Goal: Task Accomplishment & Management: Manage account settings

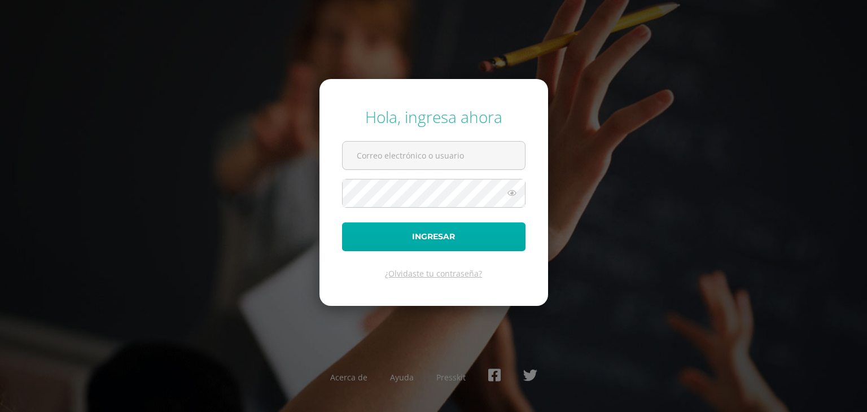
type input "lorenamarroquincep@gmail.com"
click at [424, 235] on button "Ingresar" at bounding box center [433, 236] width 183 height 29
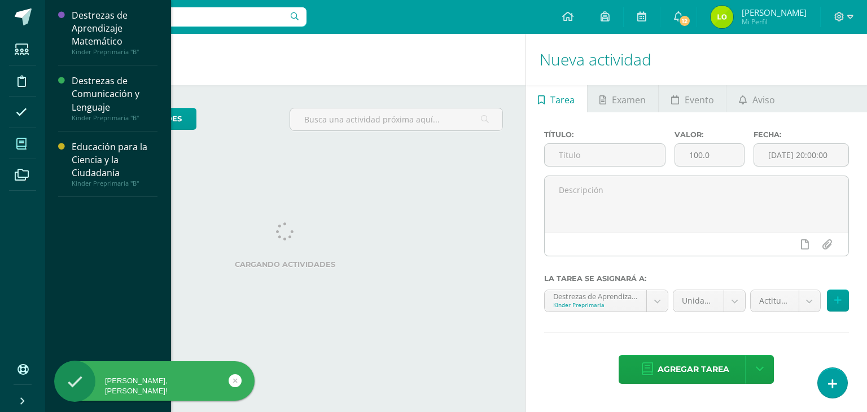
click at [21, 142] on icon at bounding box center [21, 143] width 10 height 11
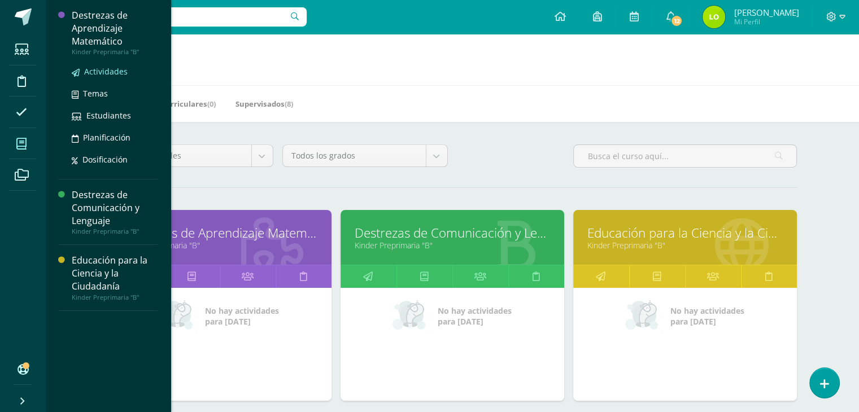
click at [86, 70] on span "Actividades" at bounding box center [105, 71] width 43 height 11
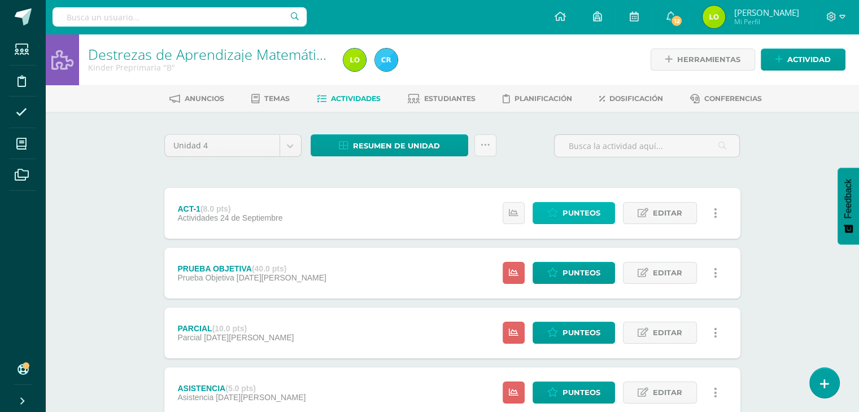
click at [583, 212] on span "Punteos" at bounding box center [581, 213] width 38 height 21
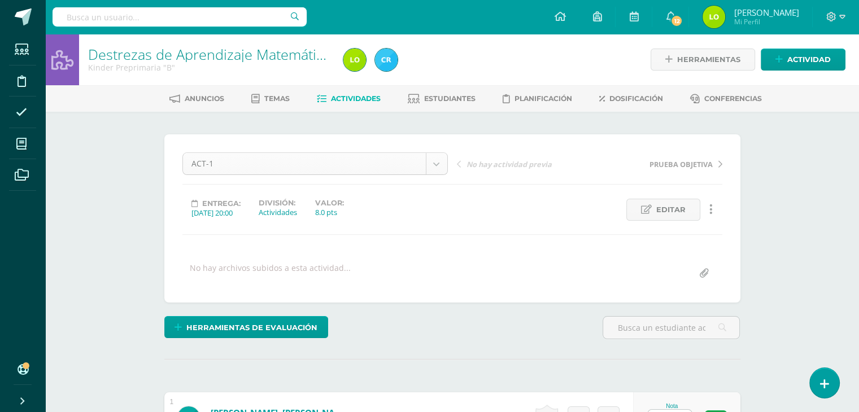
scroll to position [1, 0]
click at [659, 205] on span "Editar" at bounding box center [670, 209] width 29 height 21
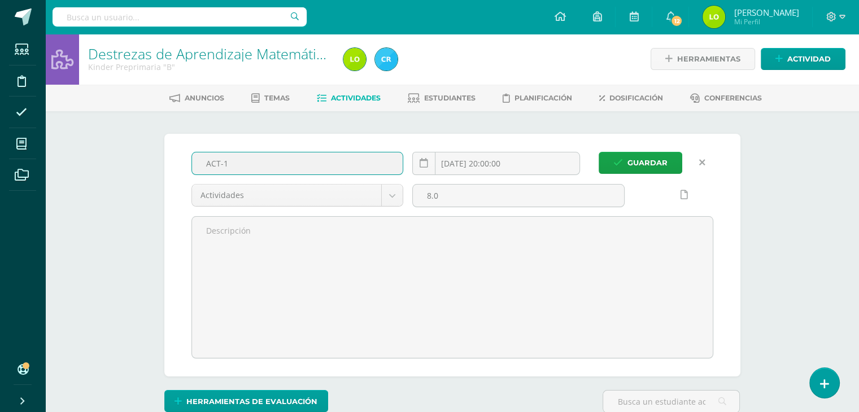
click at [296, 167] on input "ACT-1" at bounding box center [297, 163] width 211 height 22
type input "A"
click at [296, 167] on input "text" at bounding box center [297, 163] width 211 height 22
type input "a"
type input "Antes y después B- dibujar (flor-helado)"
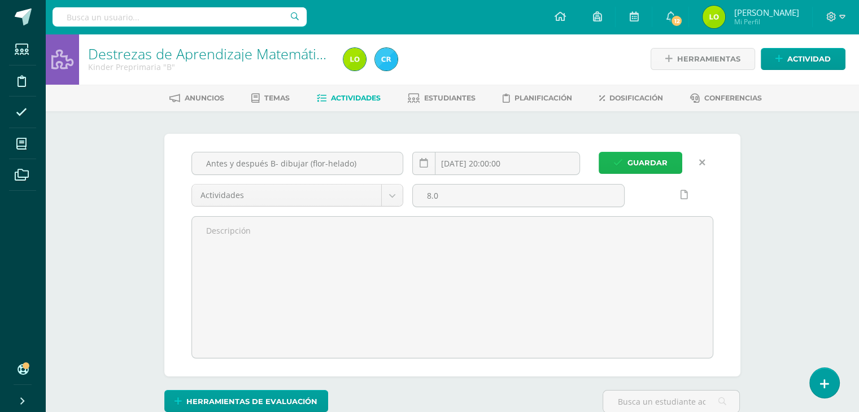
click at [631, 163] on span "Guardar" at bounding box center [647, 162] width 40 height 21
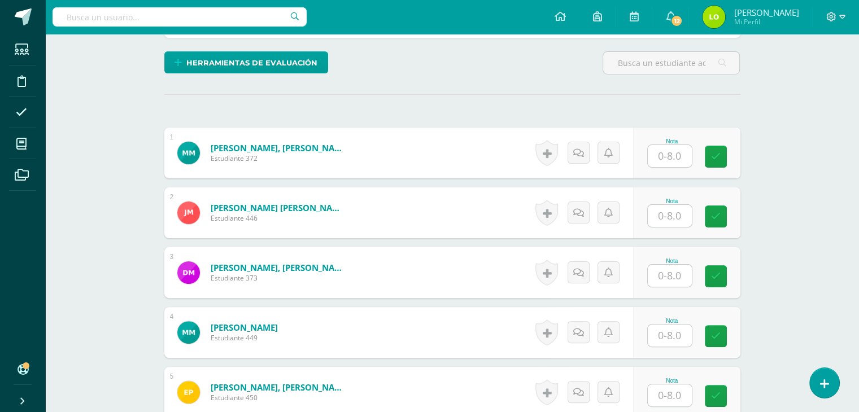
scroll to position [262, 0]
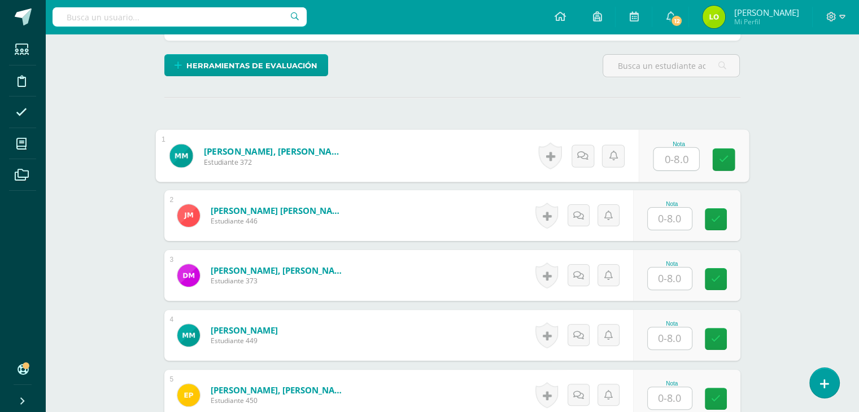
click at [666, 161] on input "text" at bounding box center [675, 159] width 45 height 23
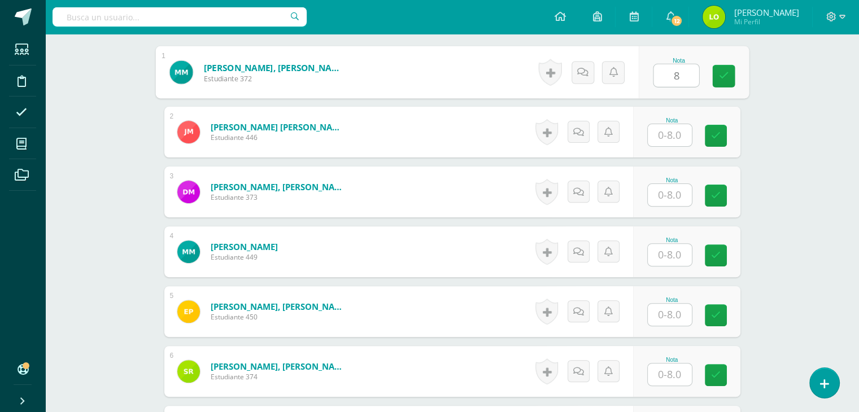
scroll to position [346, 0]
type input "8"
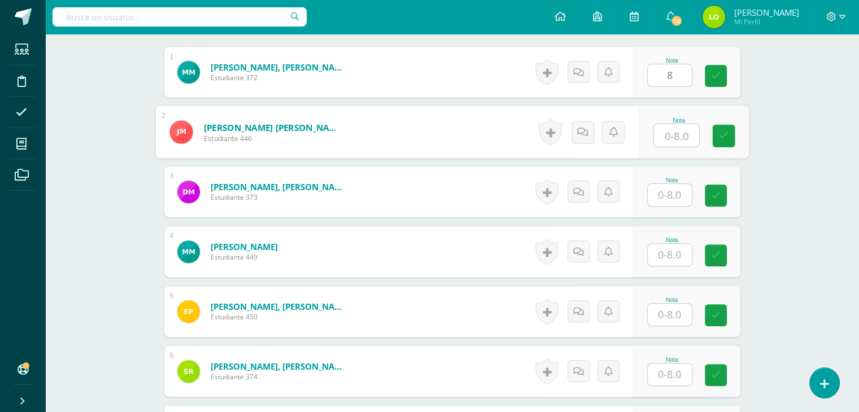
click at [677, 129] on input "text" at bounding box center [675, 135] width 45 height 23
type input "8"
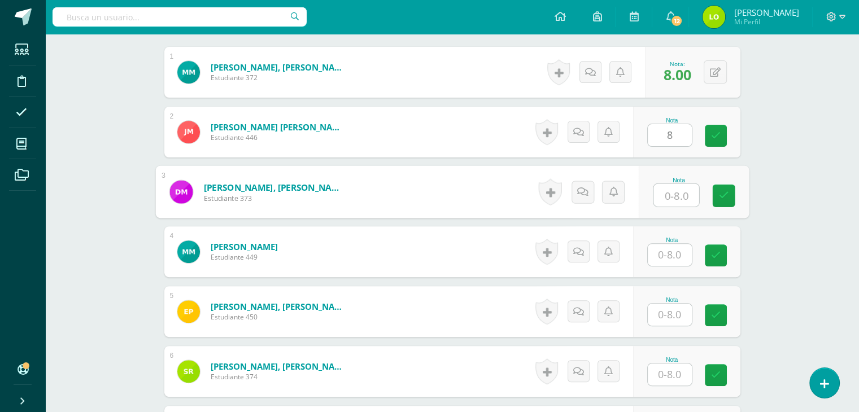
click at [666, 197] on input "text" at bounding box center [675, 195] width 45 height 23
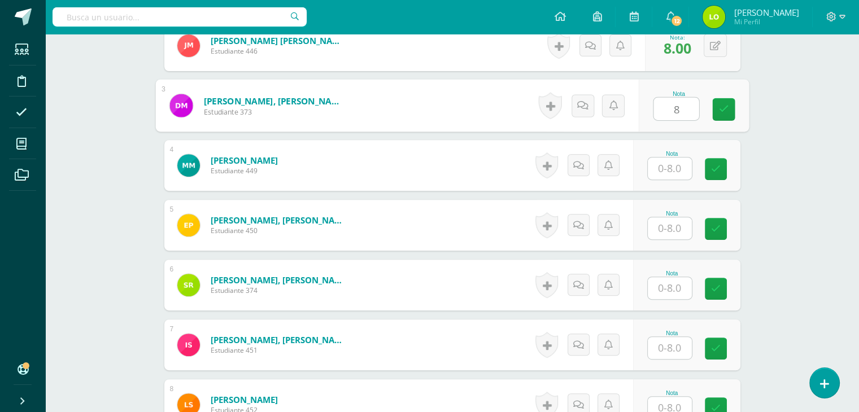
scroll to position [433, 0]
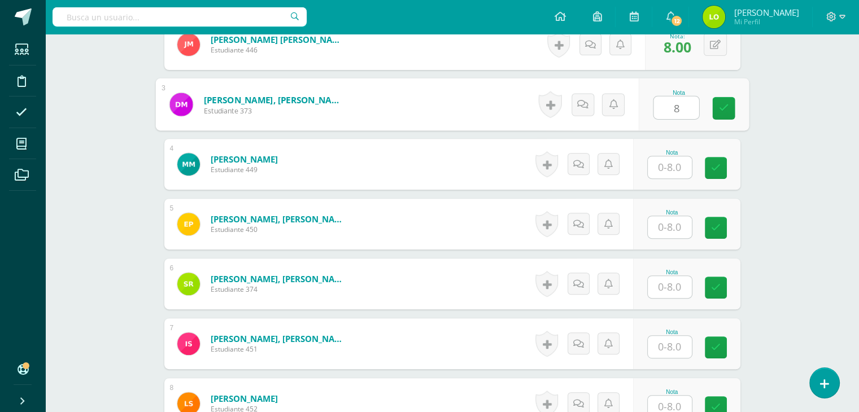
type input "8"
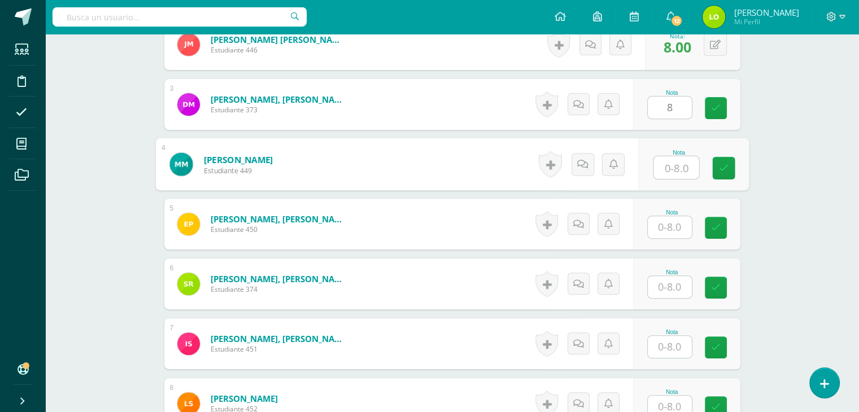
click at [677, 168] on input "text" at bounding box center [675, 167] width 45 height 23
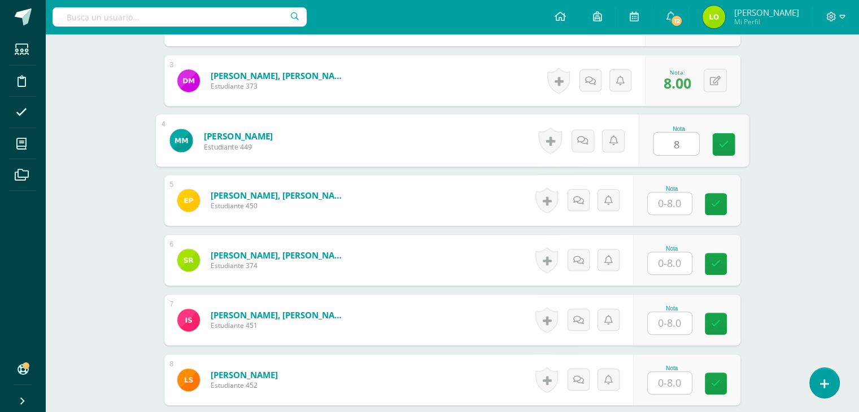
scroll to position [458, 0]
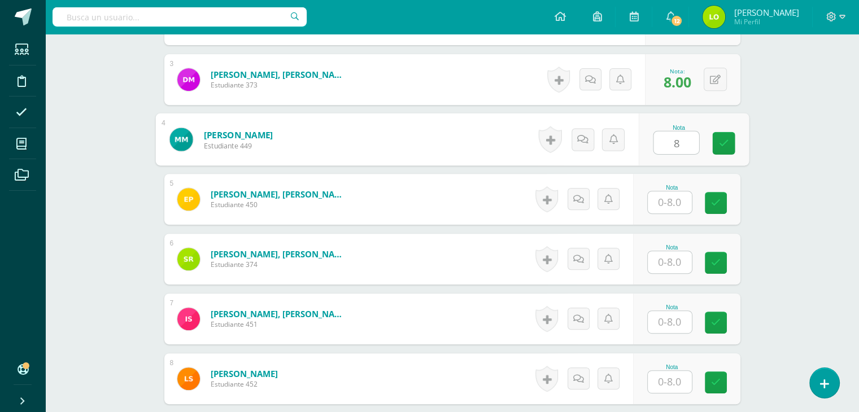
type input "8"
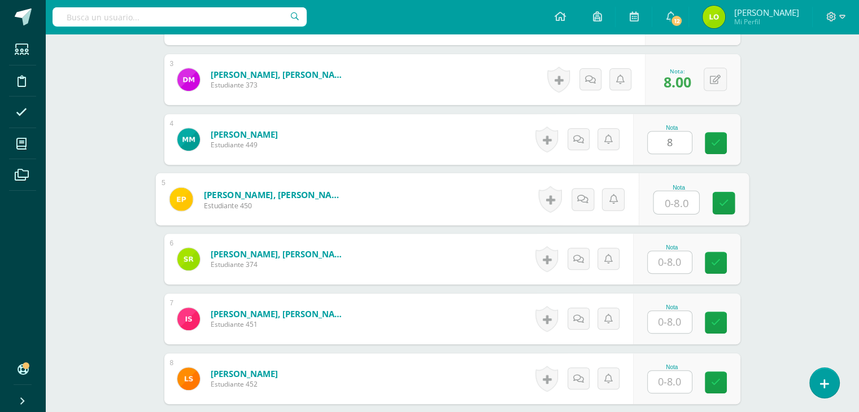
click at [667, 203] on input "text" at bounding box center [675, 202] width 45 height 23
type input "7"
type input "6"
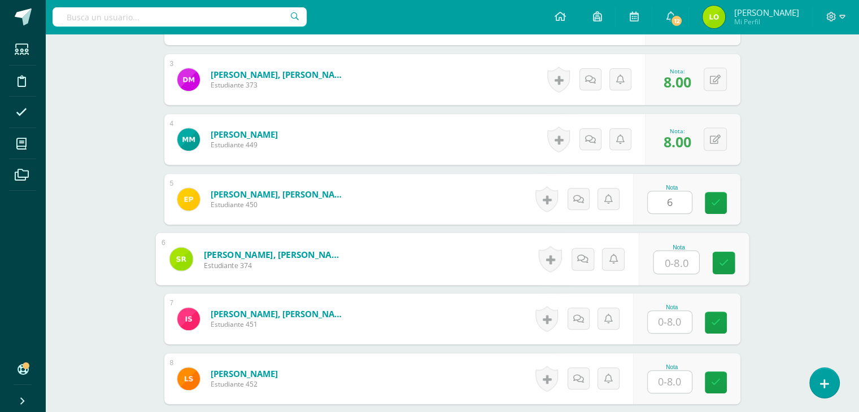
click at [676, 265] on input "text" at bounding box center [675, 262] width 45 height 23
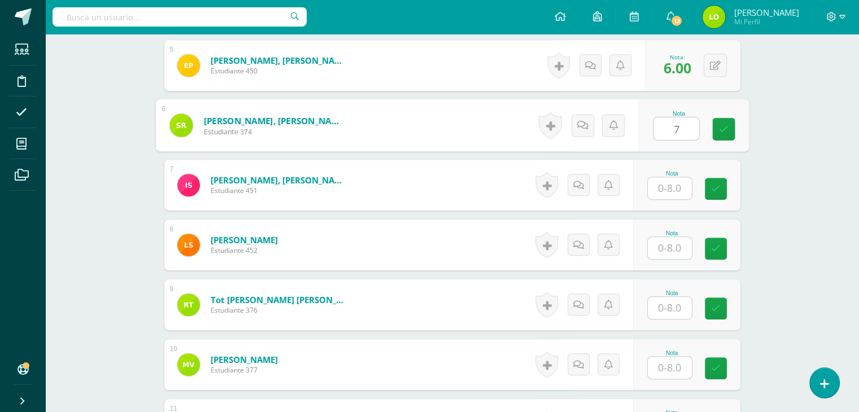
scroll to position [594, 0]
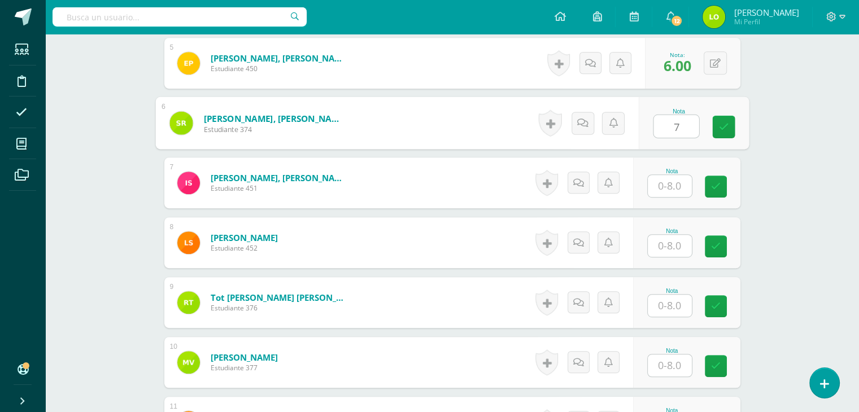
type input "7"
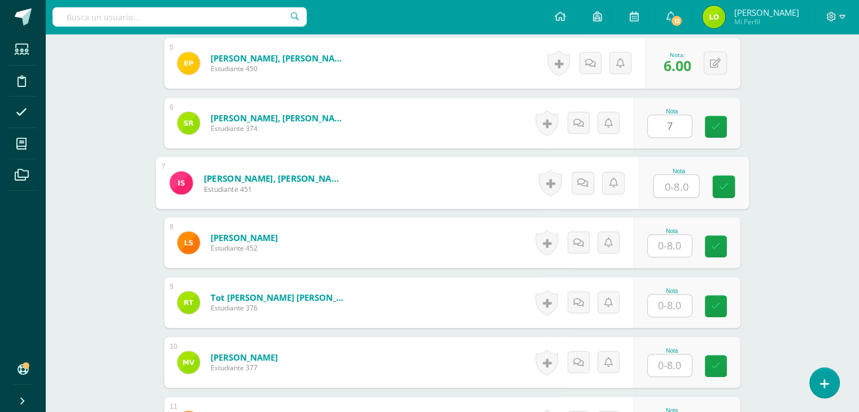
click at [670, 181] on input "text" at bounding box center [675, 186] width 45 height 23
type input "7"
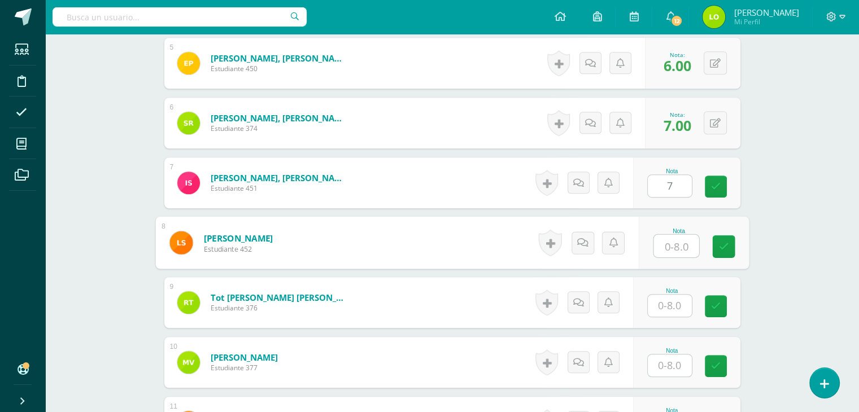
click at [669, 244] on input "text" at bounding box center [675, 246] width 45 height 23
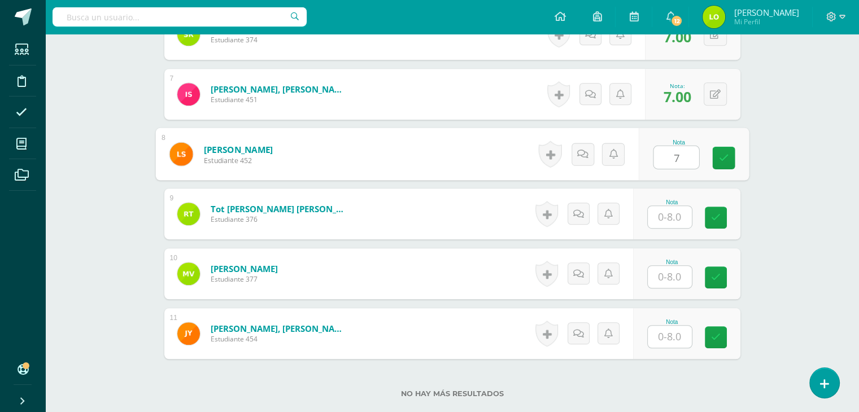
scroll to position [684, 0]
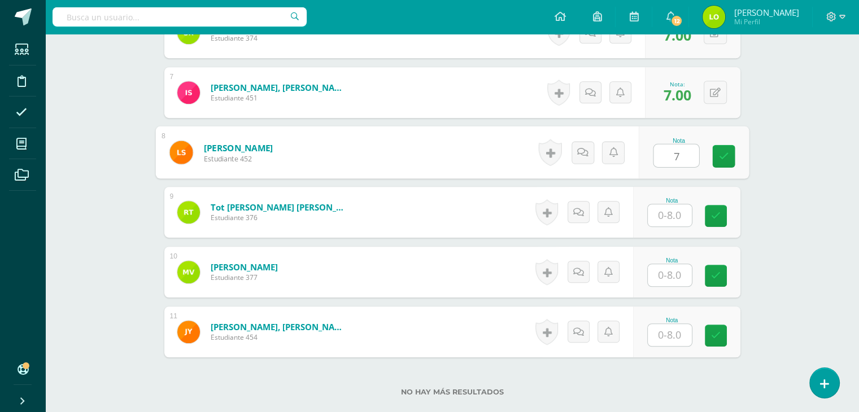
type input "7"
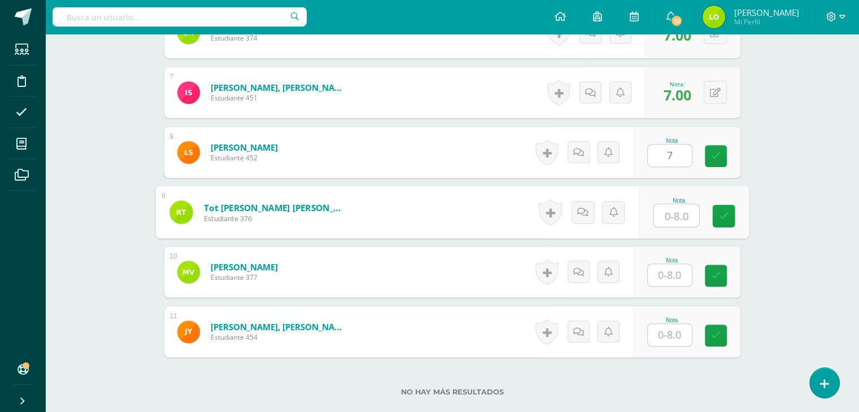
click at [675, 210] on input "text" at bounding box center [675, 215] width 45 height 23
type input "8"
click at [676, 272] on input "text" at bounding box center [670, 275] width 44 height 22
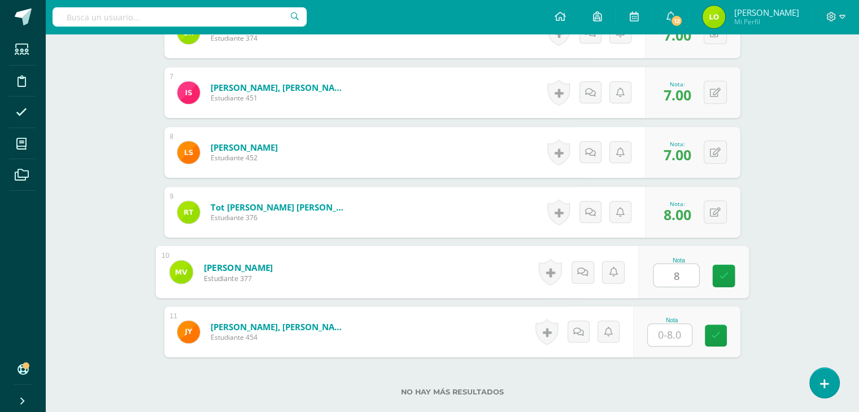
type input "8"
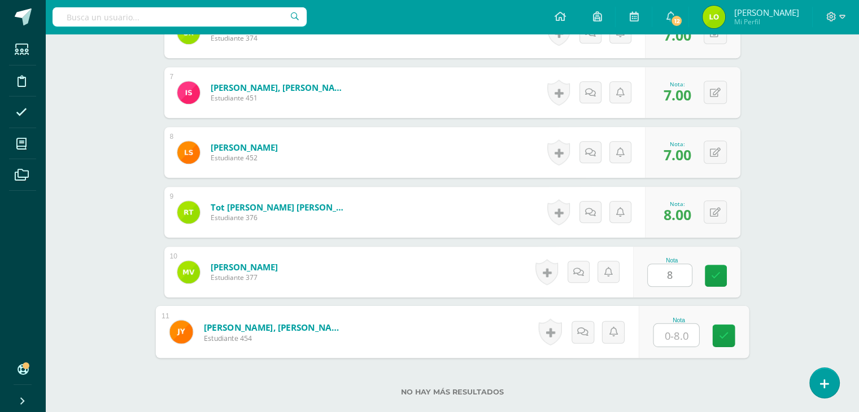
click at [666, 333] on input "text" at bounding box center [675, 335] width 45 height 23
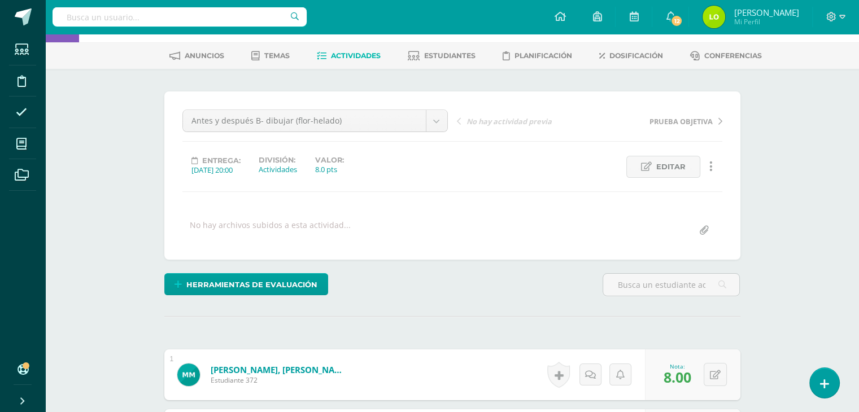
scroll to position [0, 0]
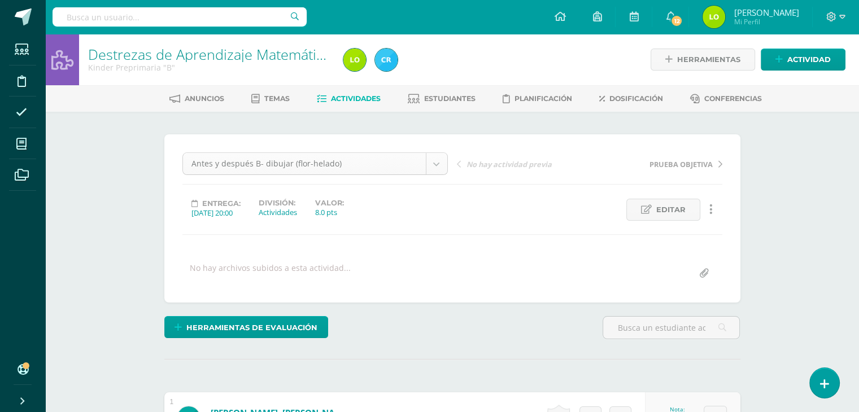
type input "8"
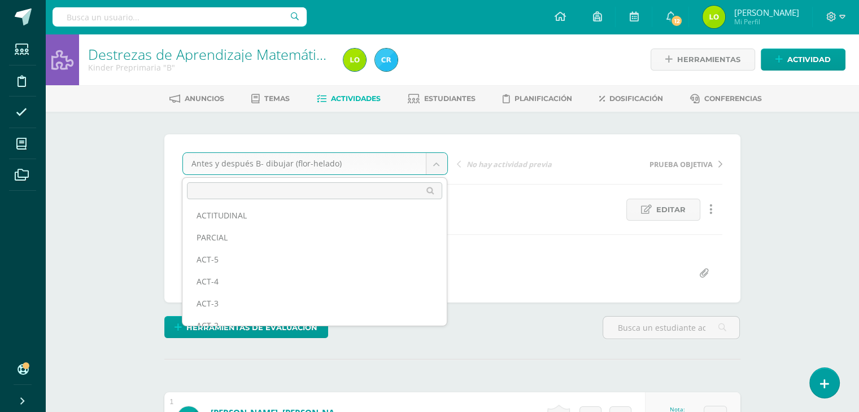
scroll to position [85, 0]
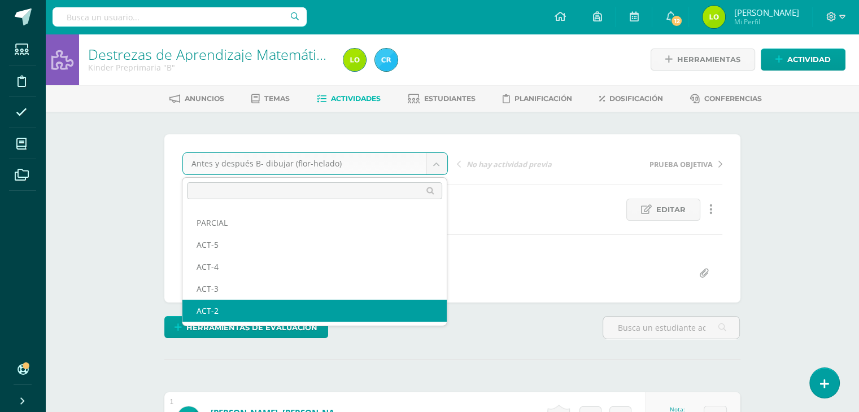
select select "/dashboard/teacher/grade-activity/123137/"
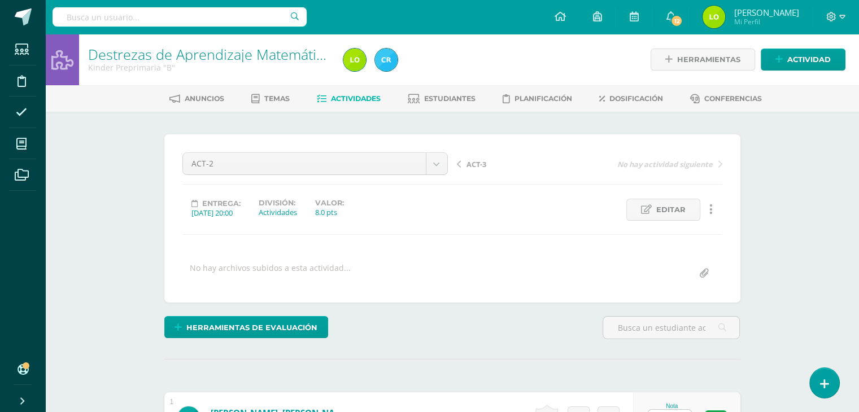
scroll to position [1, 0]
click at [650, 208] on icon at bounding box center [646, 209] width 11 height 10
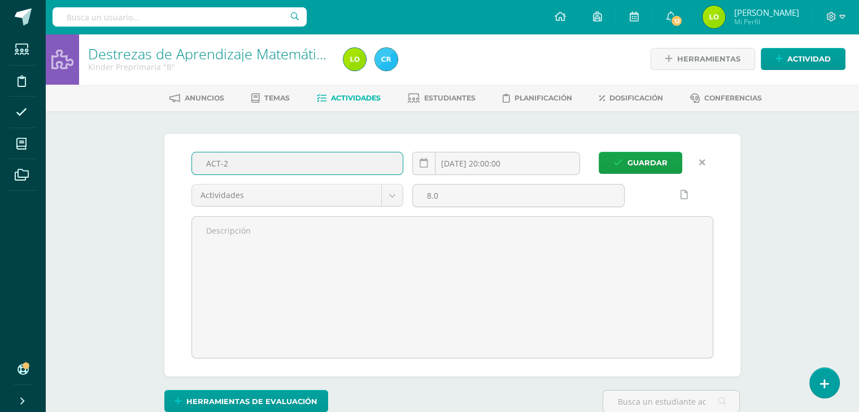
click at [281, 163] on input "ACT-2" at bounding box center [297, 163] width 211 height 22
type input "A"
type input "Día-Noche B- recortar actividades de día y Noche"
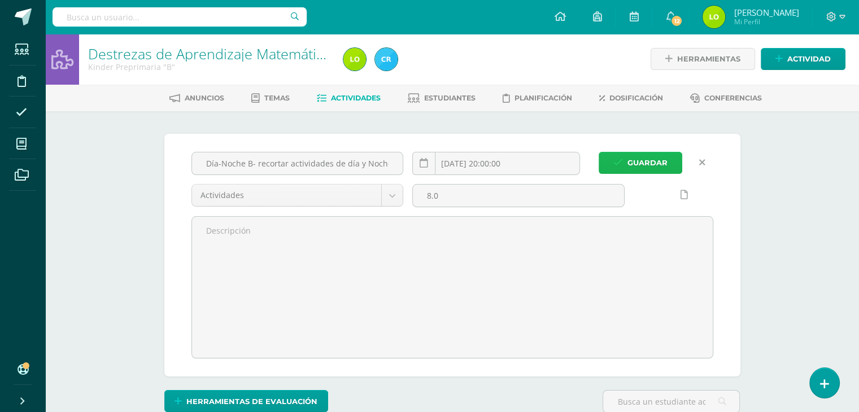
click at [654, 163] on span "Guardar" at bounding box center [647, 162] width 40 height 21
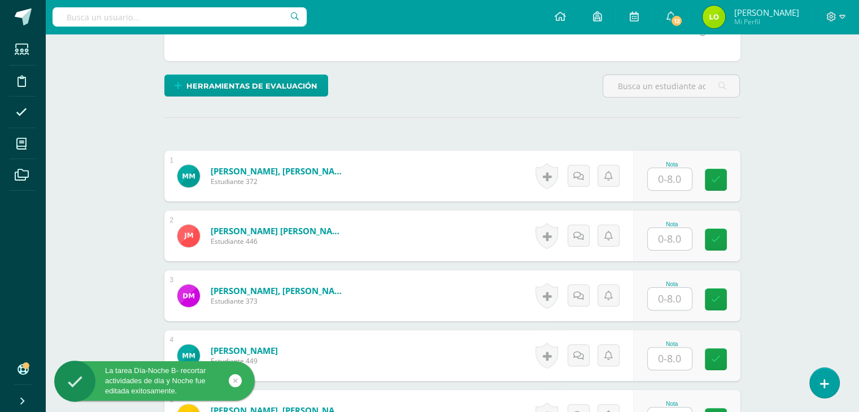
scroll to position [242, 0]
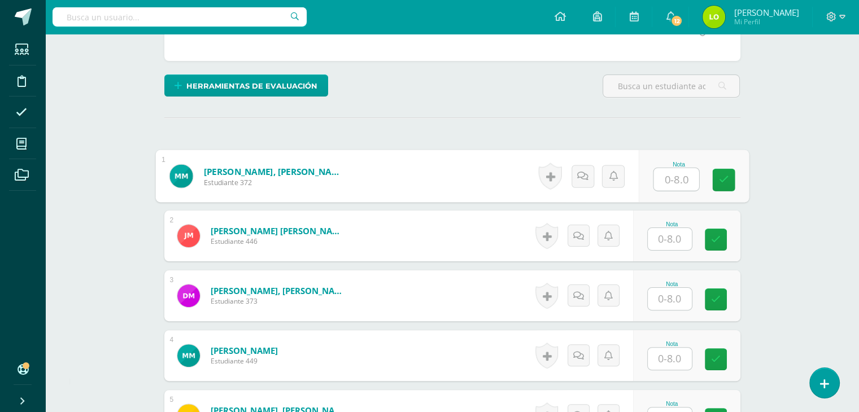
click at [668, 173] on input "text" at bounding box center [675, 179] width 45 height 23
type input "8"
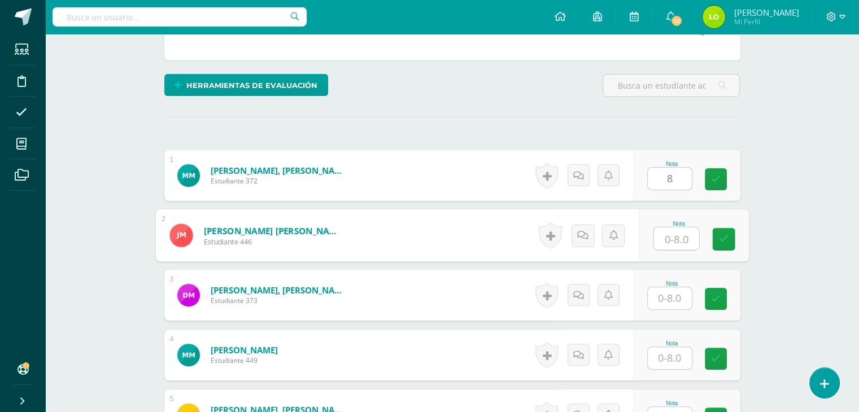
click at [674, 235] on input "text" at bounding box center [675, 239] width 45 height 23
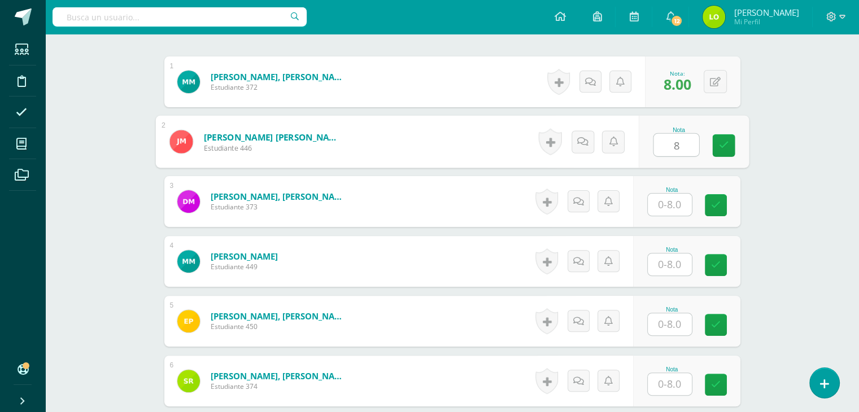
scroll to position [344, 0]
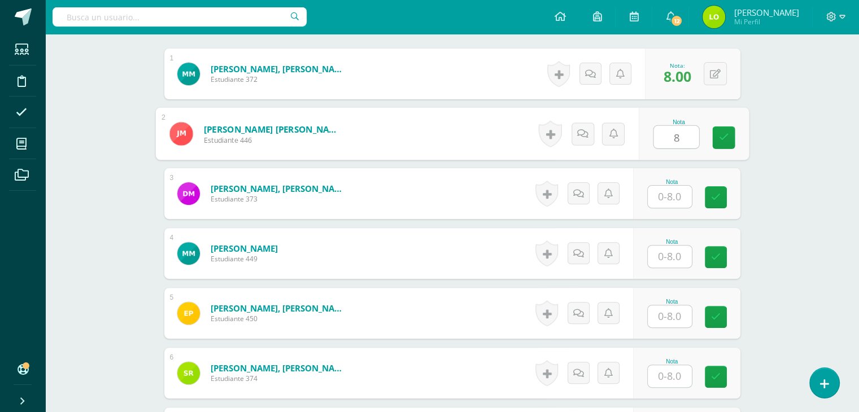
type input "8"
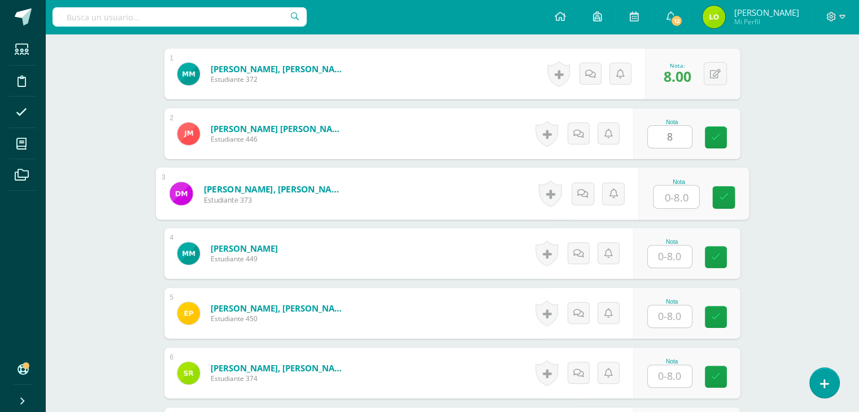
click at [666, 197] on input "text" at bounding box center [675, 197] width 45 height 23
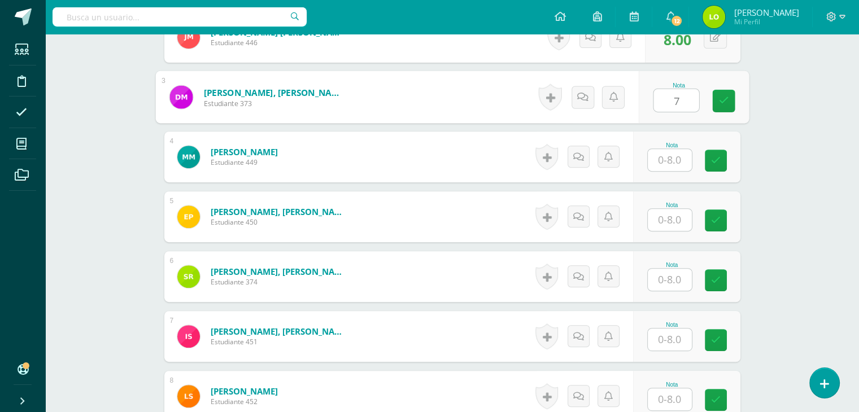
scroll to position [443, 0]
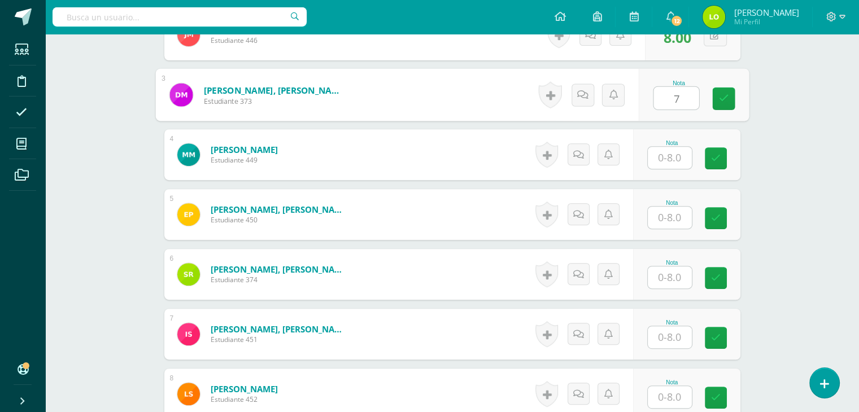
type input "7"
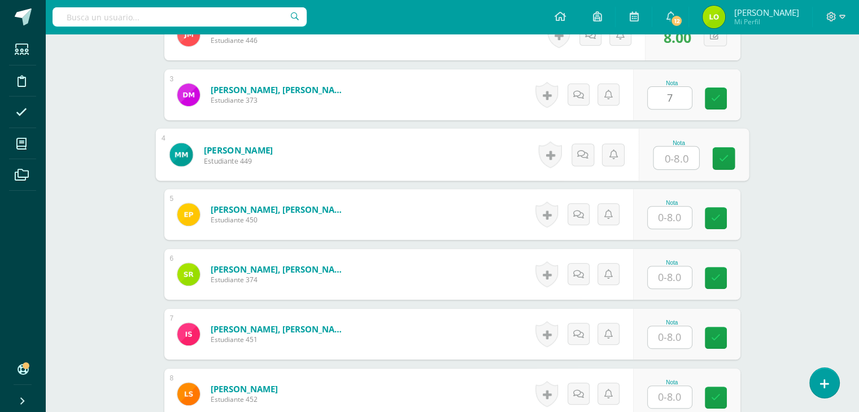
click at [674, 154] on input "text" at bounding box center [675, 158] width 45 height 23
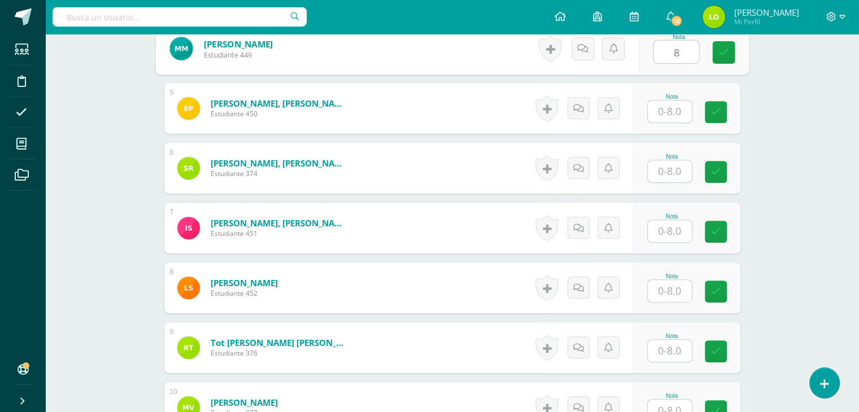
scroll to position [549, 0]
type input "8"
click at [673, 109] on input "text" at bounding box center [670, 111] width 44 height 22
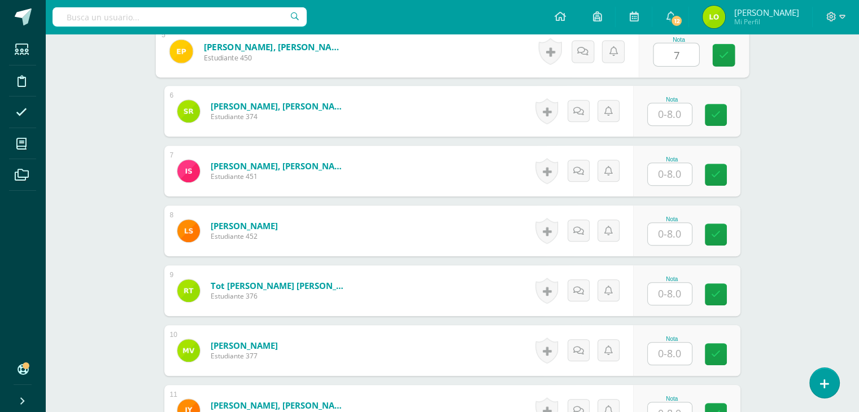
scroll to position [614, 0]
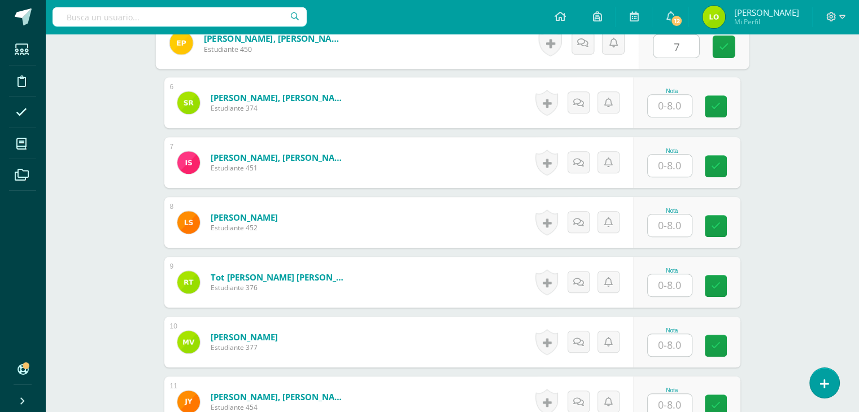
type input "7"
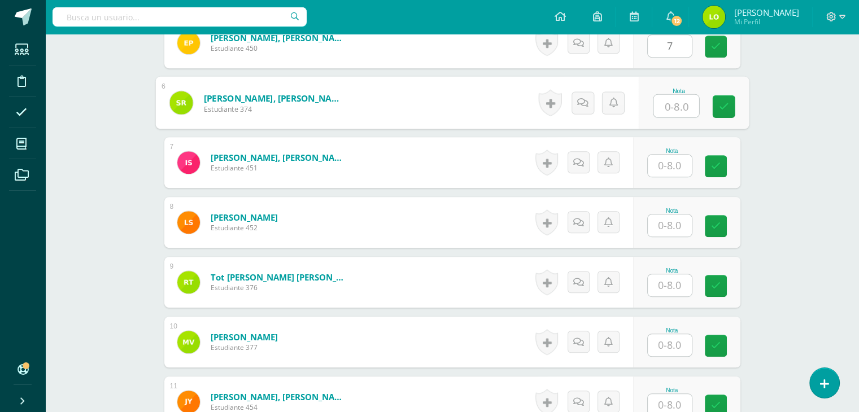
click at [673, 109] on input "text" at bounding box center [675, 106] width 45 height 23
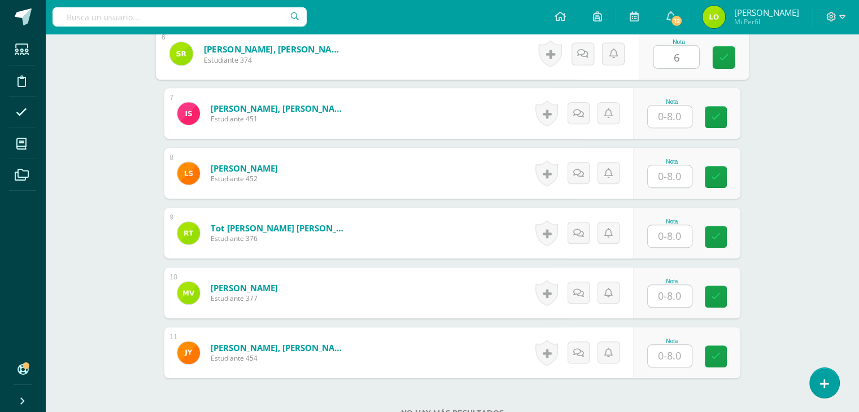
scroll to position [664, 0]
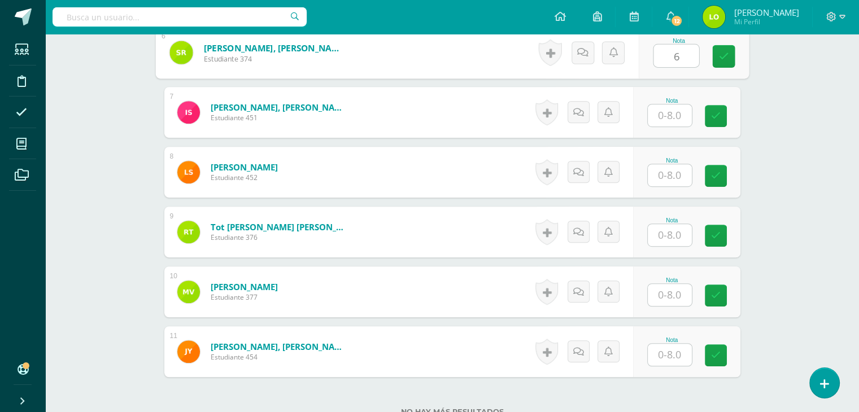
type input "6"
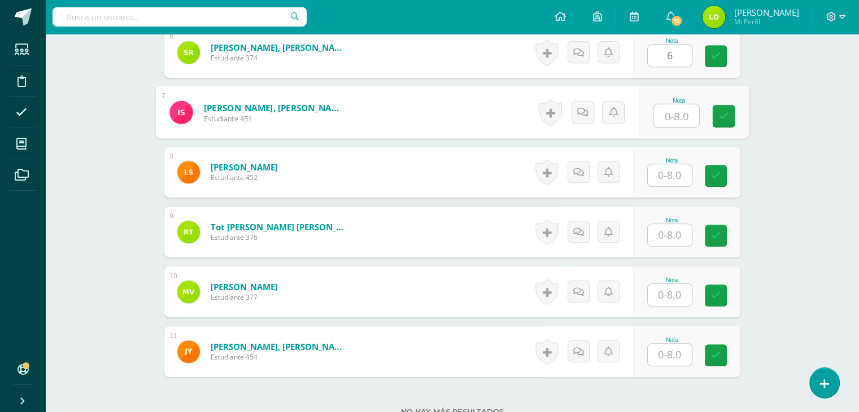
click at [673, 109] on input "text" at bounding box center [675, 115] width 45 height 23
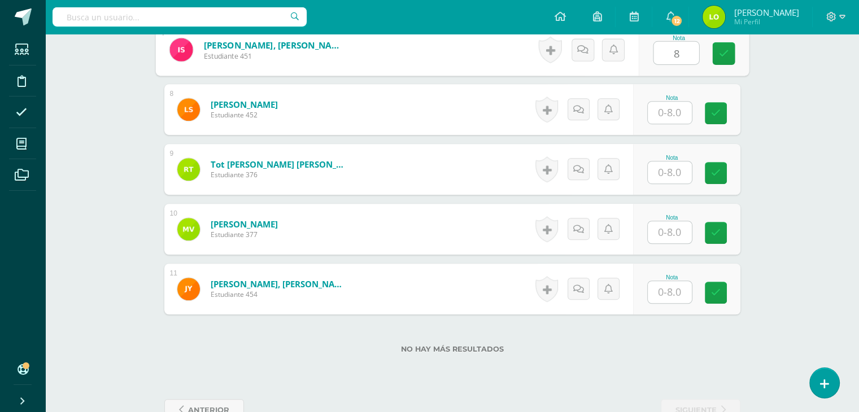
scroll to position [729, 0]
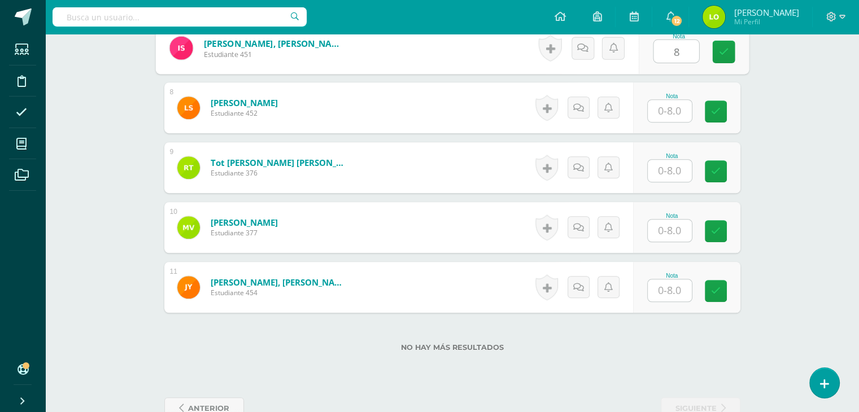
type input "8"
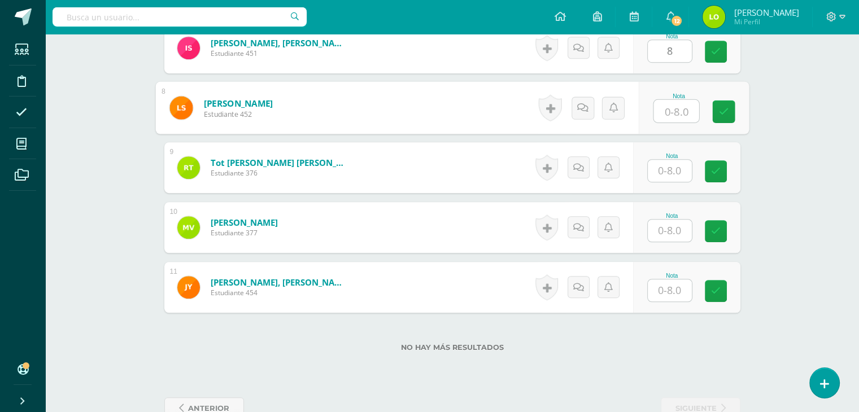
click at [673, 109] on input "text" at bounding box center [675, 111] width 45 height 23
type input "8"
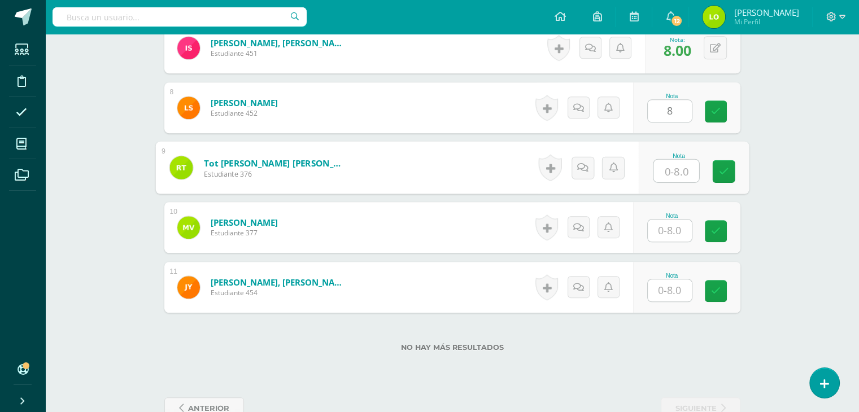
click at [673, 167] on input "text" at bounding box center [675, 171] width 45 height 23
type input "6"
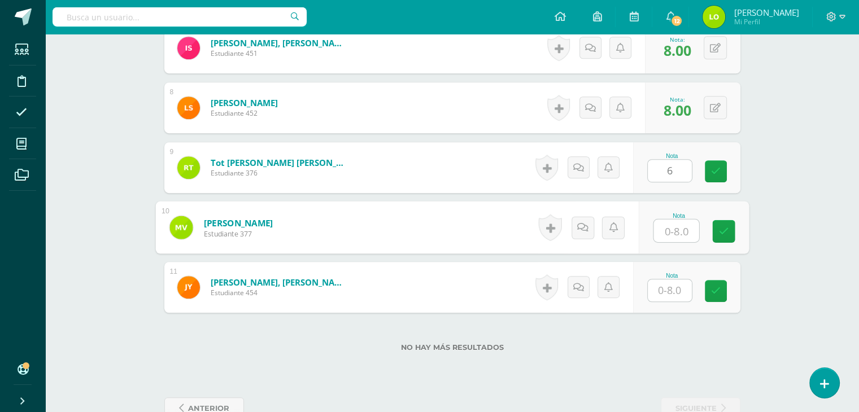
click at [673, 224] on input "text" at bounding box center [675, 231] width 45 height 23
type input "8"
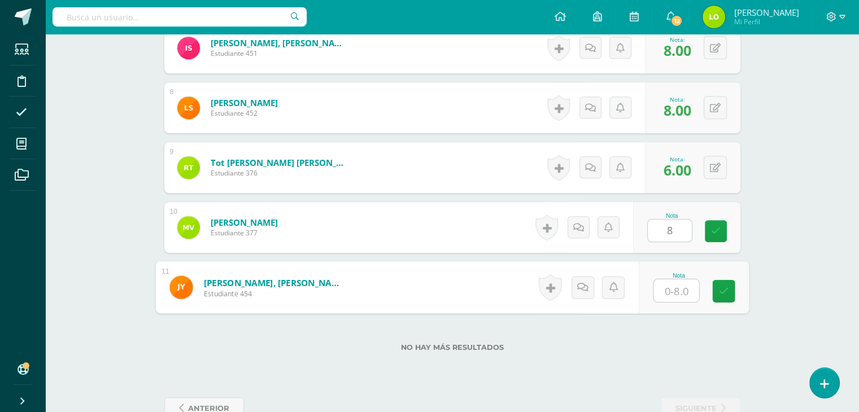
click at [675, 296] on input "text" at bounding box center [675, 290] width 45 height 23
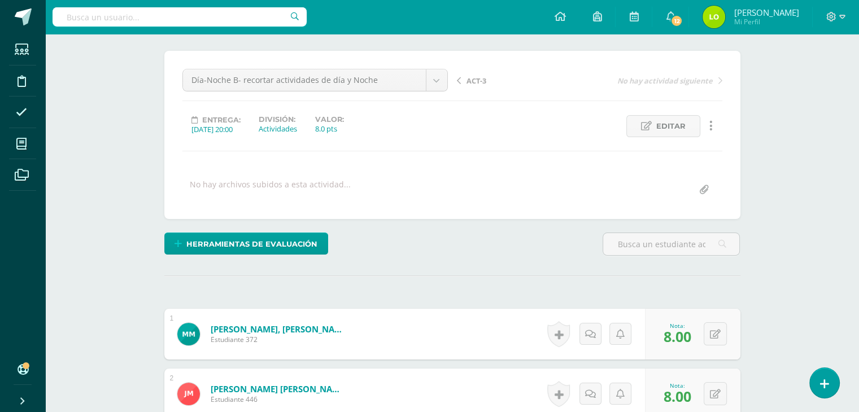
scroll to position [0, 0]
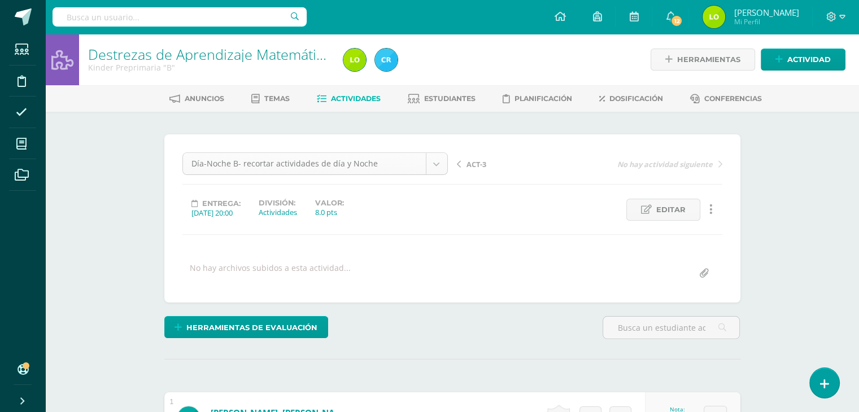
type input "7"
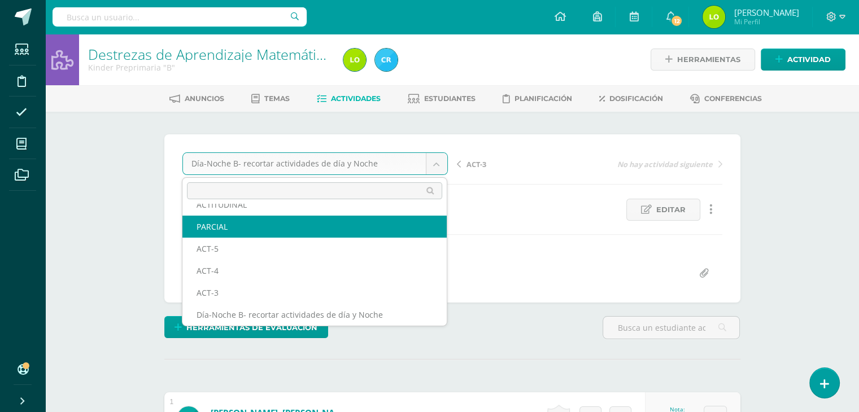
scroll to position [70, 0]
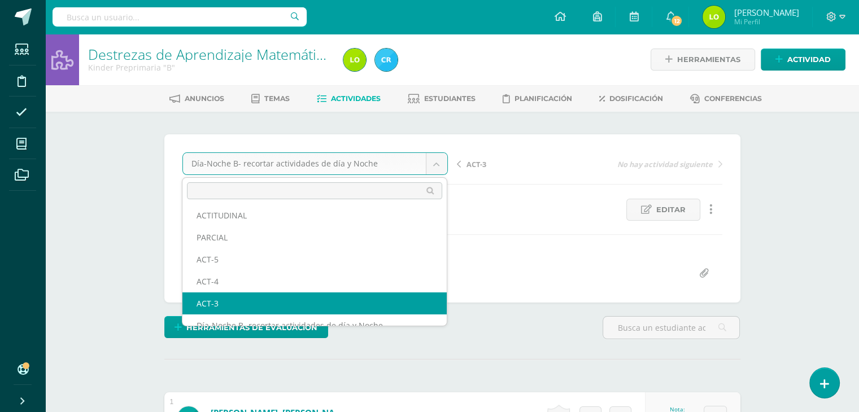
select select "/dashboard/teacher/grade-activity/123138/"
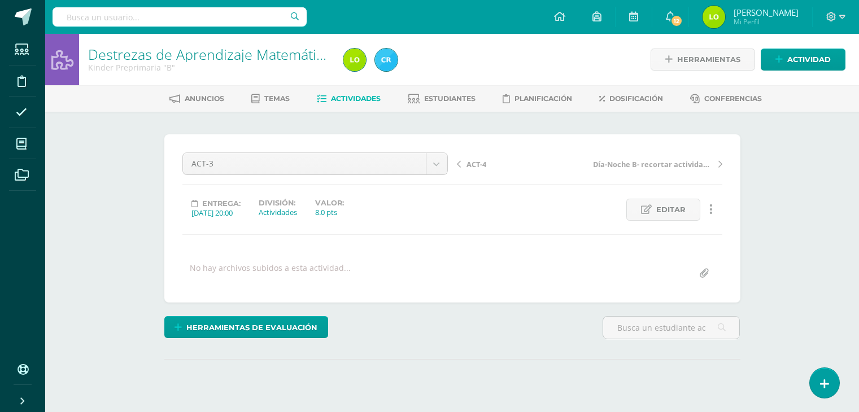
click at [666, 210] on span "Editar" at bounding box center [670, 209] width 29 height 21
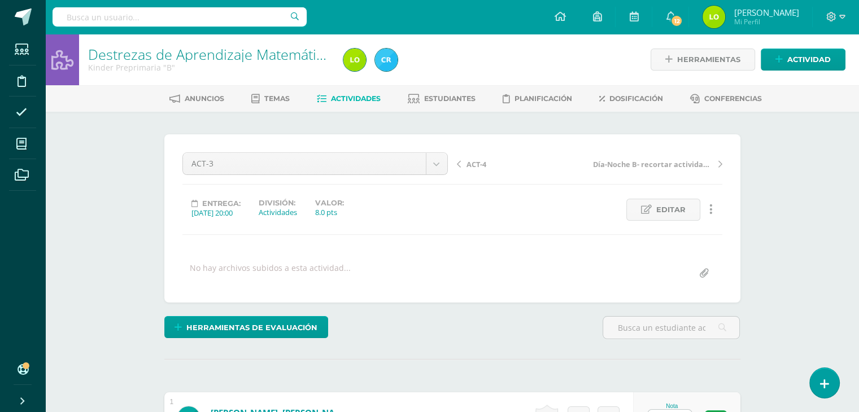
scroll to position [1, 0]
click at [644, 212] on icon at bounding box center [646, 209] width 11 height 10
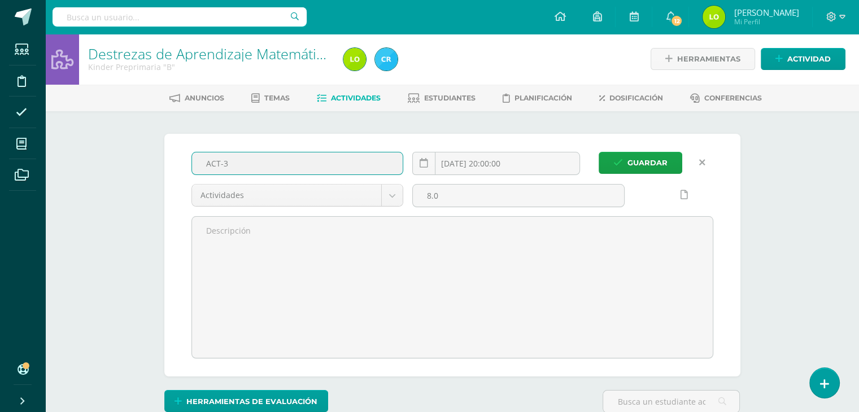
click at [264, 157] on input "ACT-3" at bounding box center [297, 163] width 211 height 22
type input "A"
click at [273, 160] on input "Meses del años B- recortar y pegar orden meses" at bounding box center [297, 163] width 211 height 22
click at [334, 160] on input "Meses del años B-recortar y pegar orden meses" at bounding box center [297, 163] width 211 height 22
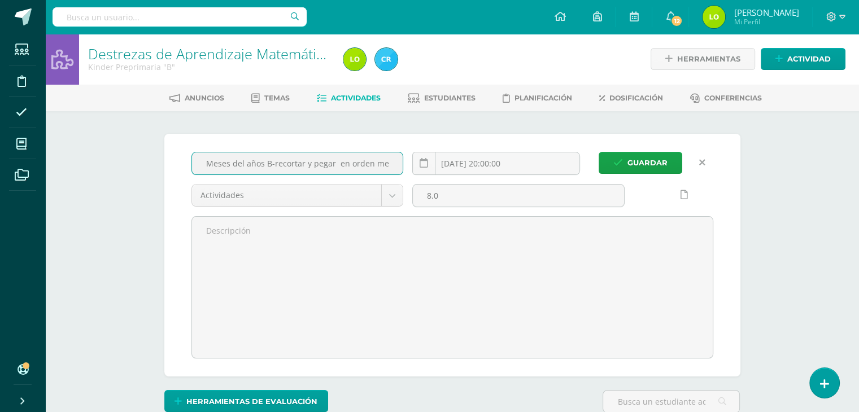
click at [334, 161] on input "Meses del años B-recortar y pegar en orden meses" at bounding box center [297, 163] width 211 height 22
type input "Meses del años B-recortar y pegar en orden meses"
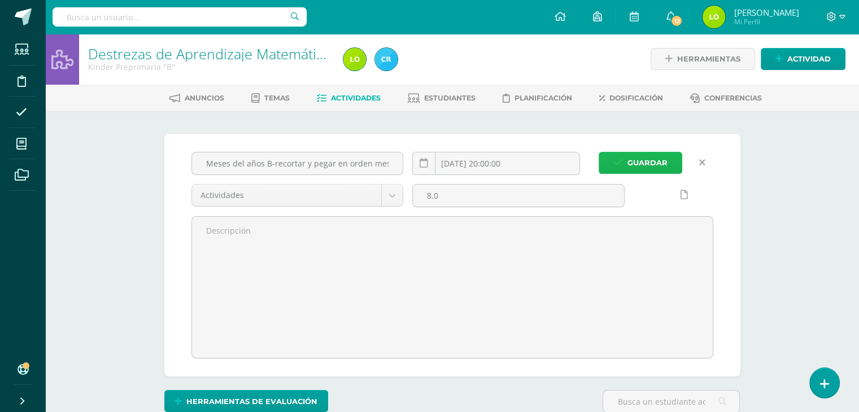
click at [632, 160] on span "Guardar" at bounding box center [647, 162] width 40 height 21
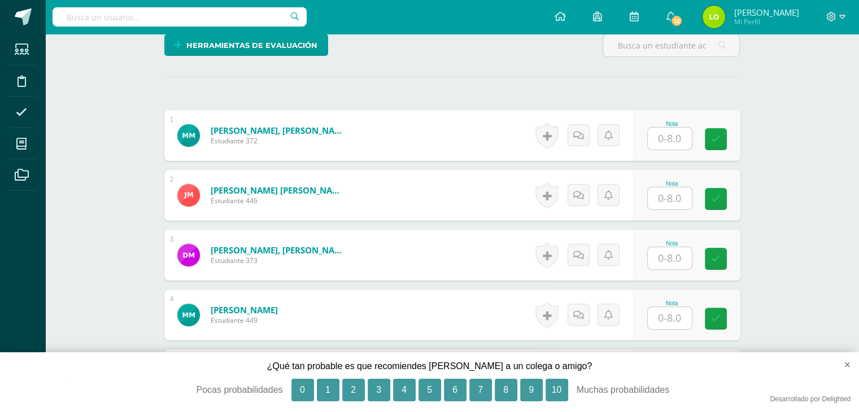
scroll to position [283, 0]
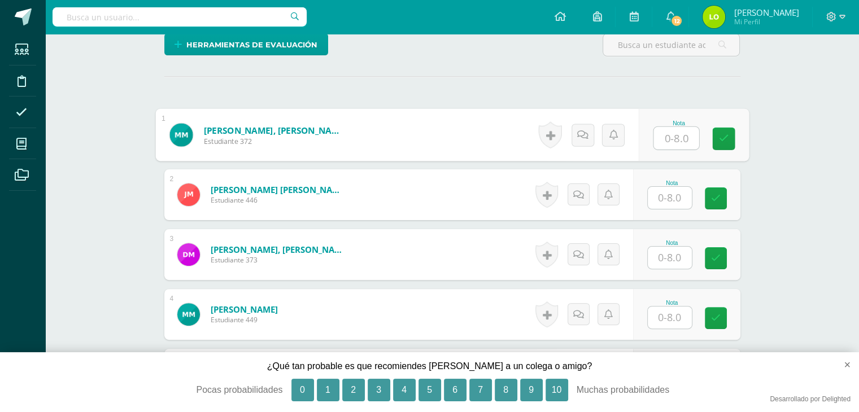
click at [679, 135] on input "text" at bounding box center [675, 138] width 45 height 23
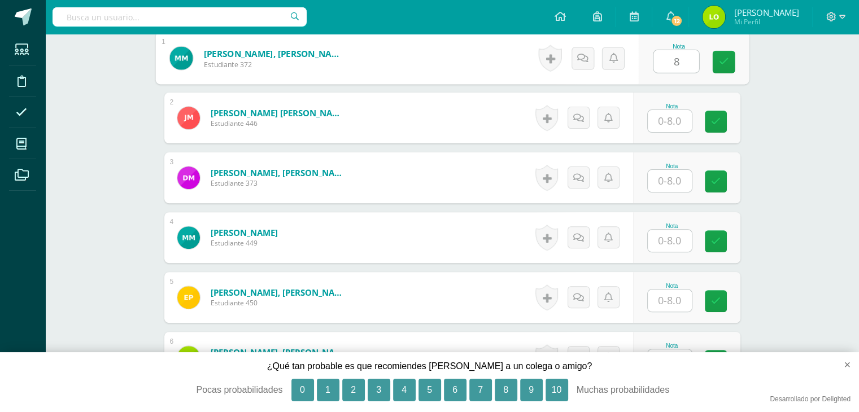
scroll to position [361, 0]
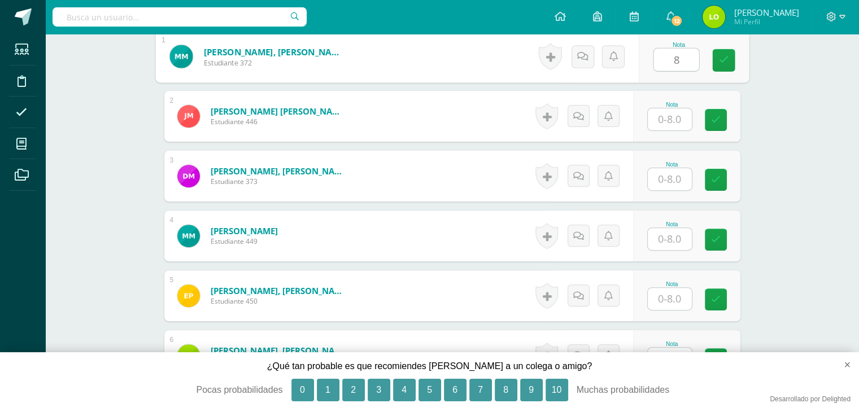
type input "8"
click at [677, 125] on input "text" at bounding box center [670, 119] width 44 height 22
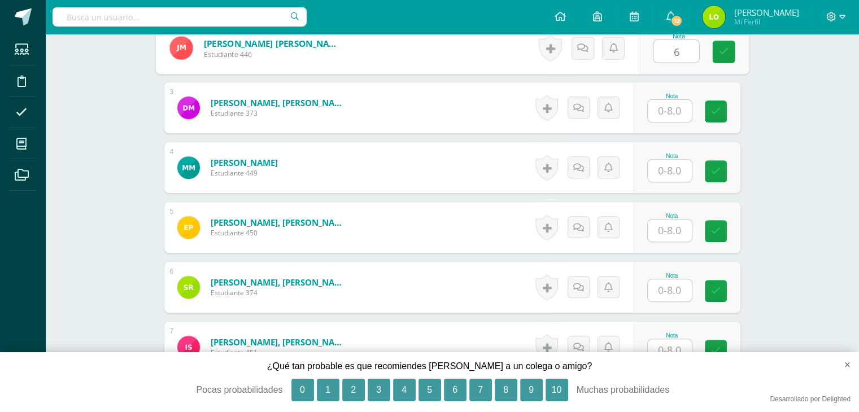
scroll to position [431, 0]
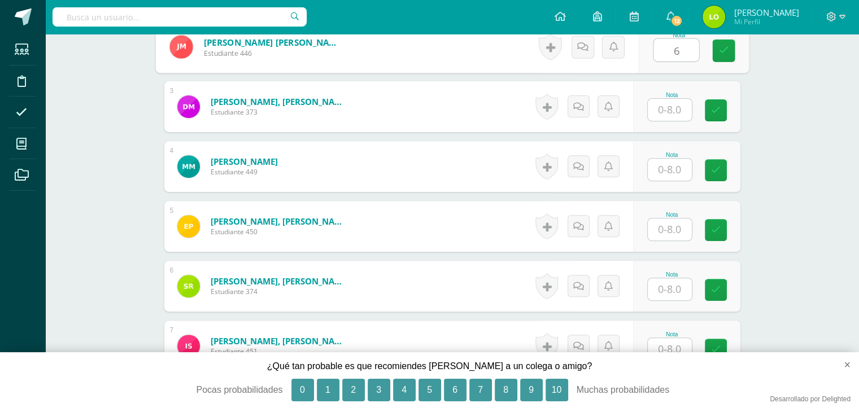
type input "6"
click at [666, 124] on div "Nota" at bounding box center [686, 106] width 107 height 51
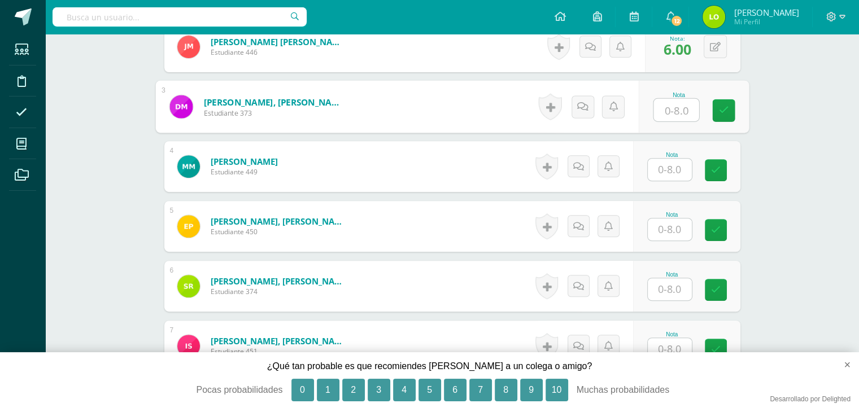
click at [667, 117] on input "text" at bounding box center [675, 110] width 45 height 23
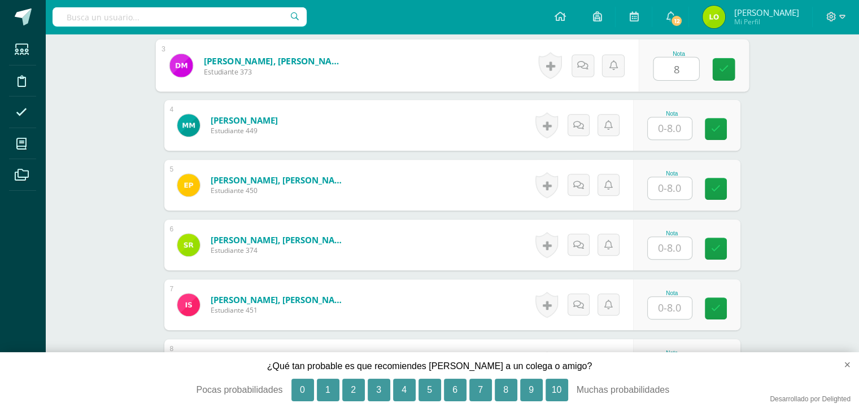
scroll to position [474, 0]
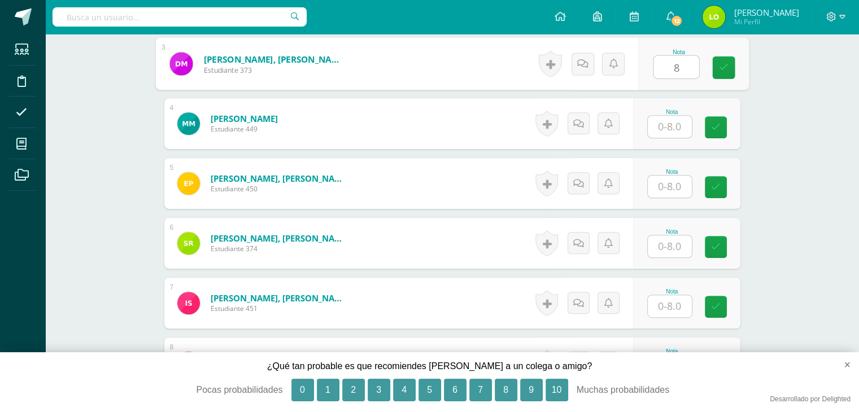
type input "8"
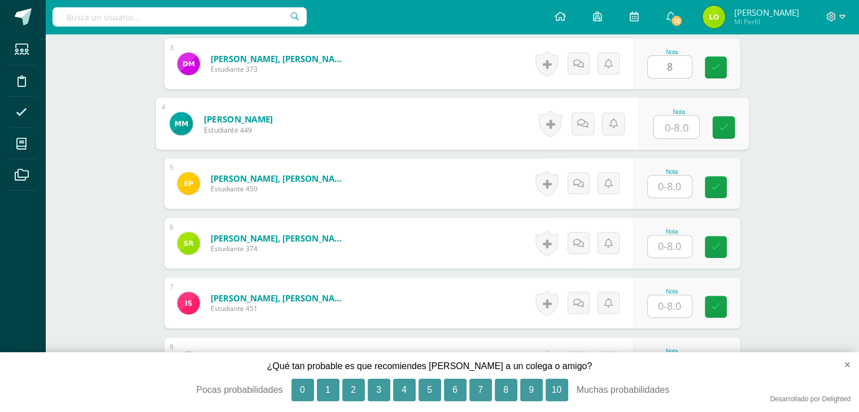
click at [671, 126] on input "text" at bounding box center [675, 127] width 45 height 23
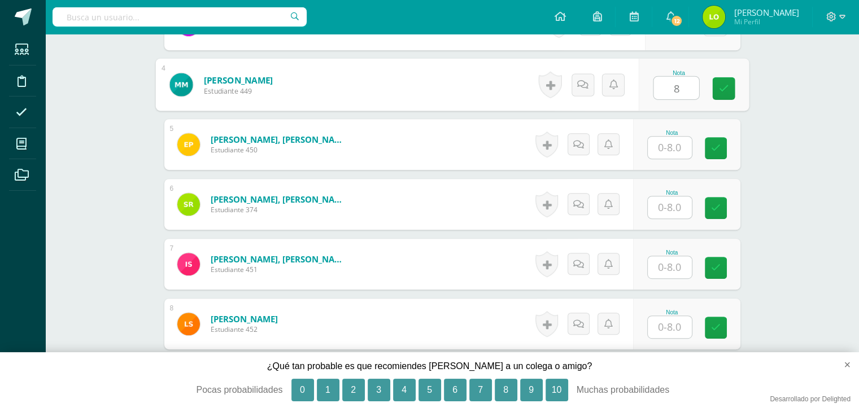
scroll to position [515, 0]
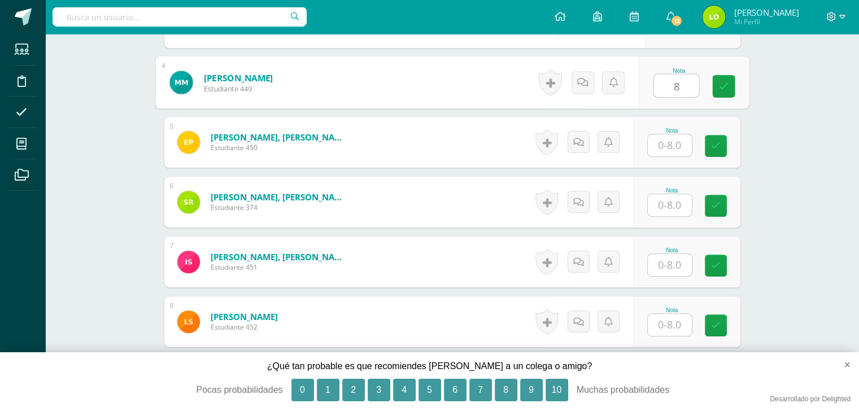
type input "8"
click at [663, 145] on input "text" at bounding box center [670, 145] width 44 height 22
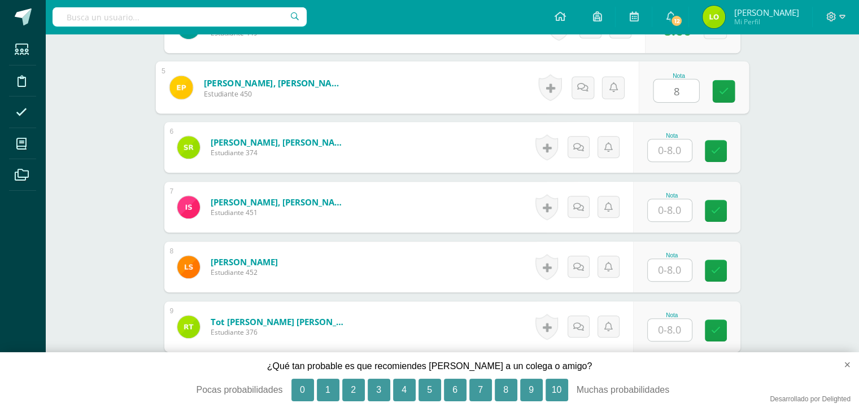
scroll to position [584, 0]
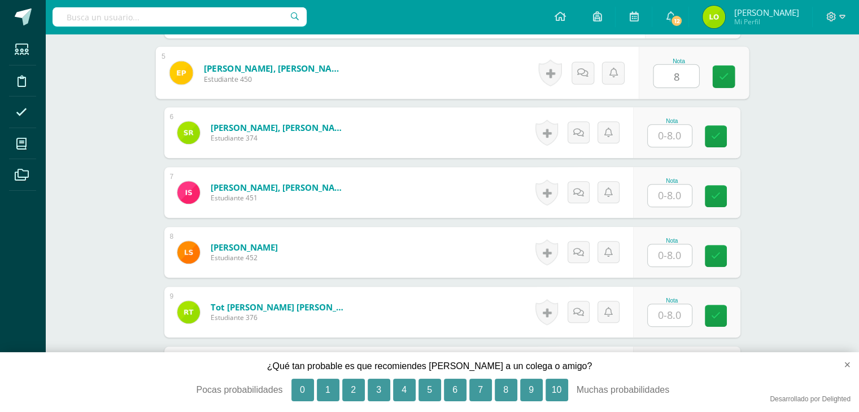
type input "8"
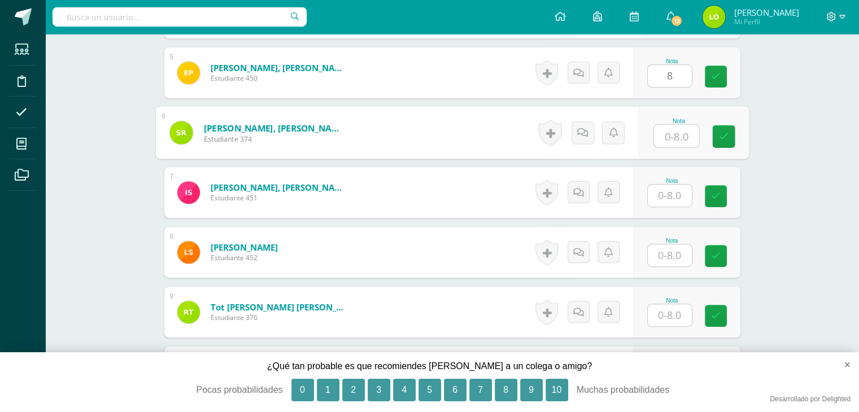
click at [666, 134] on input "text" at bounding box center [675, 136] width 45 height 23
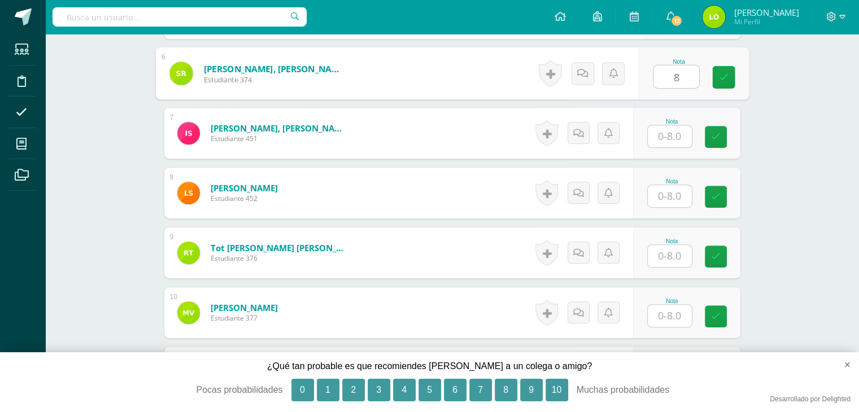
scroll to position [643, 0]
type input "8"
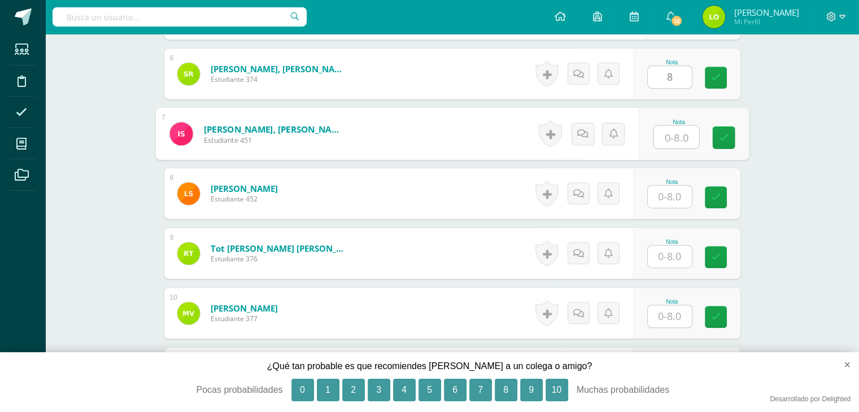
click at [672, 143] on input "text" at bounding box center [675, 137] width 45 height 23
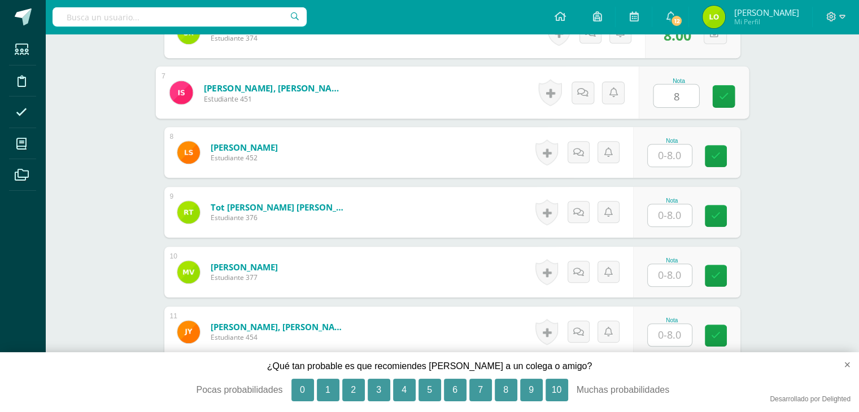
scroll to position [686, 0]
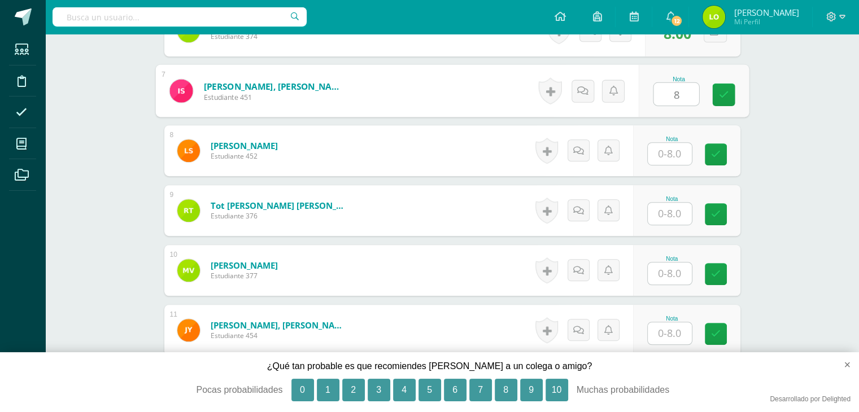
type input "8"
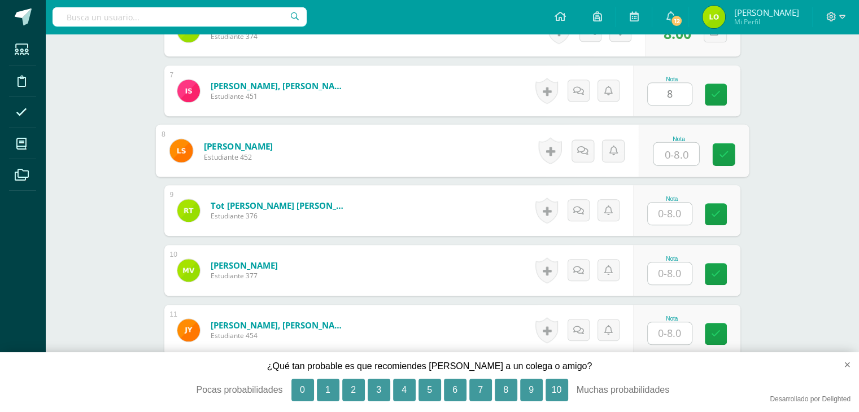
click at [675, 159] on input "text" at bounding box center [675, 154] width 45 height 23
type input "7"
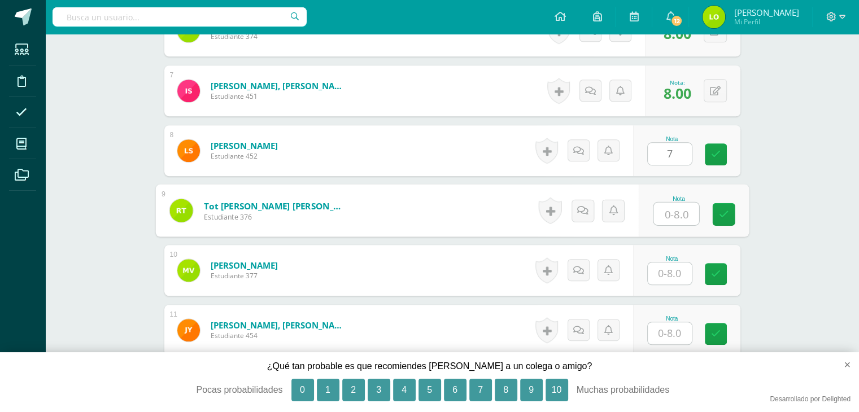
click at [659, 208] on input "text" at bounding box center [675, 214] width 45 height 23
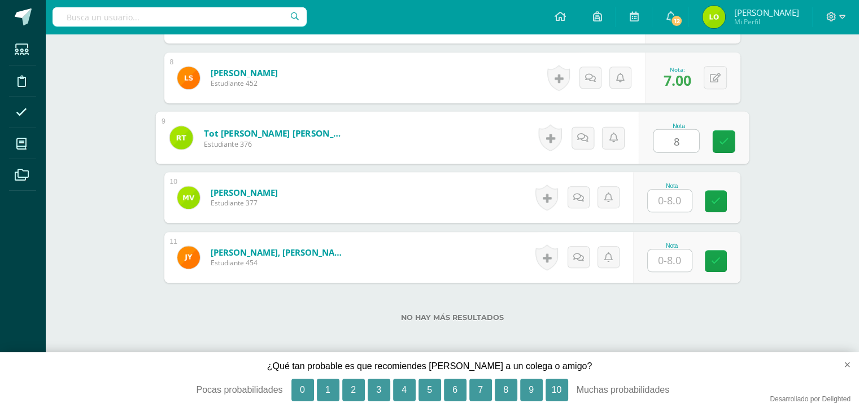
type input "8"
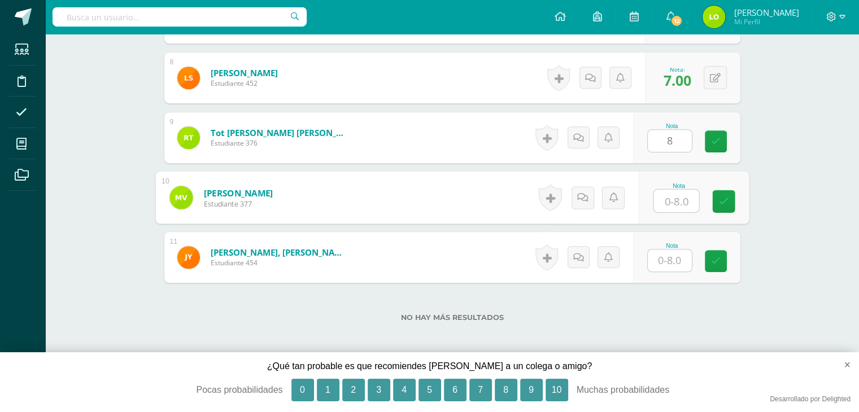
click at [656, 203] on input "text" at bounding box center [675, 201] width 45 height 23
type input "8"
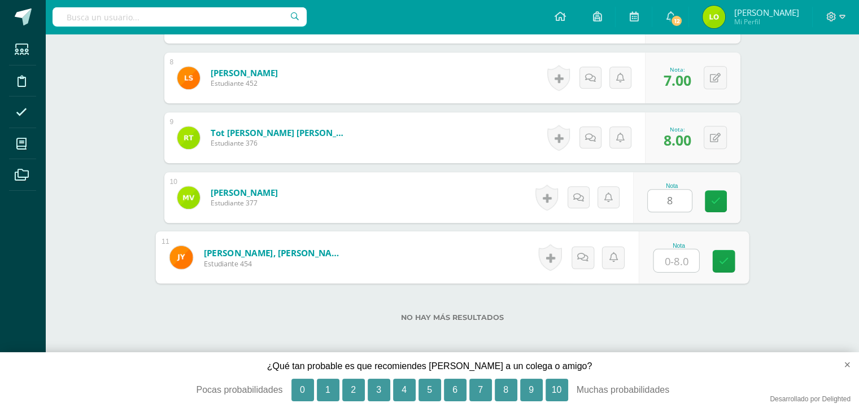
click at [668, 259] on input "text" at bounding box center [675, 261] width 45 height 23
type input "8"
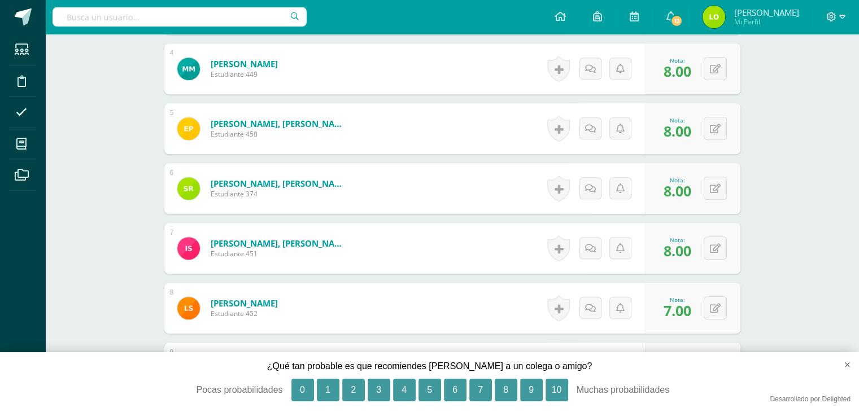
scroll to position [526, 0]
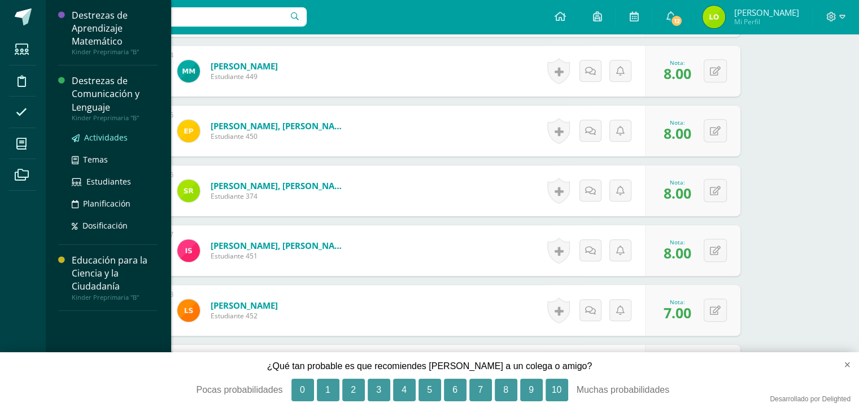
click at [97, 134] on span "Actividades" at bounding box center [105, 137] width 43 height 11
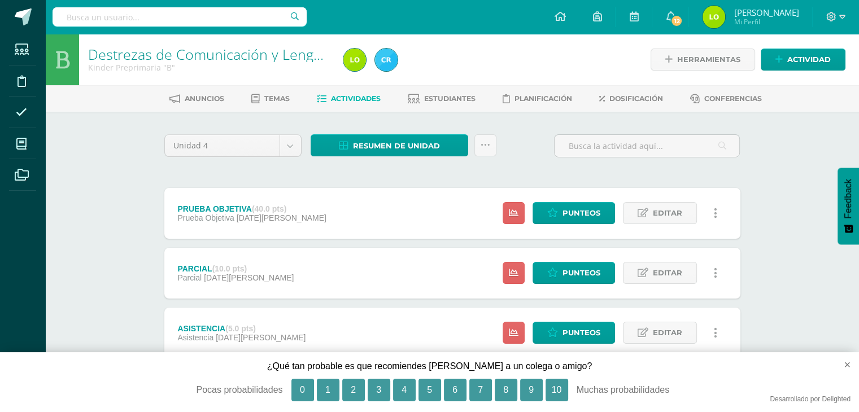
scroll to position [381, 0]
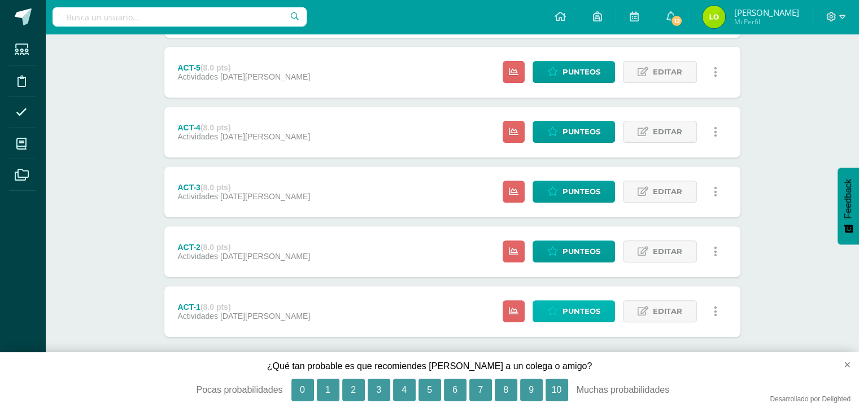
click at [590, 312] on span "Punteos" at bounding box center [581, 311] width 38 height 21
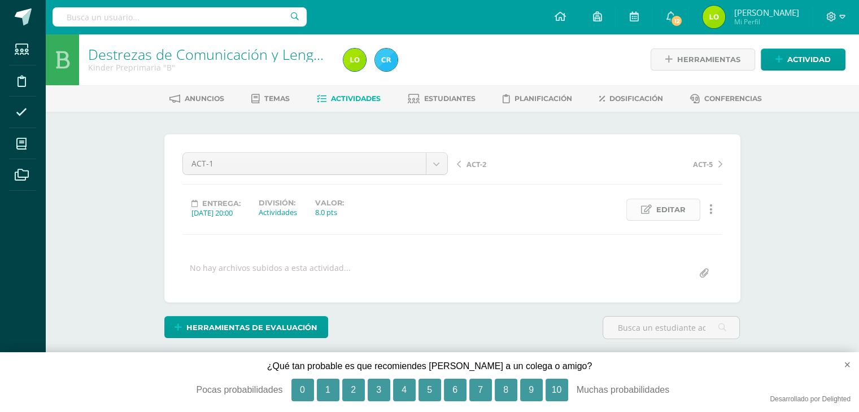
click at [656, 207] on span "Editar" at bounding box center [670, 209] width 29 height 21
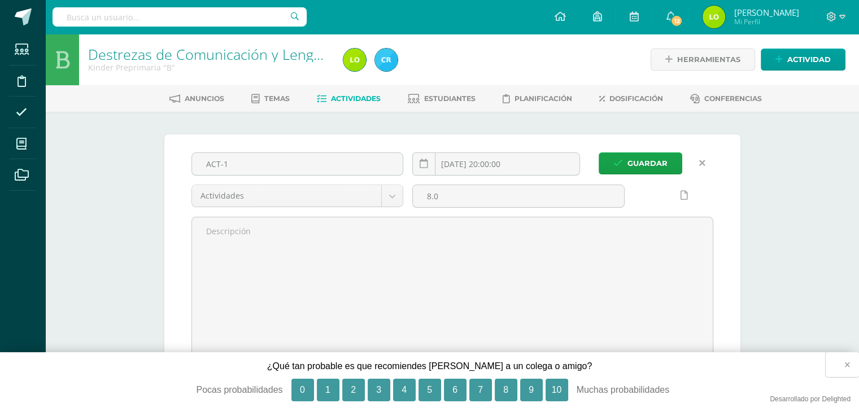
click at [846, 366] on button "×" at bounding box center [841, 364] width 33 height 25
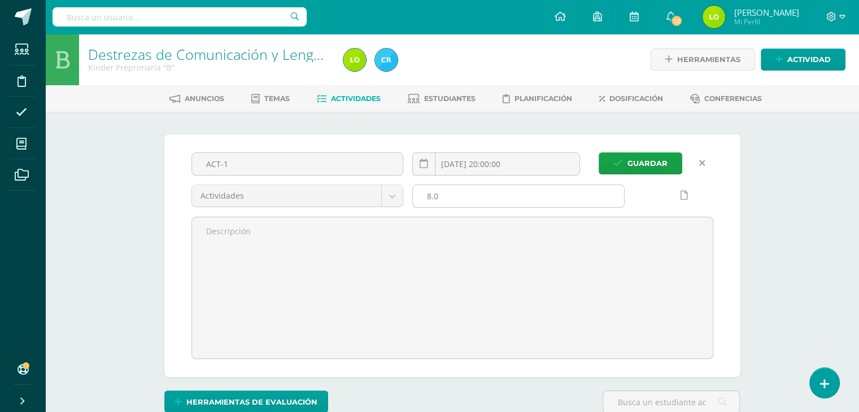
scroll to position [1, 0]
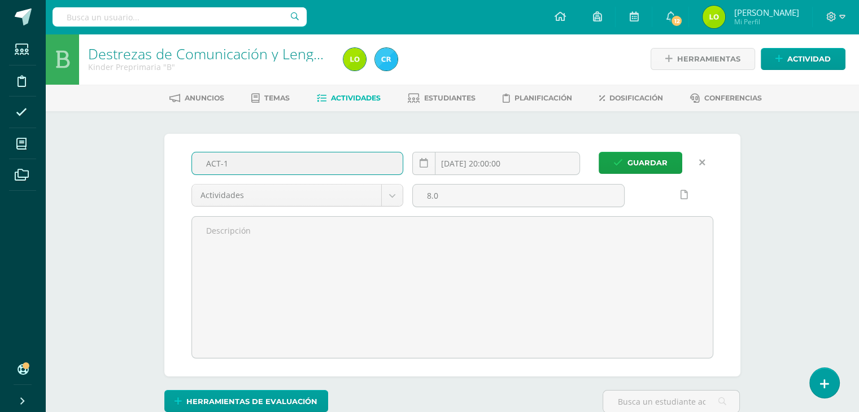
click at [318, 170] on input "ACT-1" at bounding box center [297, 163] width 211 height 22
type input "A"
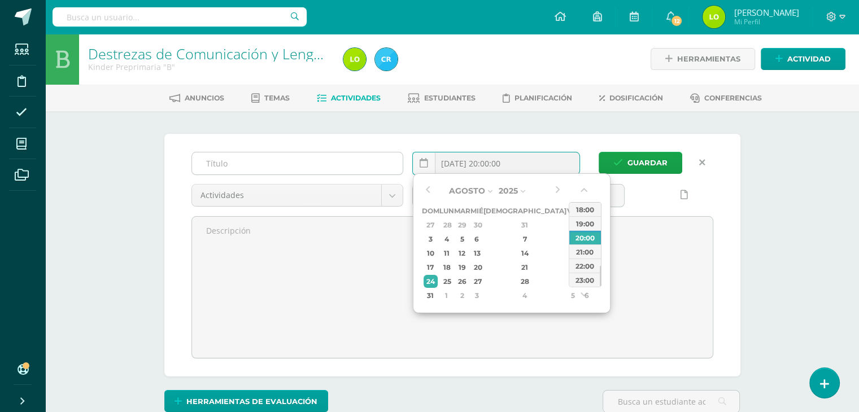
type input "[DATE] 20:00"
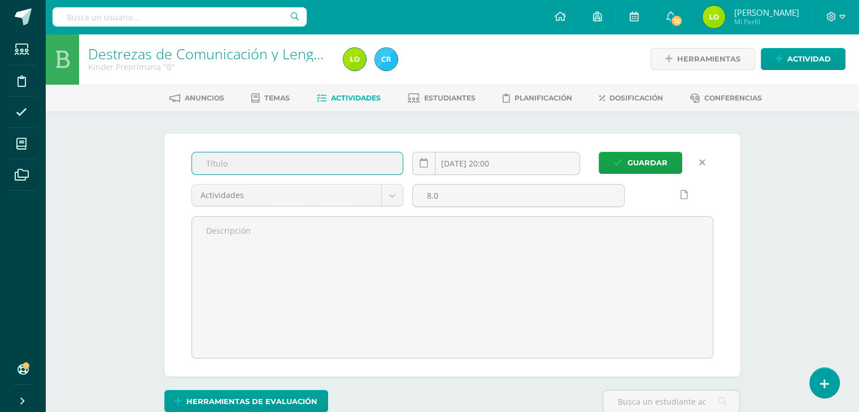
click at [318, 170] on input "text" at bounding box center [297, 163] width 211 height 22
type input "antónimos B- circular el antónimo"
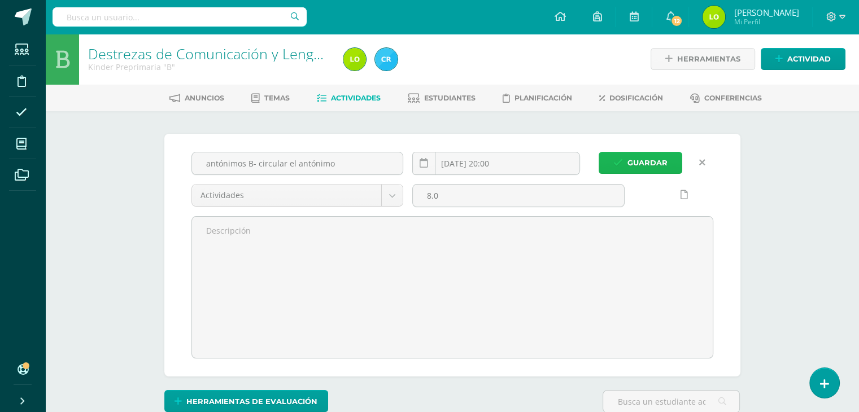
click at [649, 161] on span "Guardar" at bounding box center [647, 162] width 40 height 21
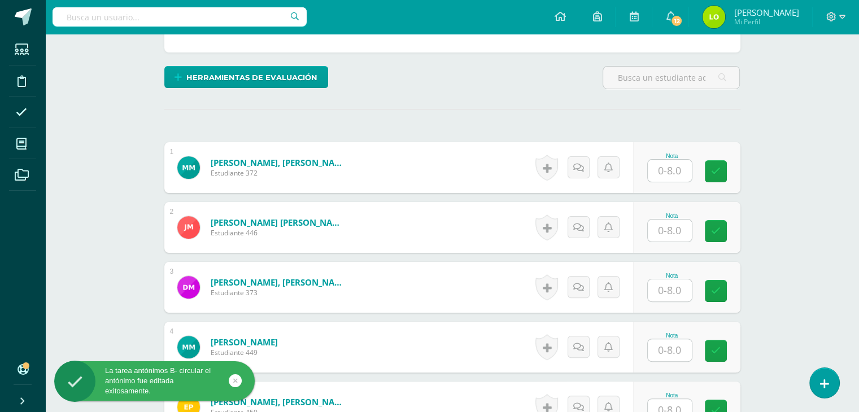
scroll to position [251, 0]
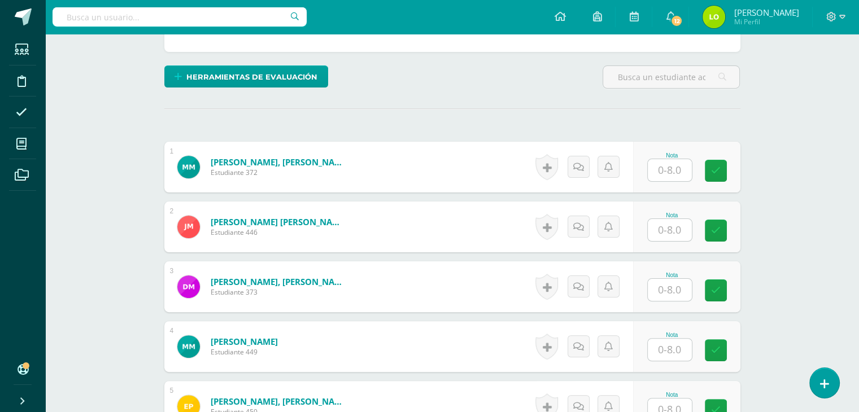
click at [679, 165] on input "text" at bounding box center [670, 170] width 44 height 22
type input "8"
click at [672, 227] on input "text" at bounding box center [675, 230] width 45 height 23
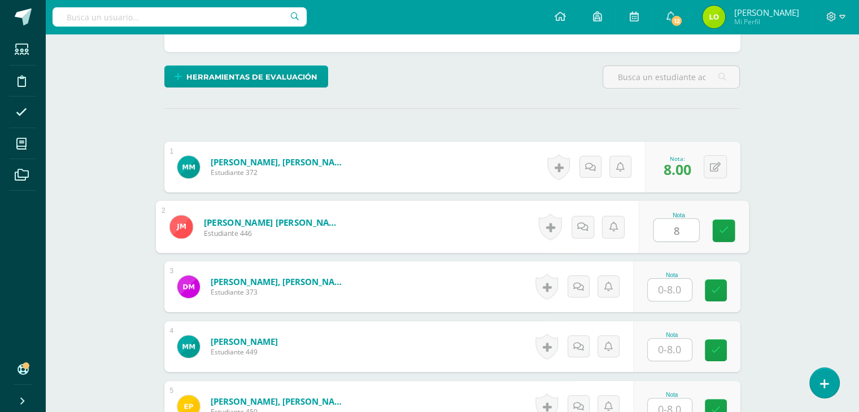
scroll to position [353, 0]
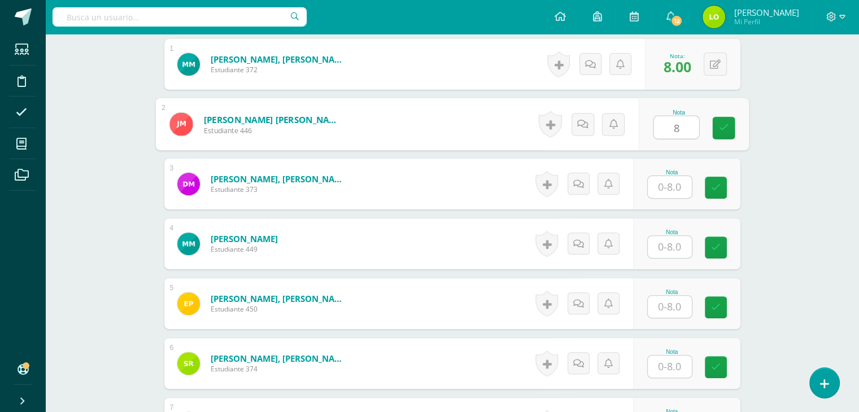
type input "8"
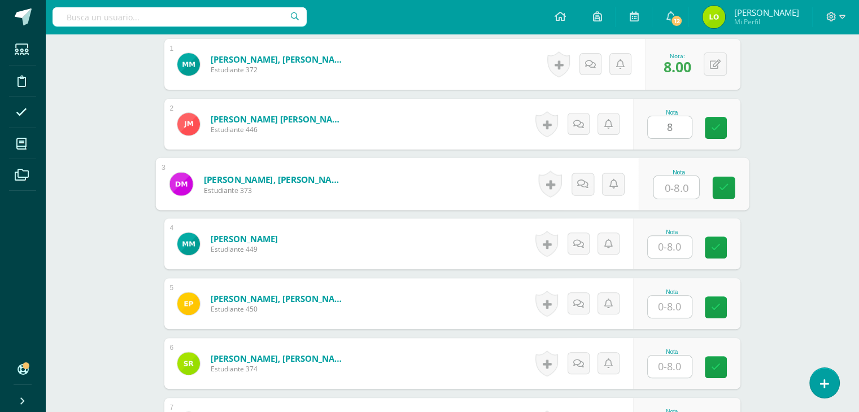
click at [674, 180] on input "text" at bounding box center [675, 187] width 45 height 23
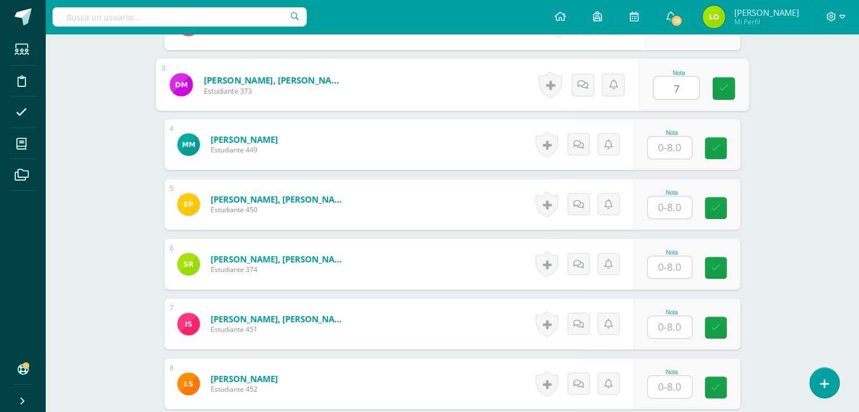
scroll to position [469, 0]
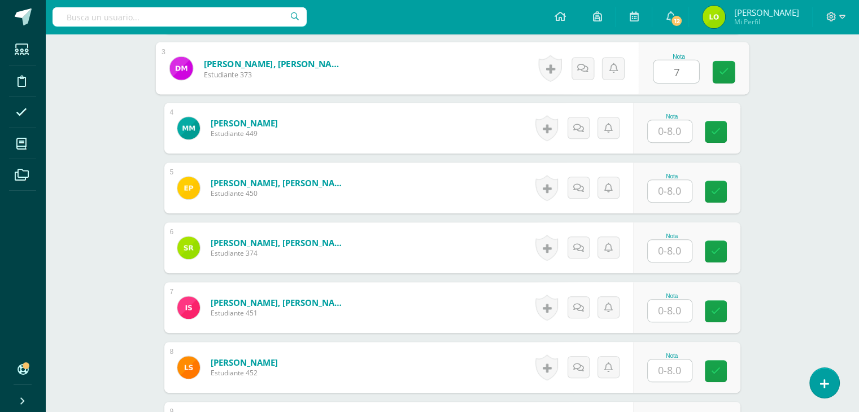
type input "7"
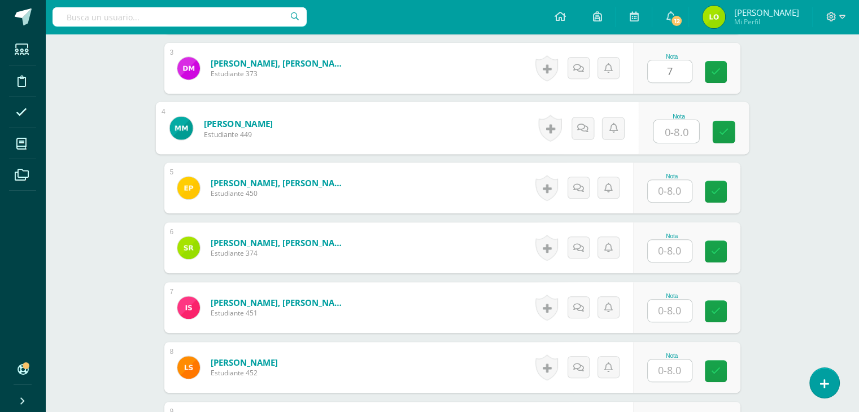
click at [673, 133] on input "text" at bounding box center [675, 131] width 45 height 23
type input "8"
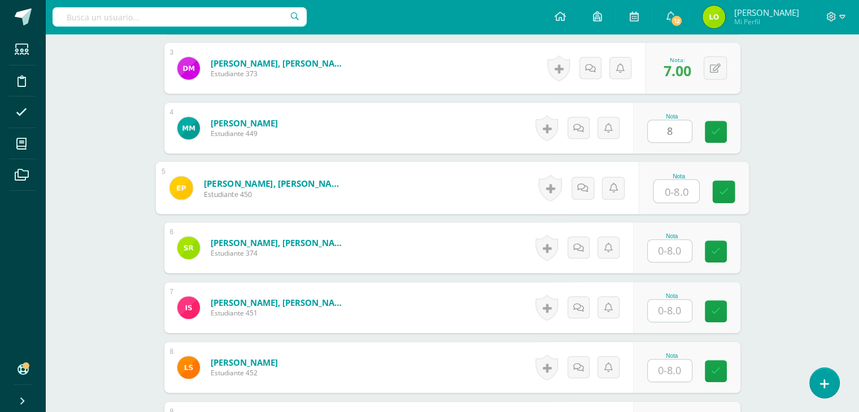
click at [664, 186] on input "text" at bounding box center [675, 191] width 45 height 23
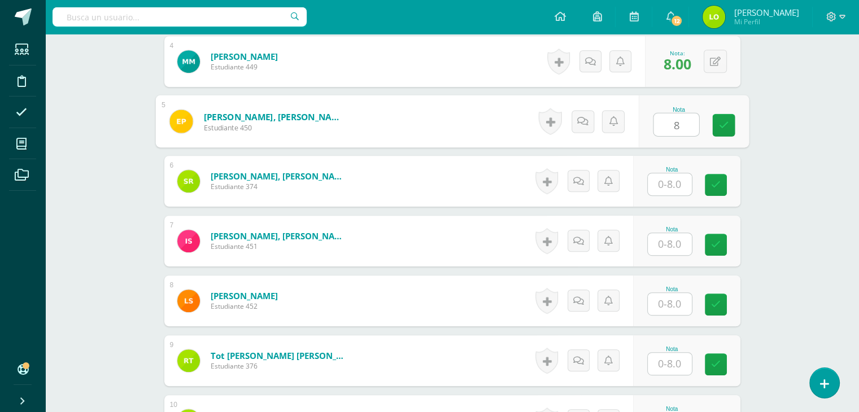
scroll to position [536, 0]
type input "8"
click at [677, 177] on input "text" at bounding box center [670, 184] width 44 height 22
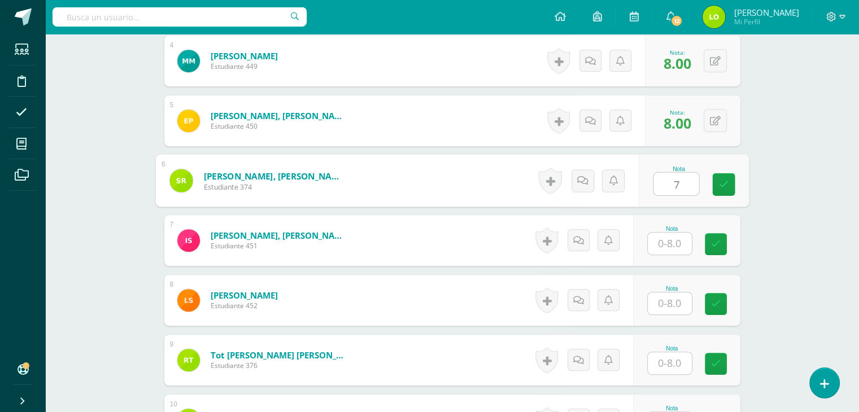
scroll to position [645, 0]
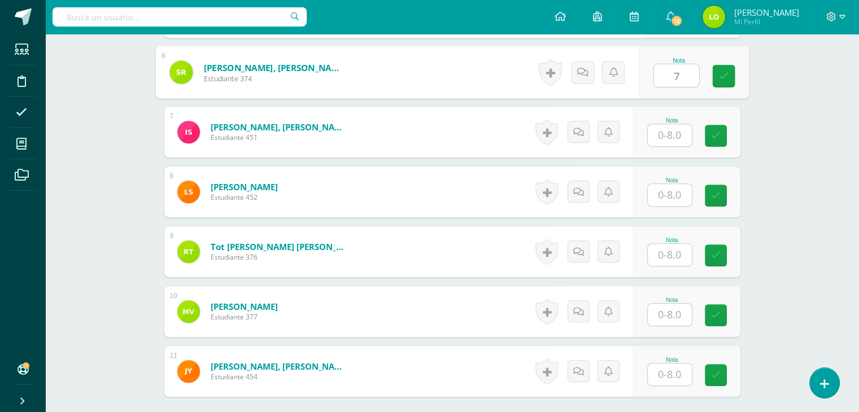
type input "7"
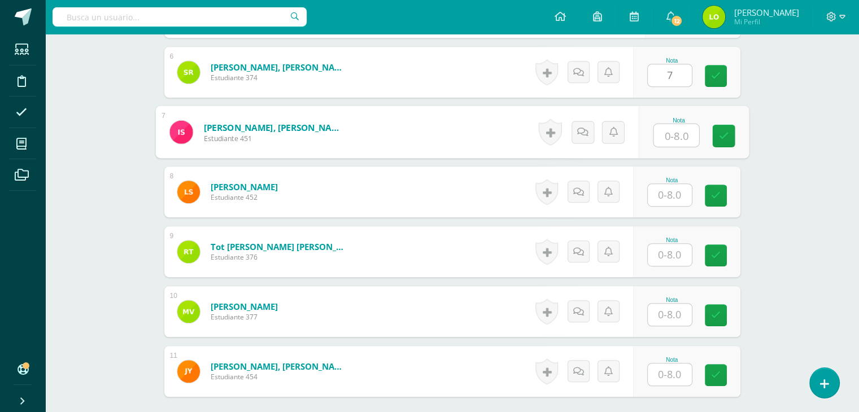
click at [663, 132] on input "text" at bounding box center [675, 135] width 45 height 23
type input "8"
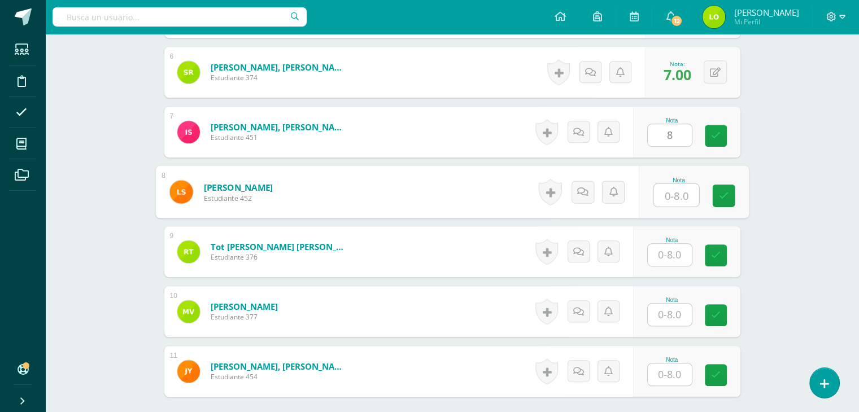
click at [668, 187] on input "text" at bounding box center [675, 195] width 45 height 23
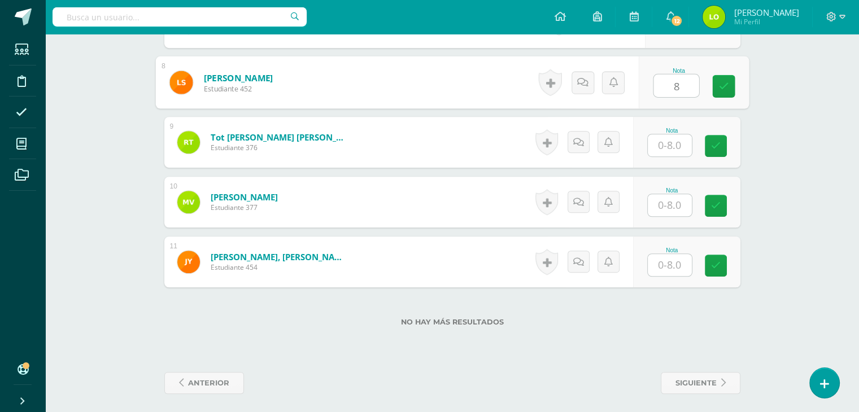
scroll to position [755, 0]
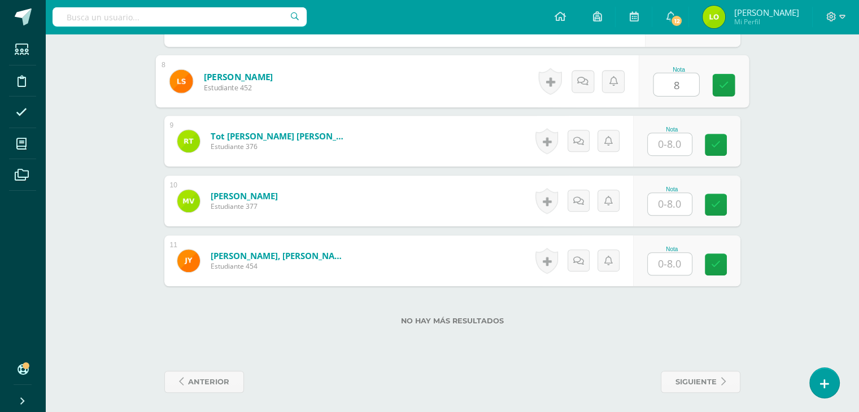
type input "8"
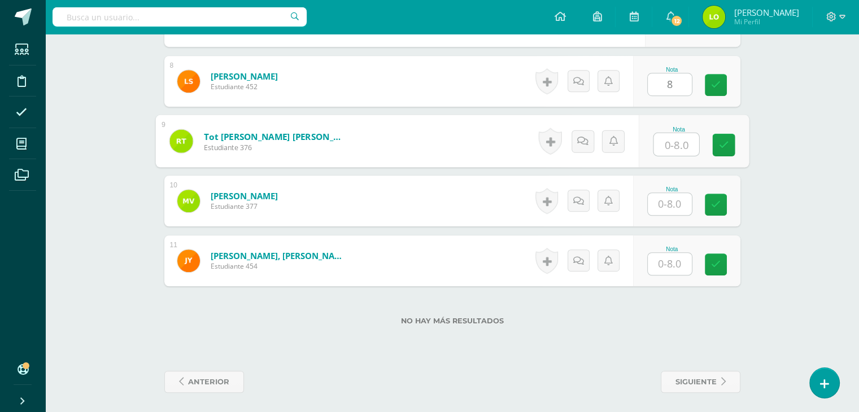
click at [667, 135] on input "text" at bounding box center [675, 144] width 45 height 23
type input "8"
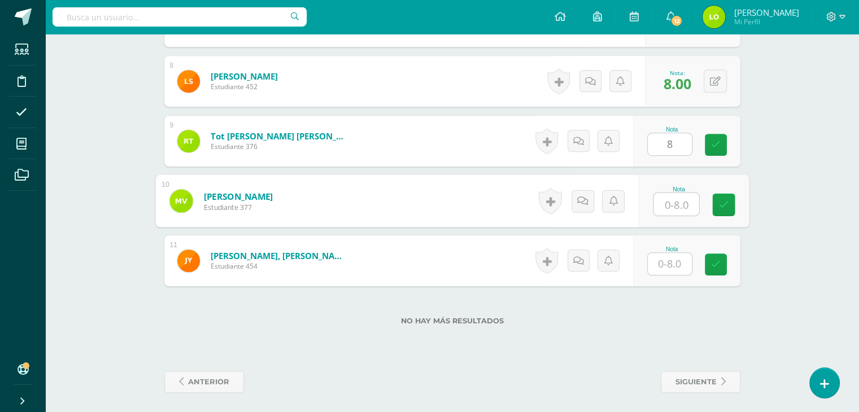
click at [664, 195] on input "text" at bounding box center [675, 204] width 45 height 23
type input "8"
click at [675, 263] on input "text" at bounding box center [670, 264] width 44 height 22
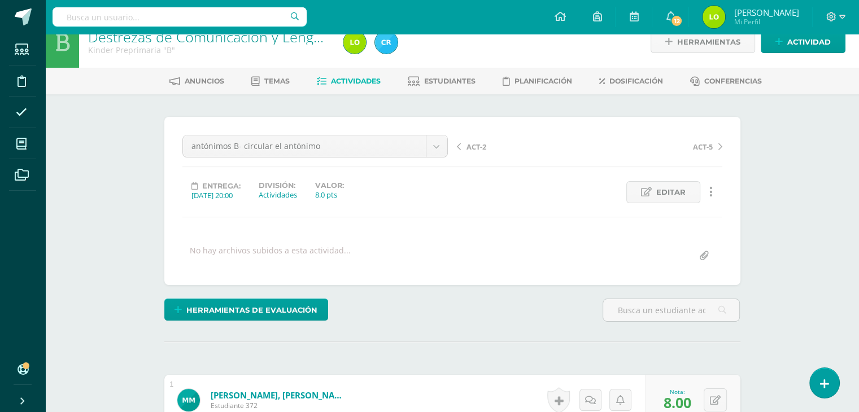
scroll to position [0, 0]
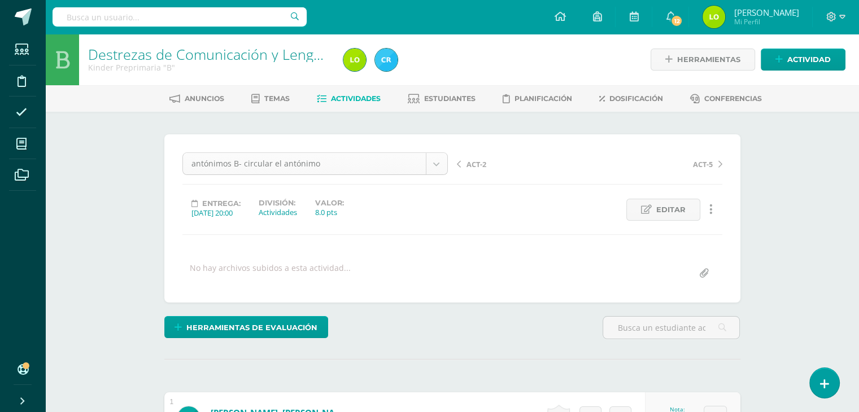
type input "7"
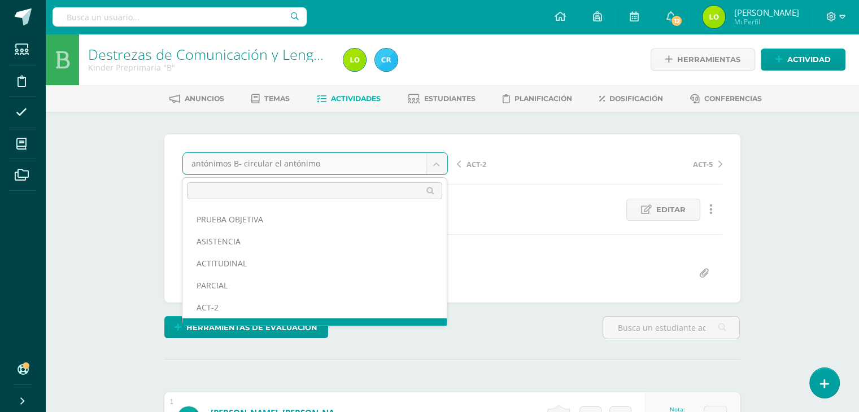
scroll to position [15, 0]
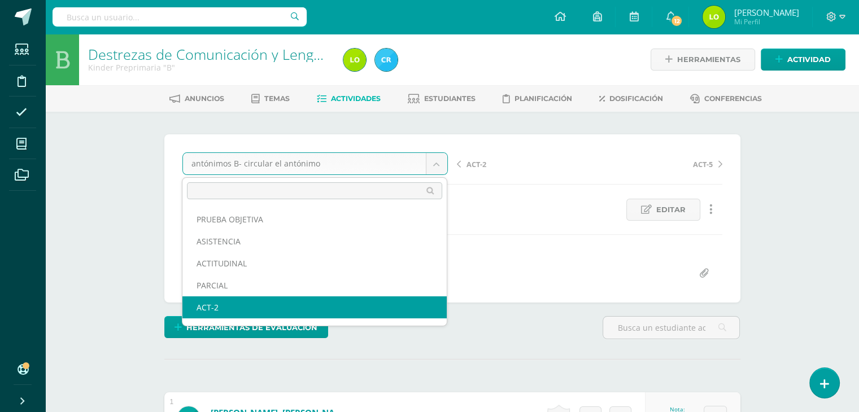
select select "/dashboard/teacher/grade-activity/123150/"
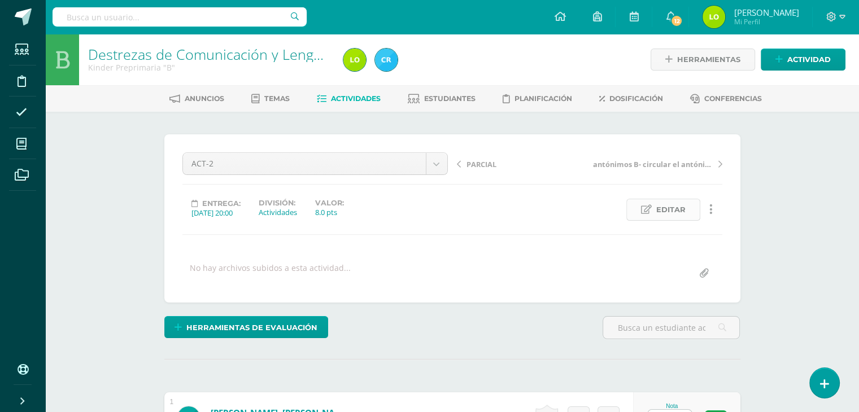
click at [645, 209] on icon at bounding box center [646, 210] width 11 height 10
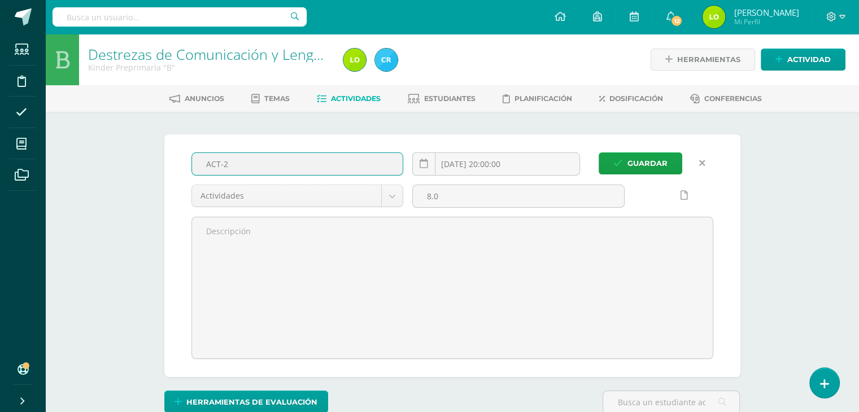
click at [262, 159] on input "ACT-2" at bounding box center [297, 164] width 211 height 22
type input "A"
type input "T"
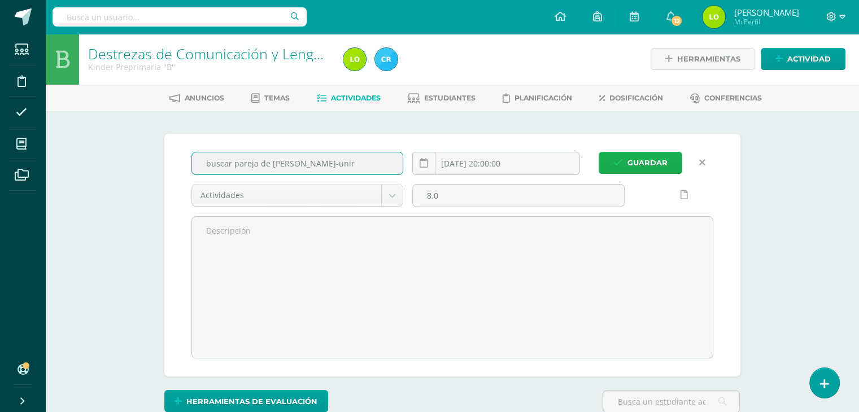
type input "buscar pareja de antónimo B-unir"
click at [646, 159] on span "Guardar" at bounding box center [647, 162] width 40 height 21
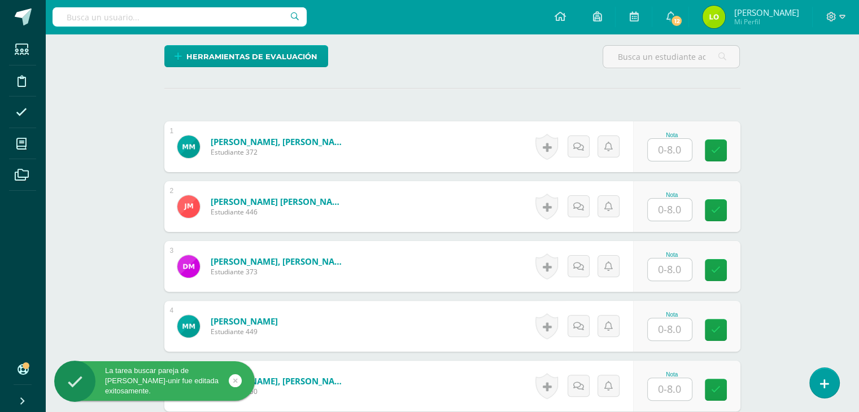
scroll to position [271, 0]
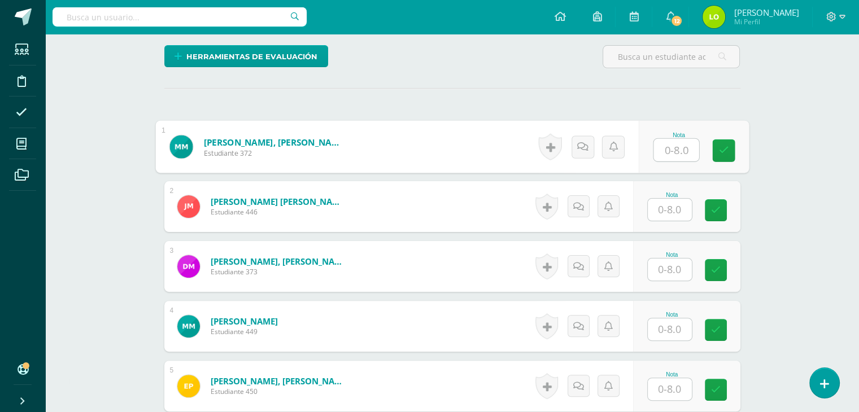
click at [675, 150] on input "text" at bounding box center [675, 150] width 45 height 23
type input "8"
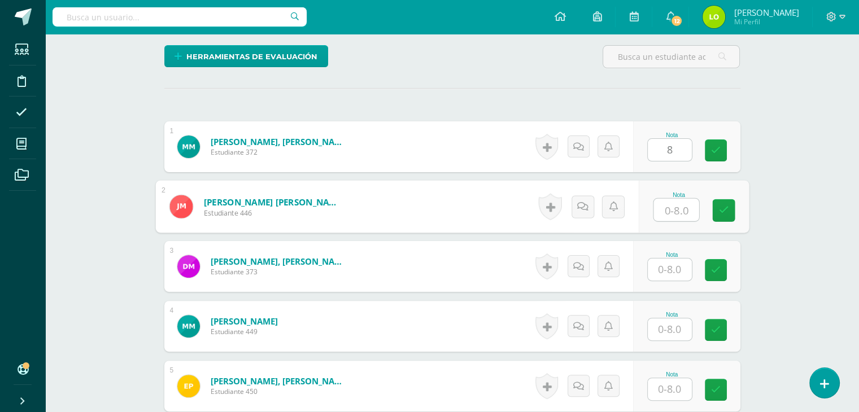
click at [667, 211] on input "text" at bounding box center [675, 210] width 45 height 23
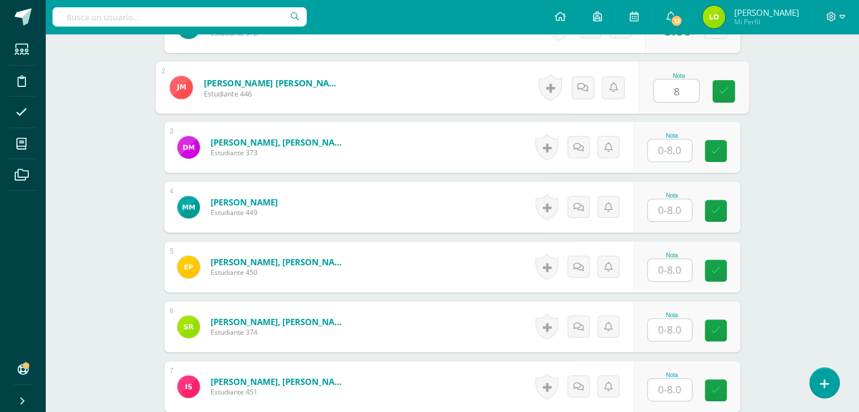
scroll to position [391, 0]
type input "8"
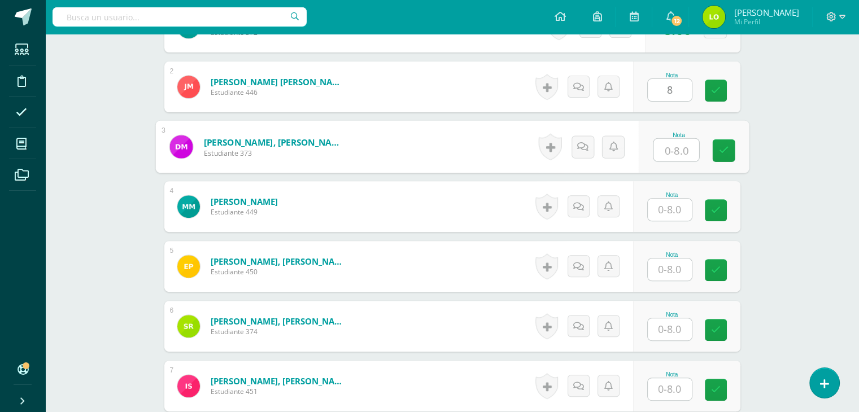
click at [676, 148] on input "text" at bounding box center [675, 150] width 45 height 23
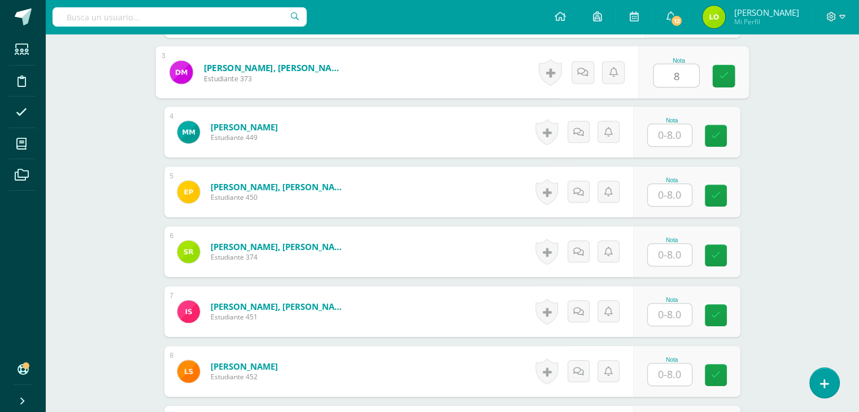
scroll to position [481, 0]
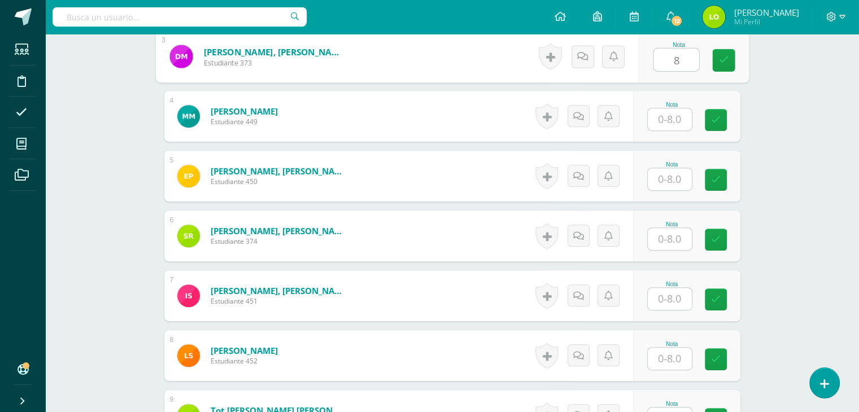
type input "8"
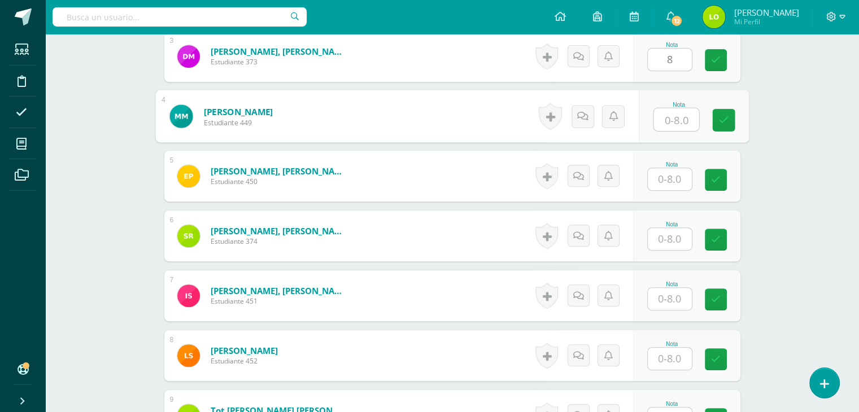
click at [675, 128] on input "text" at bounding box center [675, 119] width 45 height 23
type input "8"
click at [671, 183] on input "text" at bounding box center [670, 179] width 44 height 22
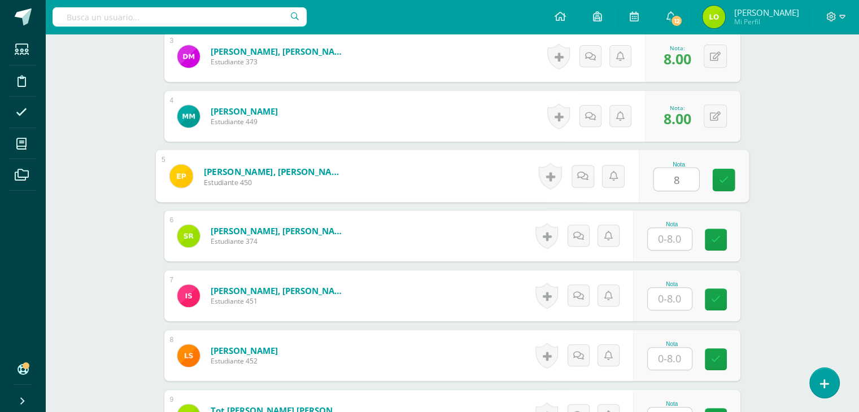
type input "8"
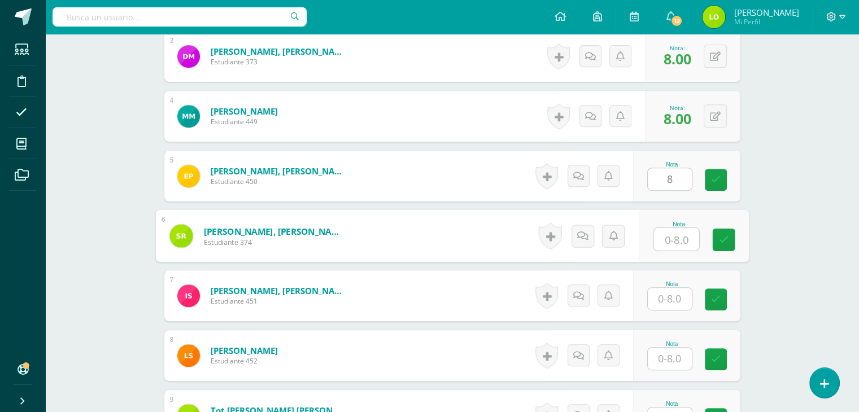
click at [667, 230] on input "text" at bounding box center [675, 239] width 45 height 23
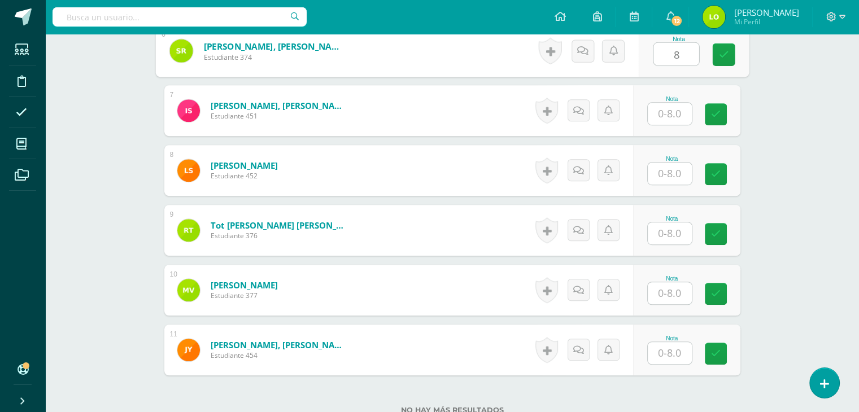
scroll to position [666, 0]
type input "8"
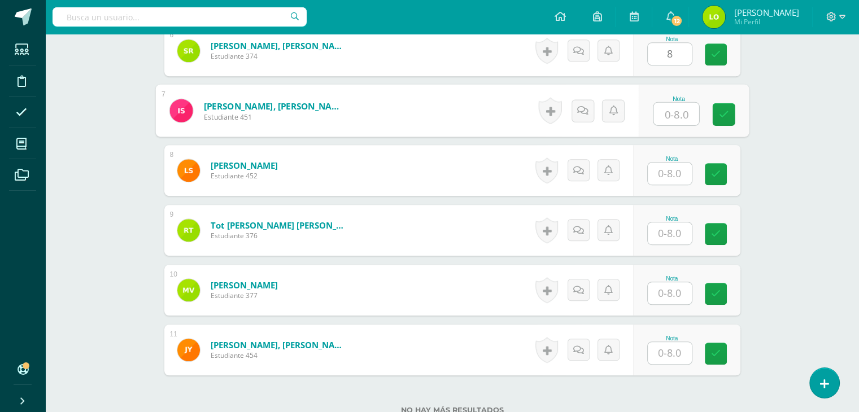
click at [676, 103] on input "text" at bounding box center [675, 114] width 45 height 23
type input "8"
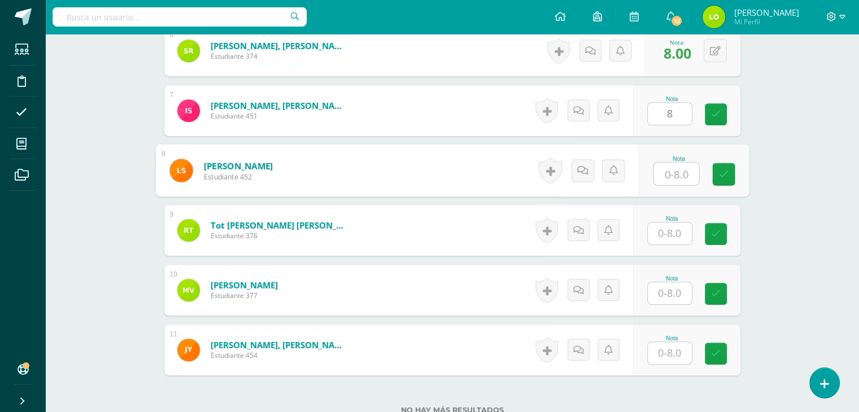
click at [668, 172] on input "text" at bounding box center [675, 174] width 45 height 23
type input "8"
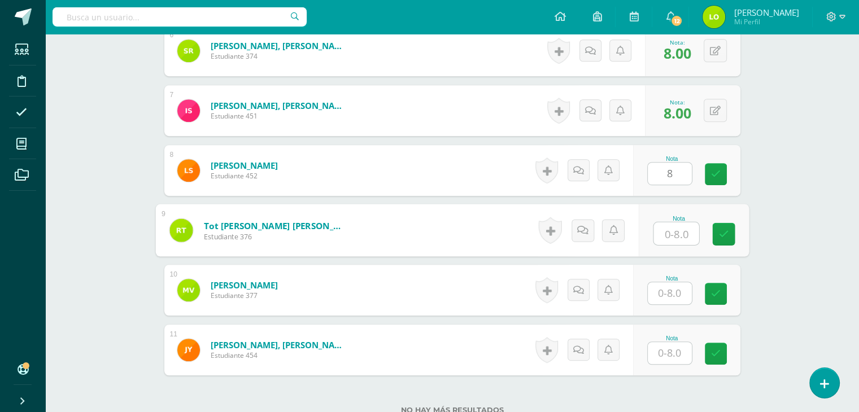
click at [659, 227] on input "text" at bounding box center [675, 233] width 45 height 23
type input "8"
click at [670, 289] on input "text" at bounding box center [670, 293] width 44 height 22
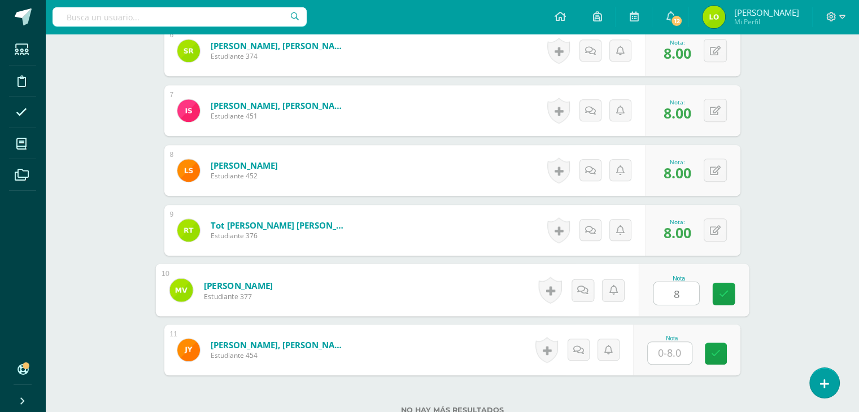
type input "8"
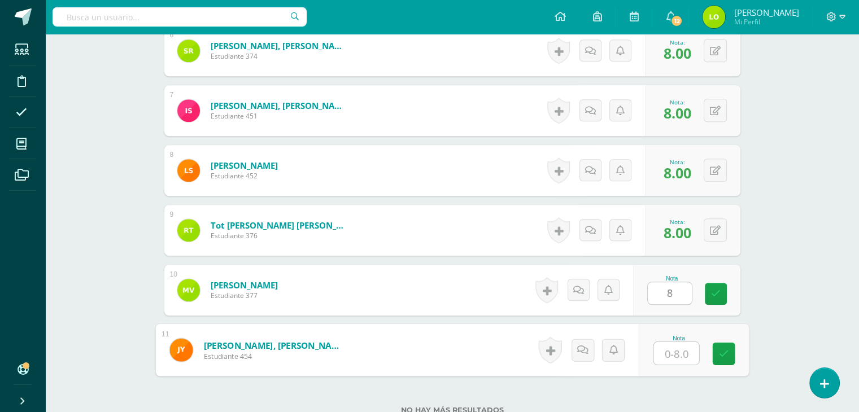
click at [661, 342] on input "text" at bounding box center [675, 353] width 45 height 23
type input "8"
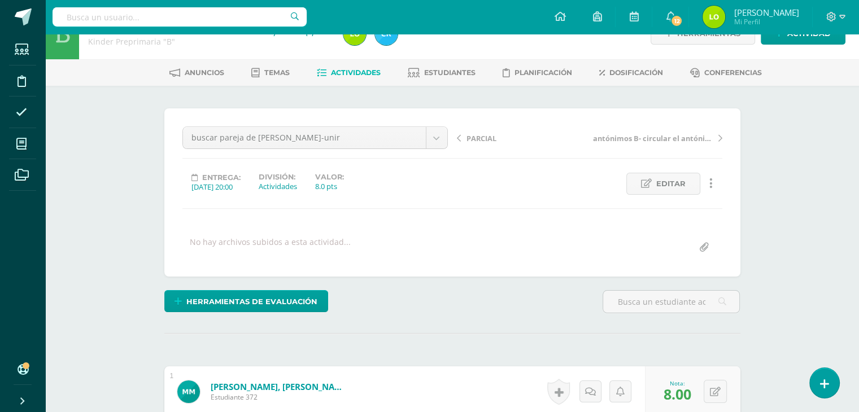
scroll to position [0, 0]
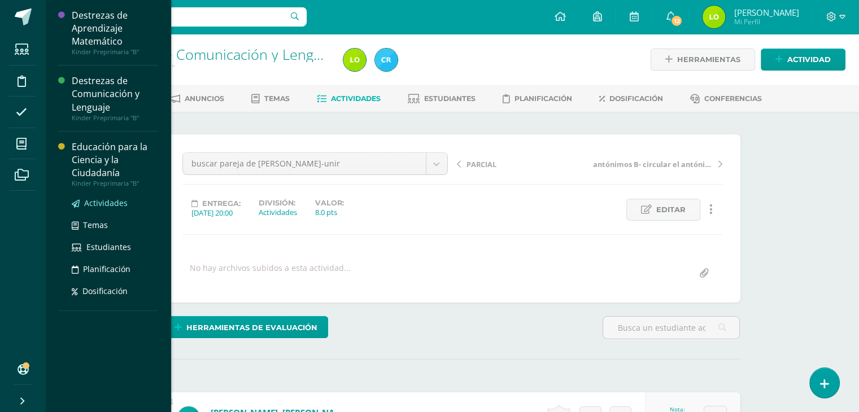
click at [93, 199] on span "Actividades" at bounding box center [105, 203] width 43 height 11
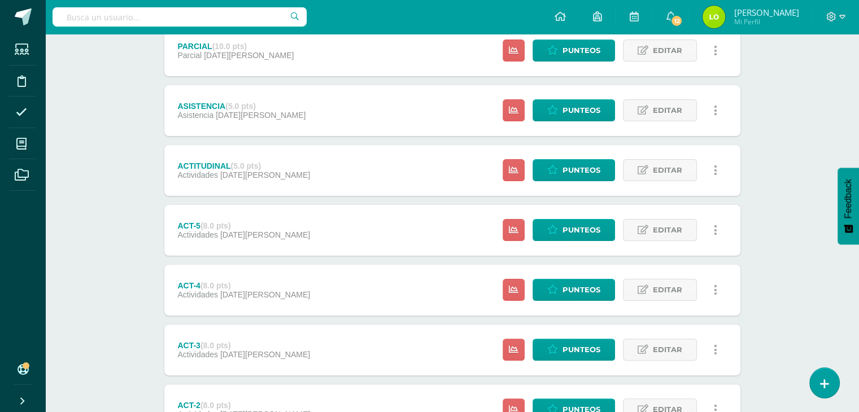
scroll to position [381, 0]
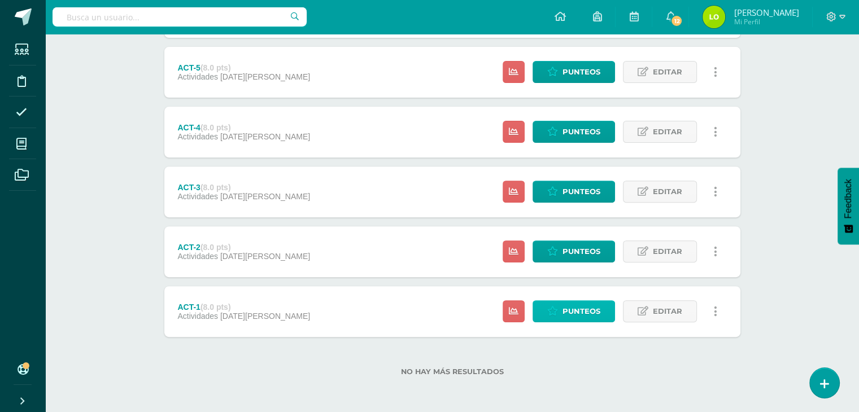
click at [572, 314] on span "Punteos" at bounding box center [581, 311] width 38 height 21
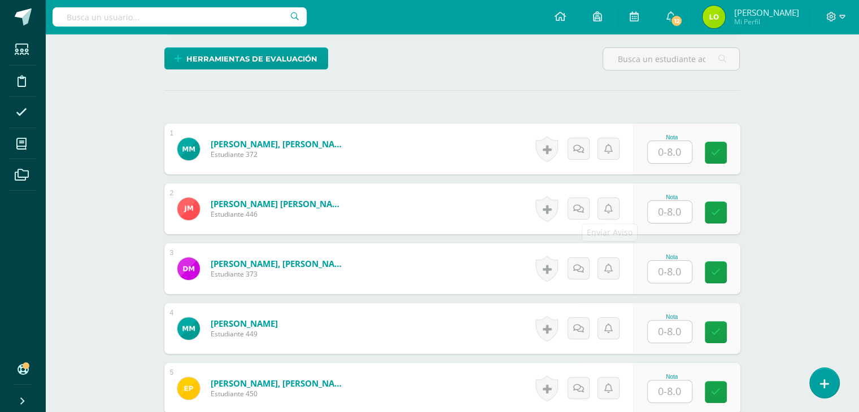
scroll to position [269, 0]
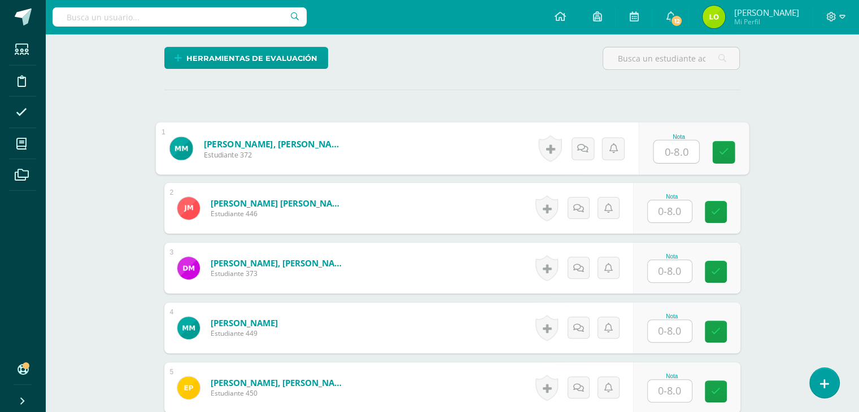
click at [671, 152] on input "text" at bounding box center [675, 152] width 45 height 23
type input "8"
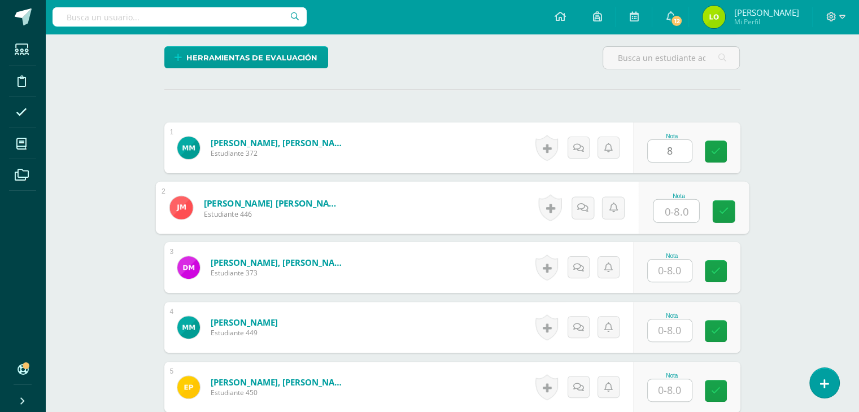
click at [678, 202] on input "text" at bounding box center [675, 211] width 45 height 23
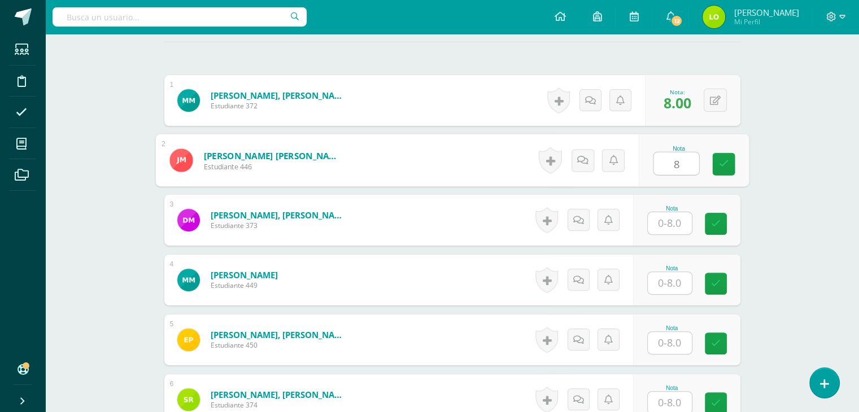
scroll to position [316, 0]
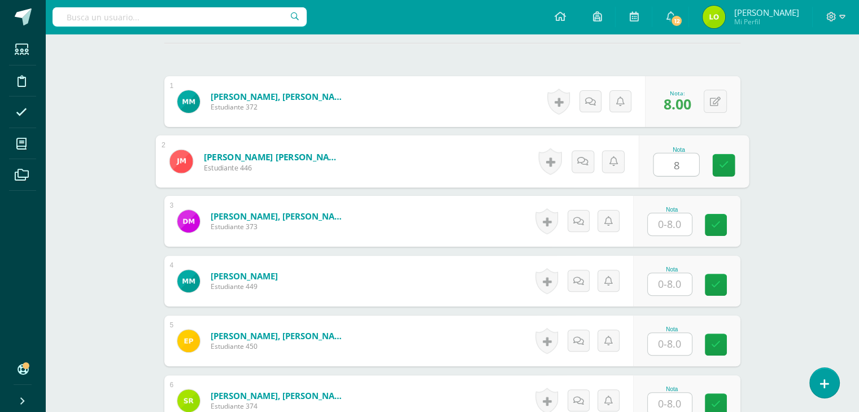
type input "8"
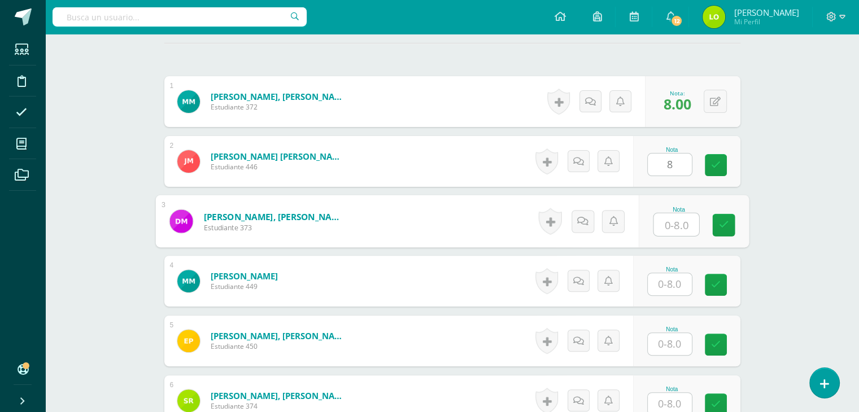
click at [662, 213] on input "text" at bounding box center [675, 224] width 45 height 23
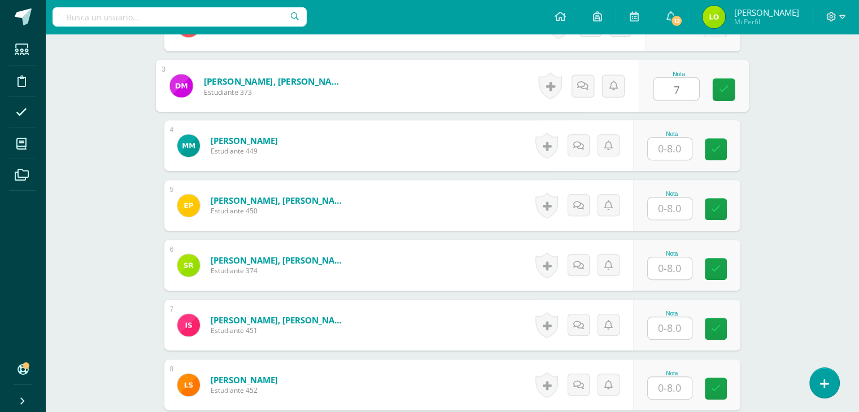
scroll to position [454, 0]
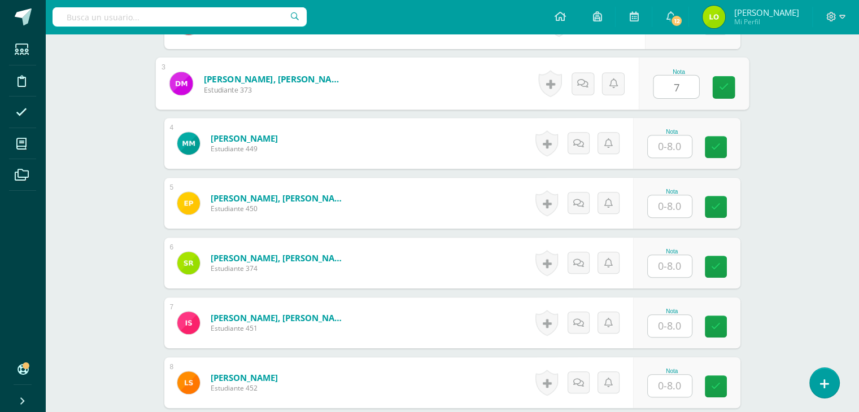
type input "7"
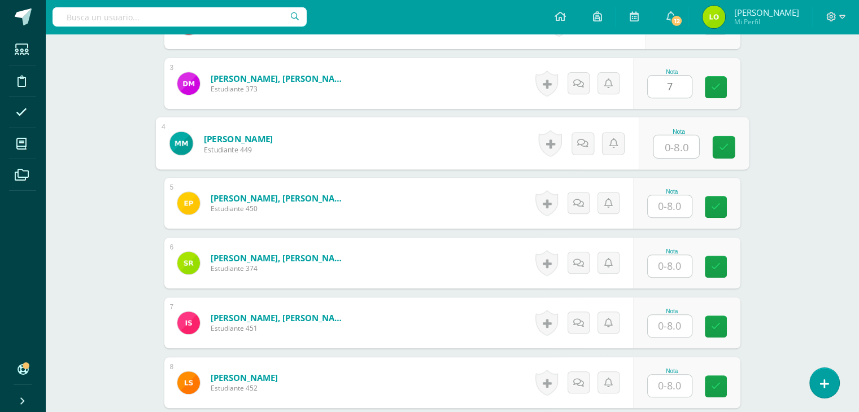
click at [674, 150] on input "text" at bounding box center [675, 146] width 45 height 23
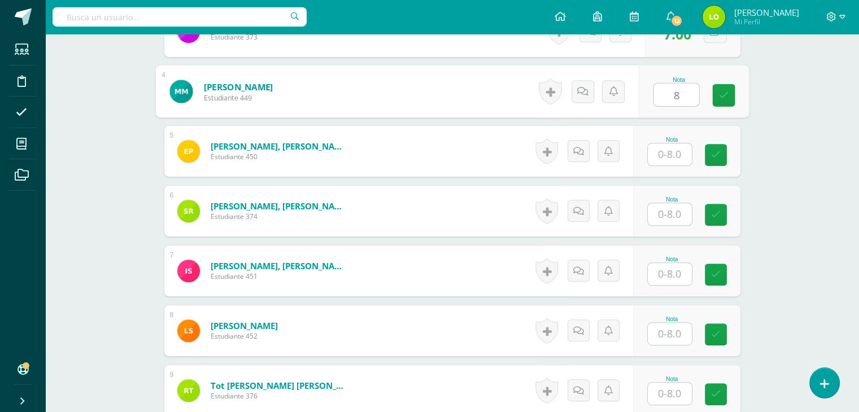
scroll to position [522, 0]
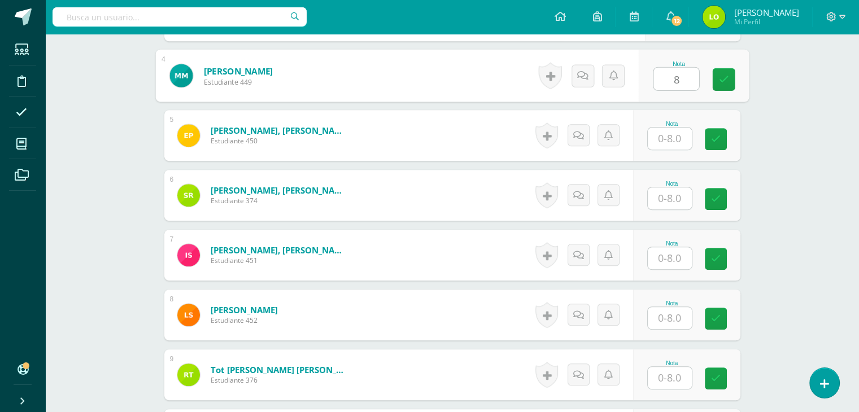
type input "8"
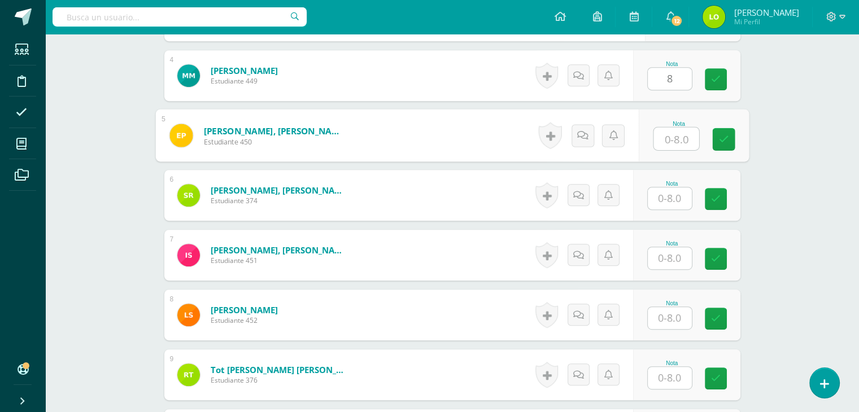
click at [668, 141] on input "text" at bounding box center [675, 139] width 45 height 23
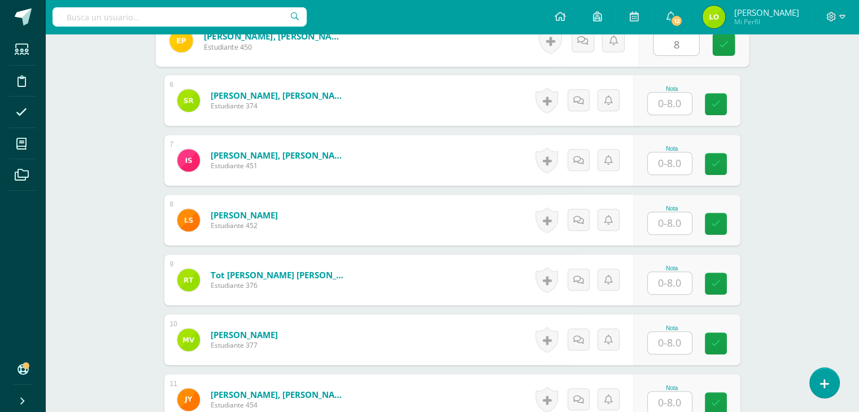
scroll to position [616, 0]
type input "8"
click at [664, 103] on input "text" at bounding box center [670, 104] width 44 height 22
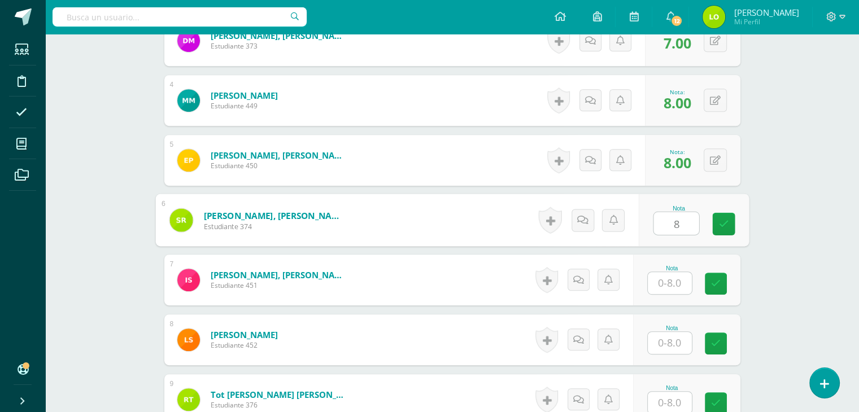
scroll to position [494, 0]
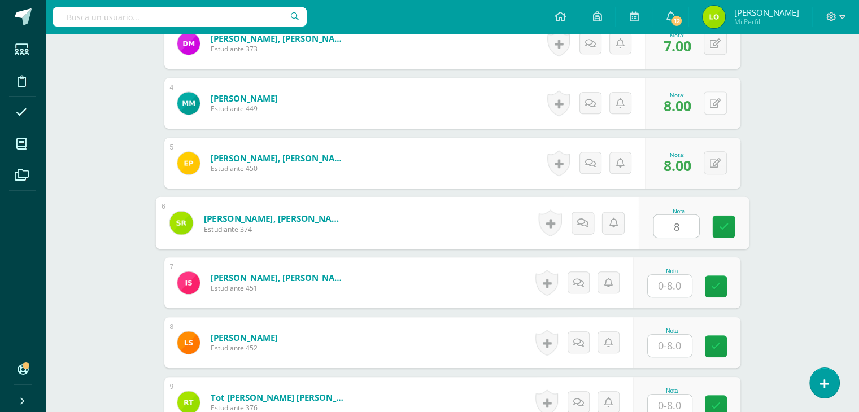
type input "8"
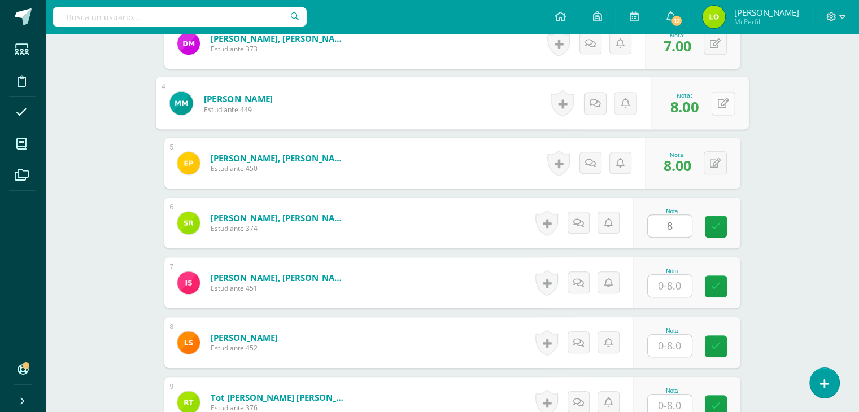
click at [719, 104] on icon at bounding box center [722, 103] width 11 height 10
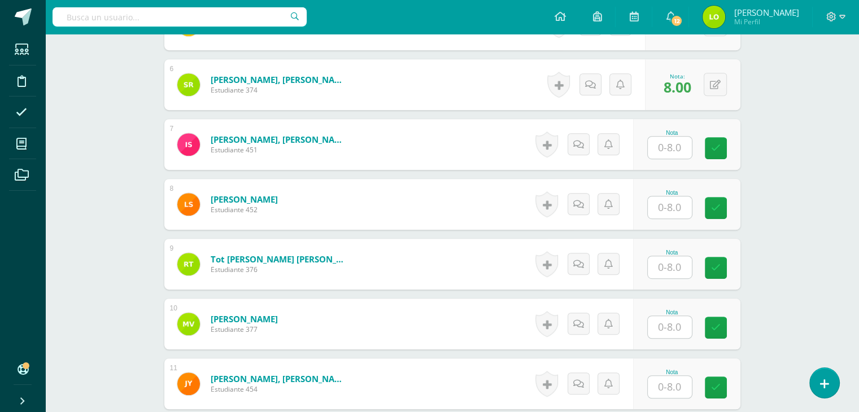
scroll to position [637, 0]
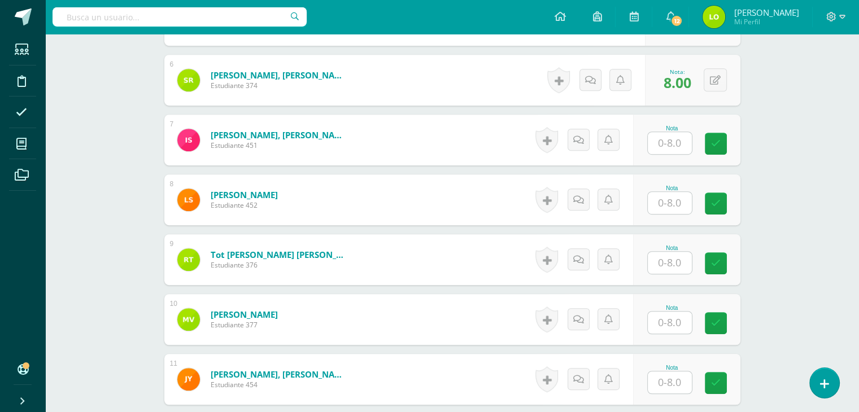
type input "7"
click at [673, 137] on input "text" at bounding box center [675, 143] width 45 height 23
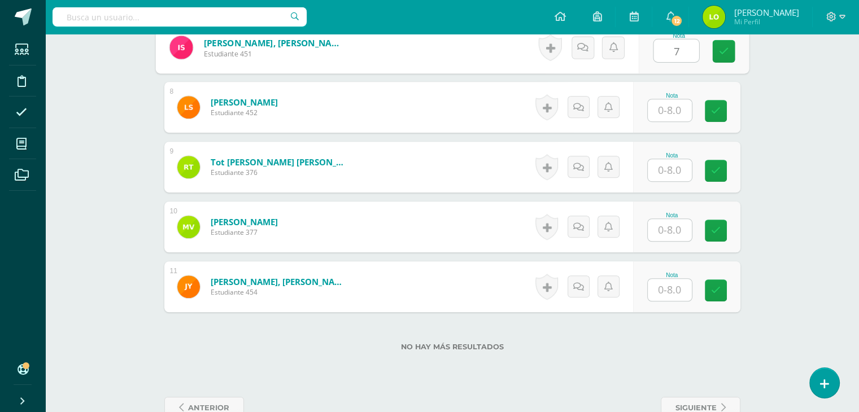
scroll to position [731, 0]
type input "7"
click at [670, 110] on input "text" at bounding box center [670, 109] width 44 height 22
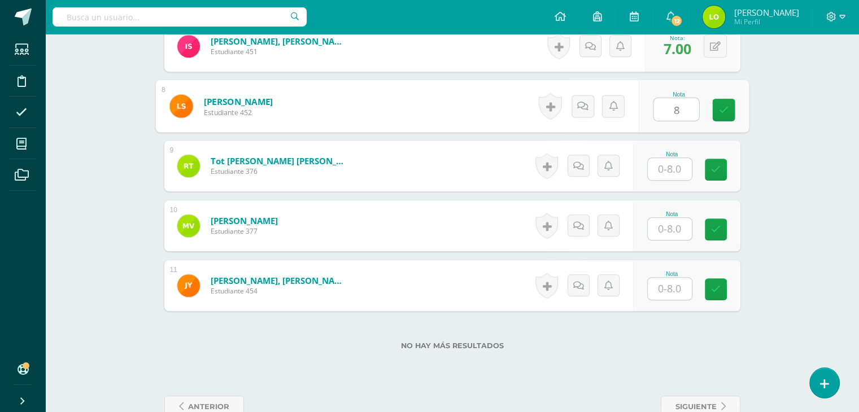
type input "8"
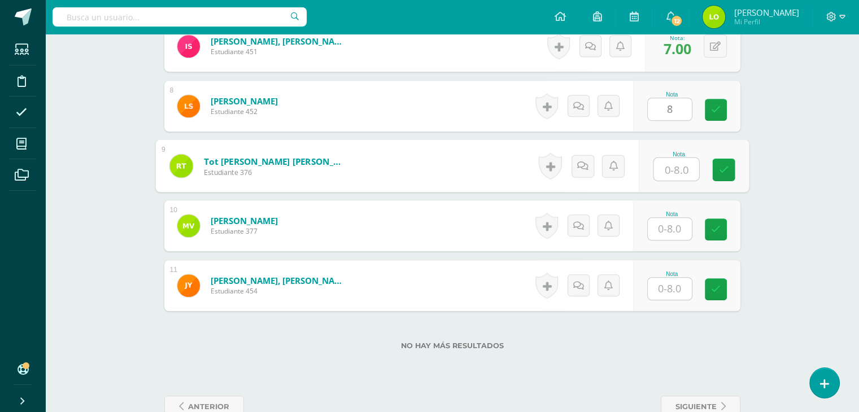
click at [676, 170] on input "text" at bounding box center [675, 169] width 45 height 23
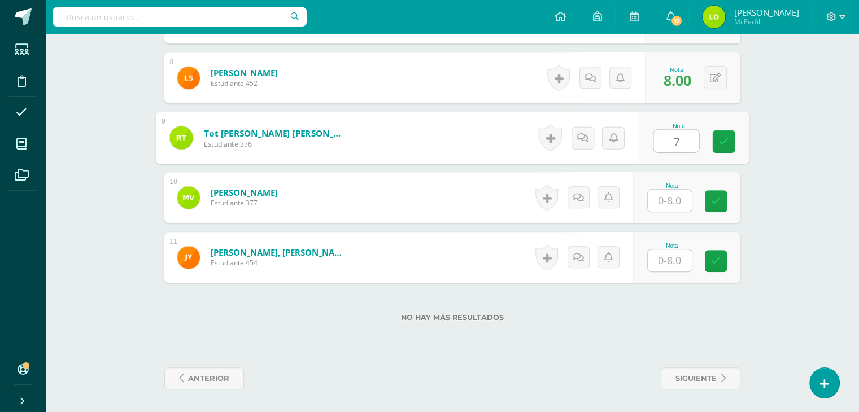
type input "7"
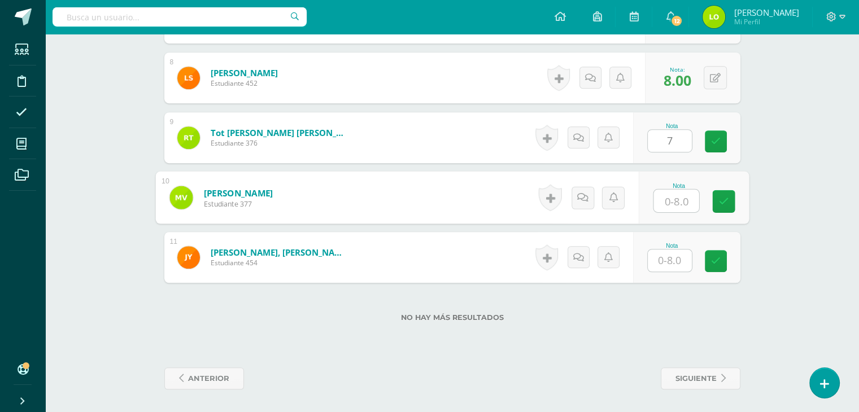
click at [671, 207] on input "text" at bounding box center [675, 201] width 45 height 23
type input "8"
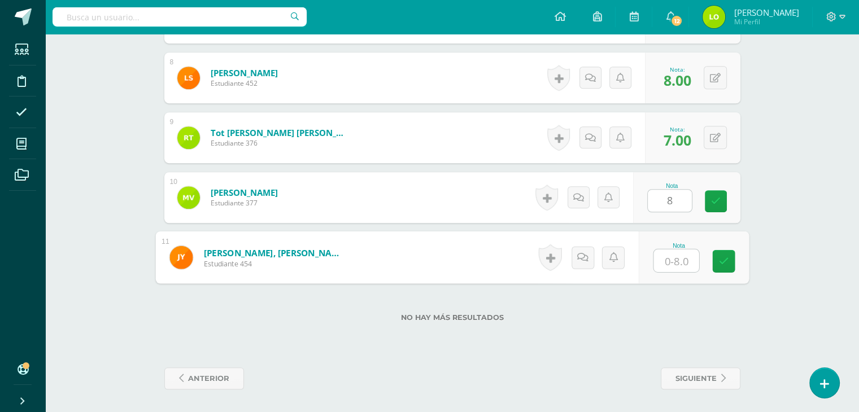
click at [666, 260] on input "text" at bounding box center [675, 261] width 45 height 23
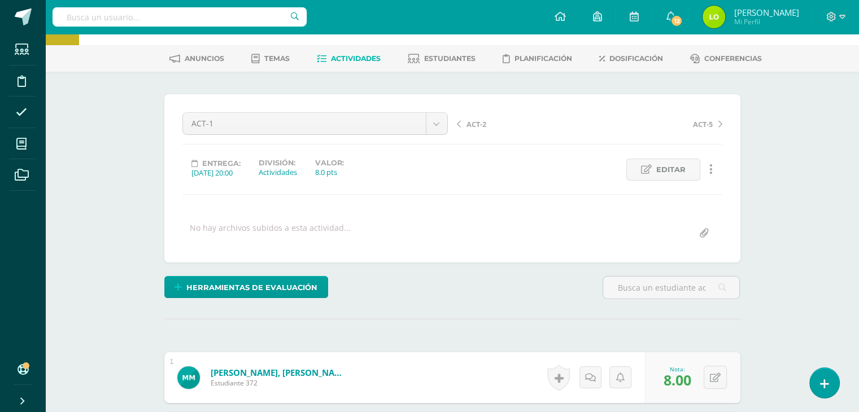
scroll to position [0, 0]
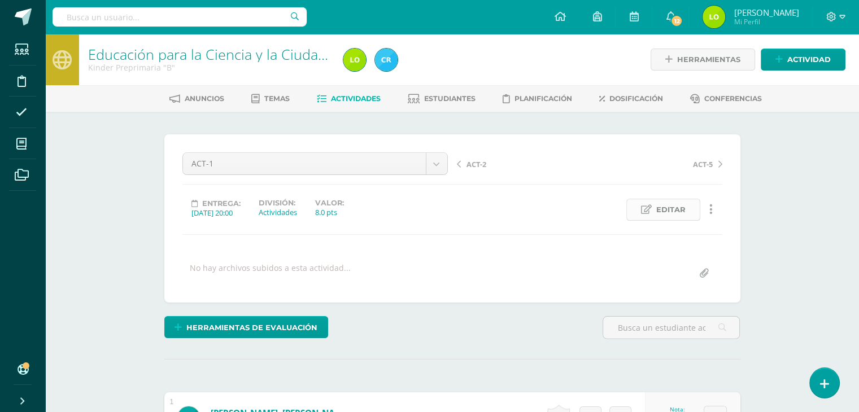
type input "8"
click at [649, 208] on icon at bounding box center [646, 210] width 11 height 10
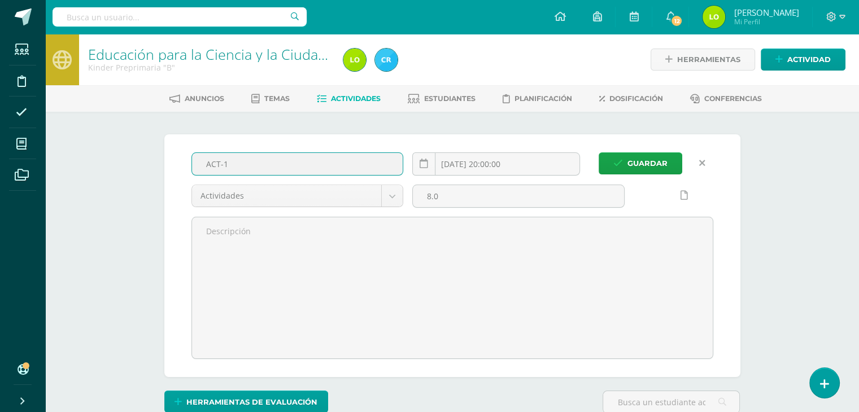
click at [254, 158] on input "ACT-1" at bounding box center [297, 164] width 211 height 22
type input "A"
type input "Acto Cívico B-bandera de Guatemala"
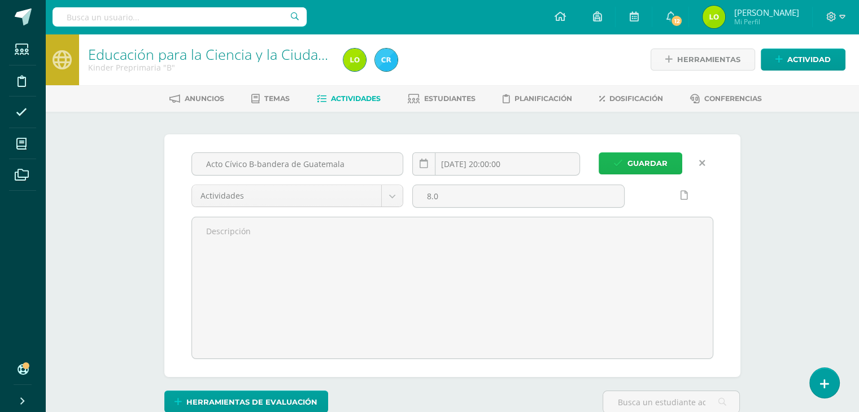
click at [642, 163] on span "Guardar" at bounding box center [647, 163] width 40 height 21
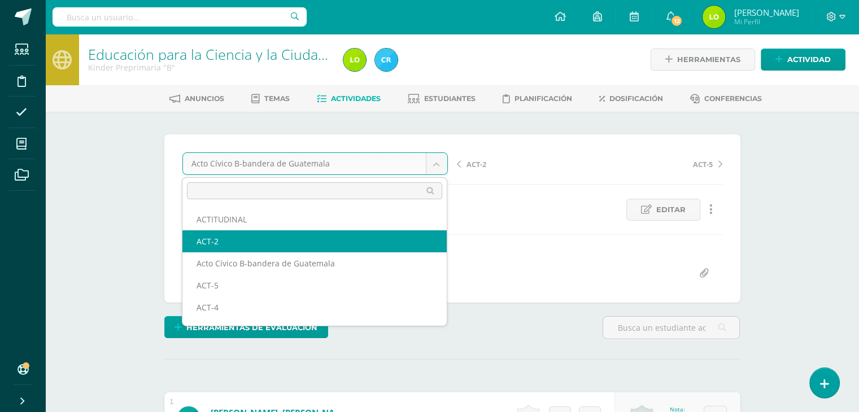
select select "/dashboard/teacher/grade-activity/123149/"
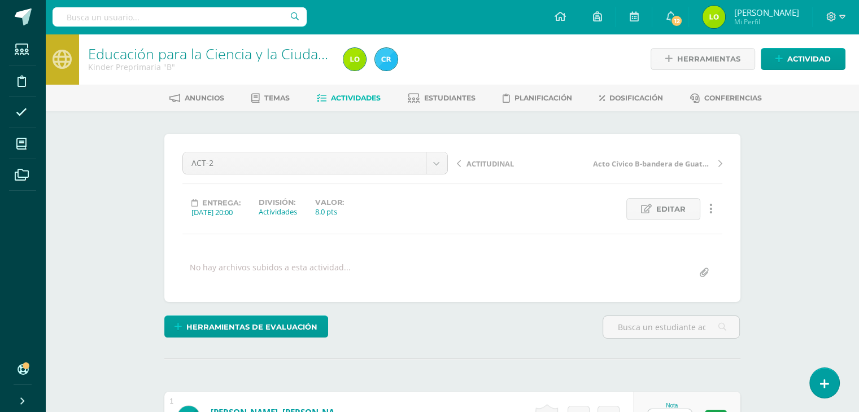
click at [642, 206] on icon at bounding box center [646, 209] width 11 height 10
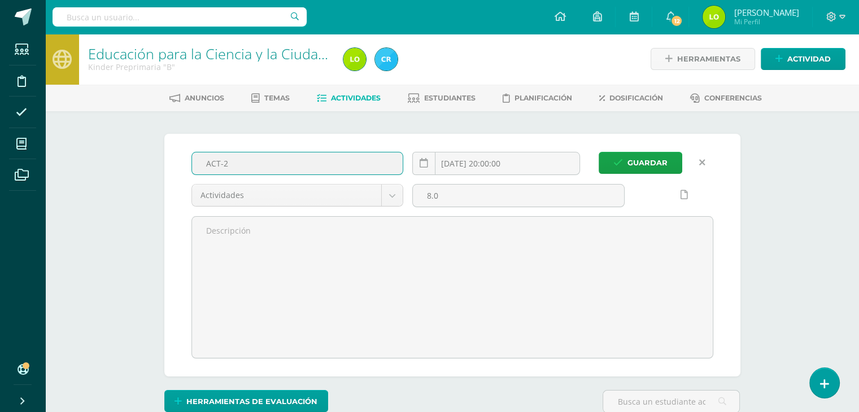
click at [271, 159] on input "ACT-2" at bounding box center [297, 163] width 211 height 22
type input "A"
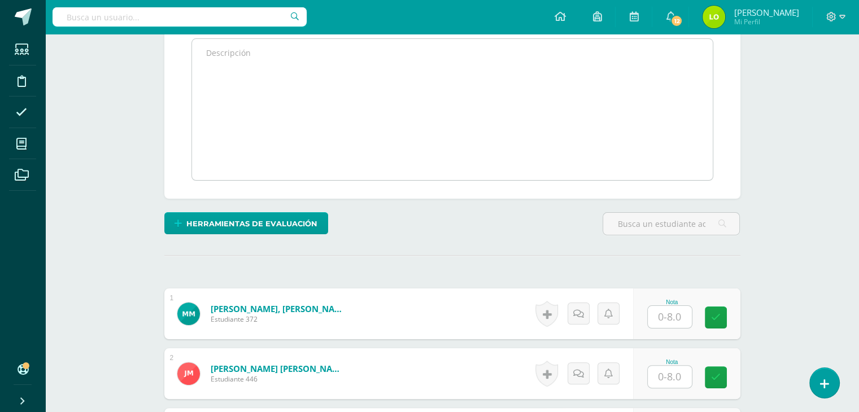
scroll to position [0, 0]
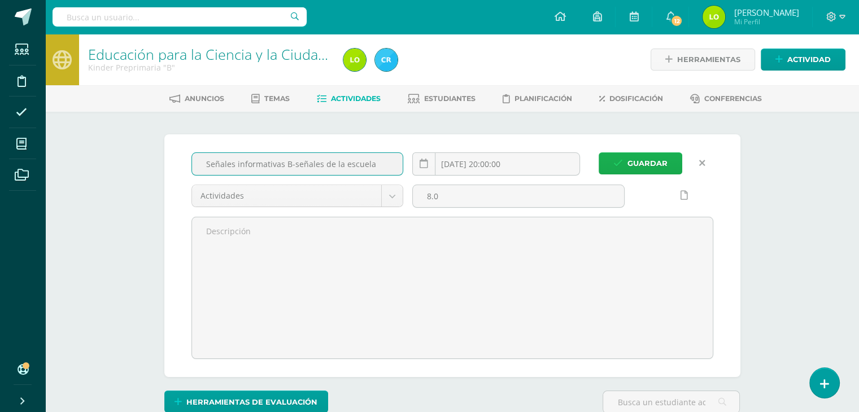
type input "Señales informativas B-señales de la escuela"
click at [635, 159] on span "Guardar" at bounding box center [647, 163] width 40 height 21
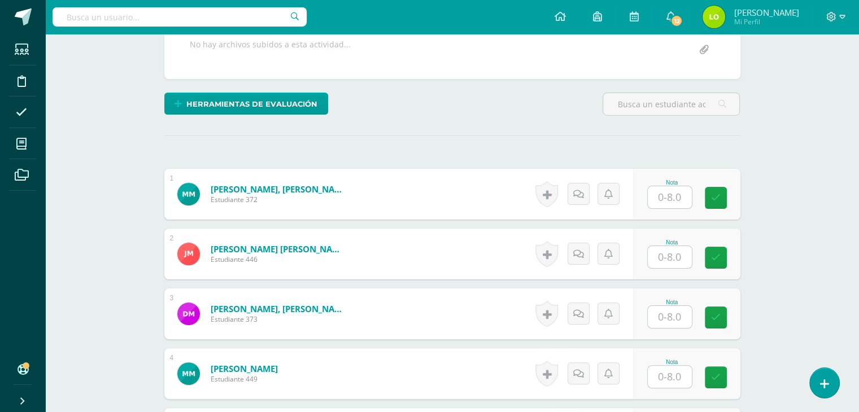
scroll to position [225, 0]
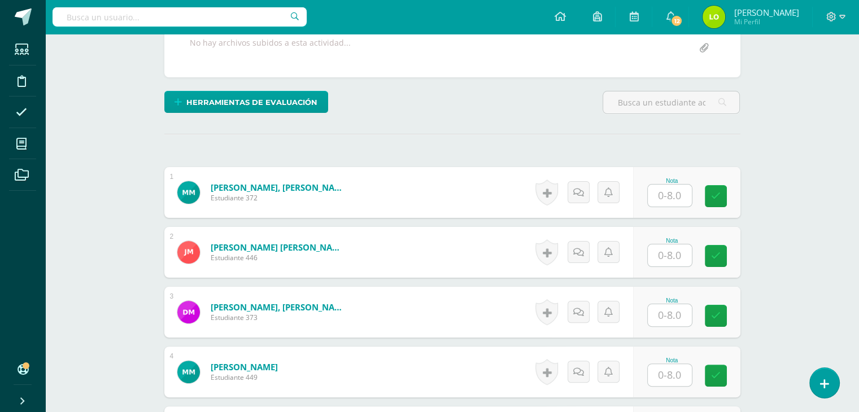
click at [668, 191] on input "text" at bounding box center [670, 196] width 44 height 22
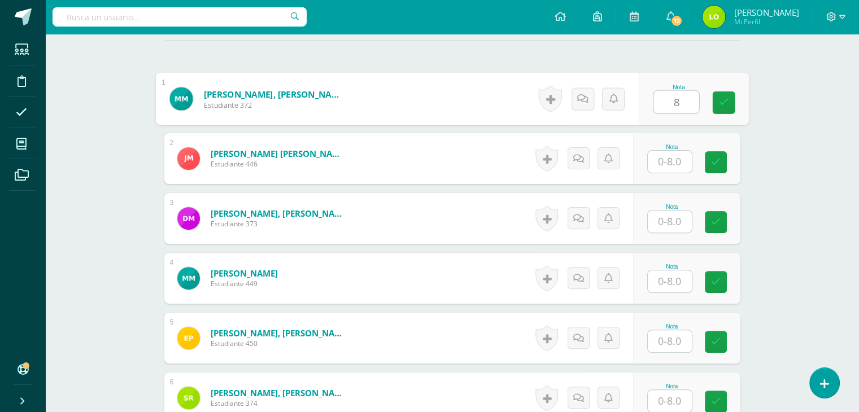
scroll to position [325, 0]
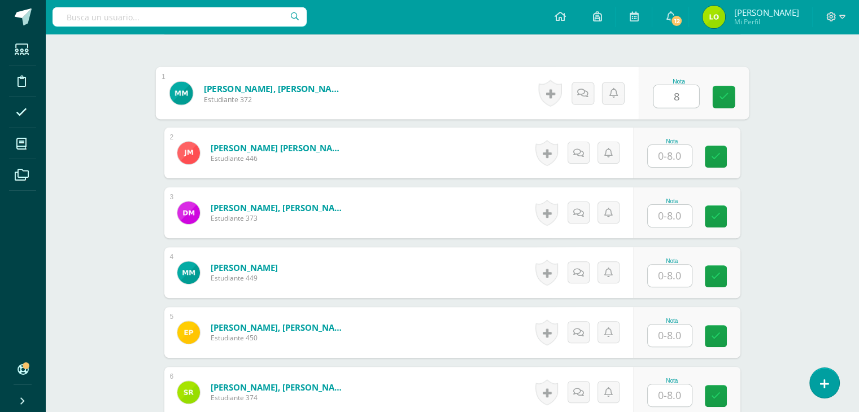
type input "8"
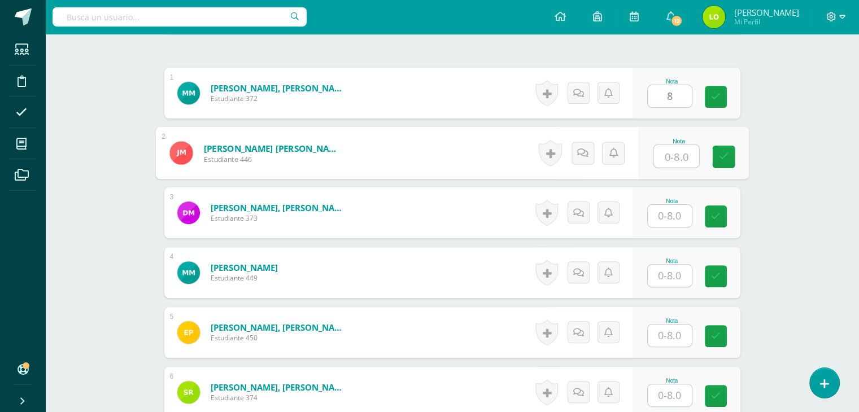
click at [669, 153] on input "text" at bounding box center [675, 156] width 45 height 23
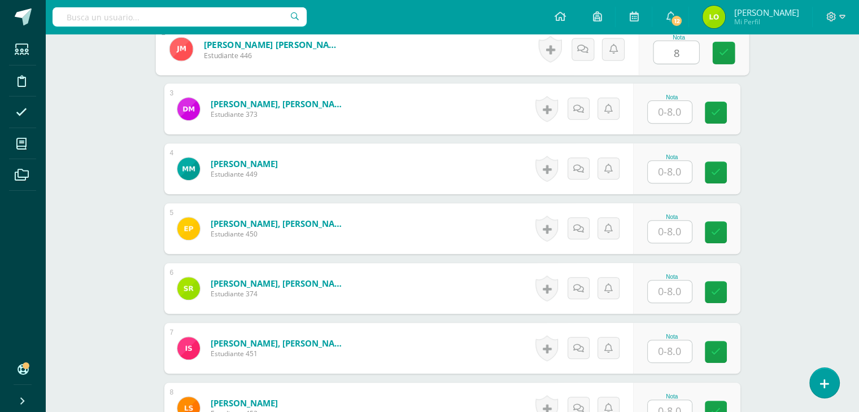
scroll to position [445, 0]
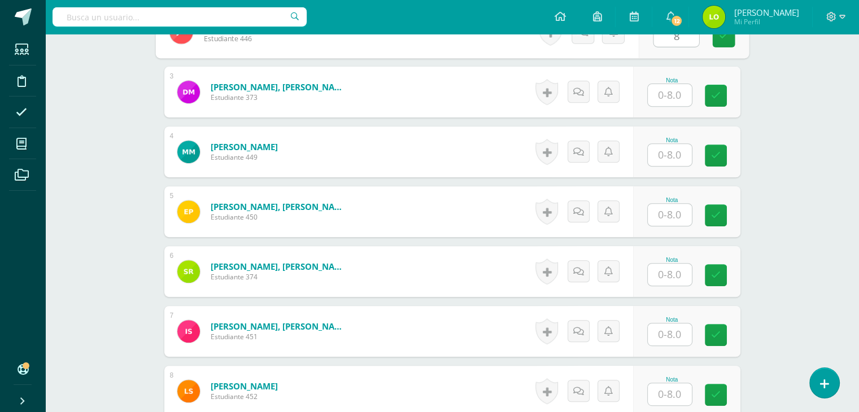
type input "8"
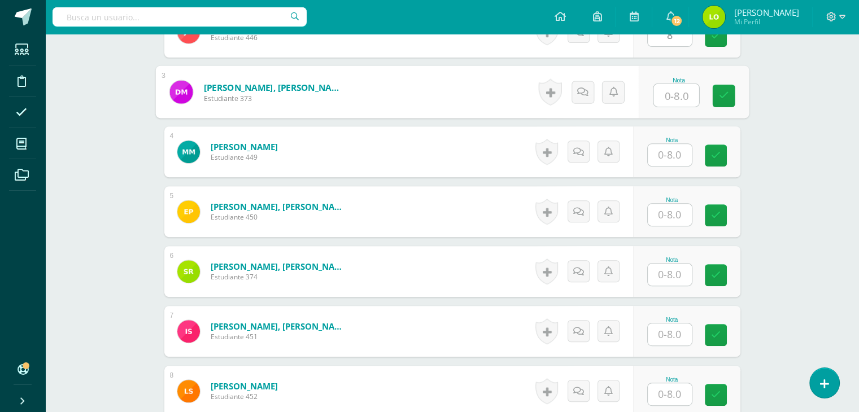
click at [669, 100] on input "text" at bounding box center [675, 95] width 45 height 23
type input "7"
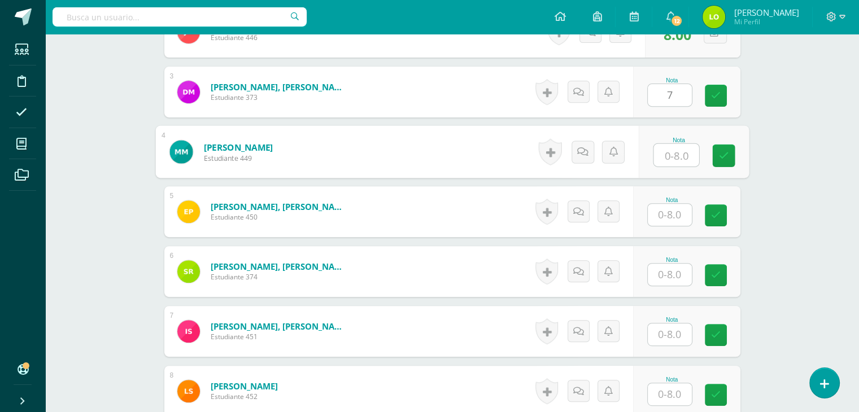
click at [668, 155] on input "text" at bounding box center [675, 155] width 45 height 23
type input "8"
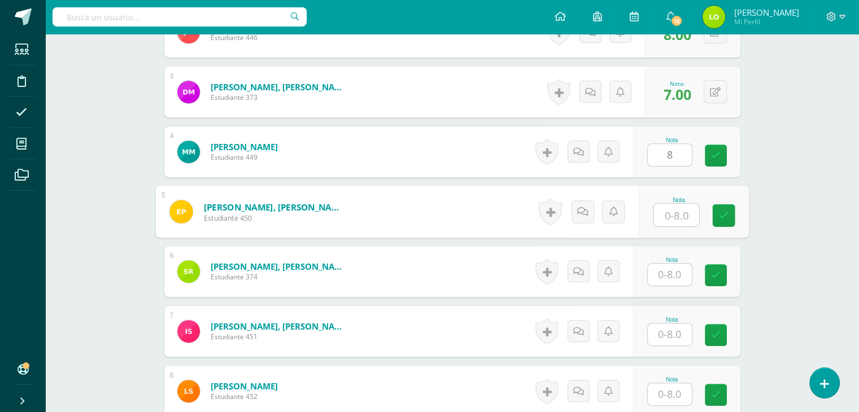
click at [675, 215] on input "text" at bounding box center [675, 215] width 45 height 23
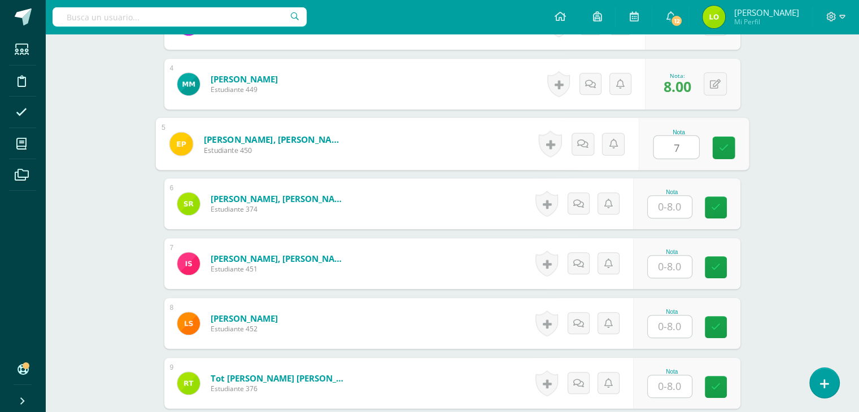
scroll to position [519, 0]
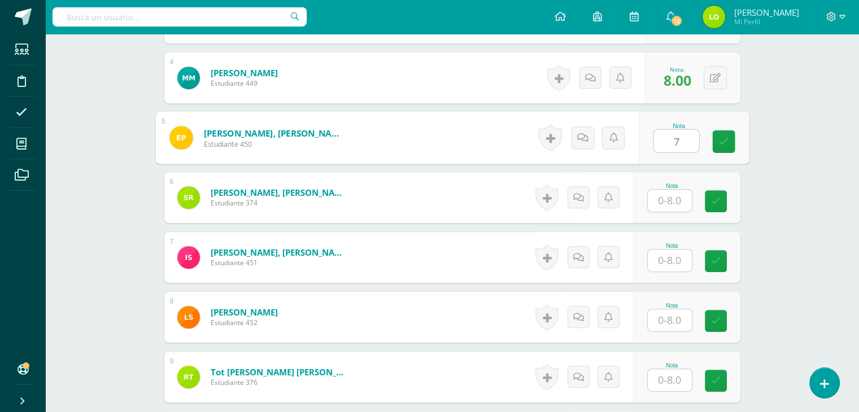
type input "7"
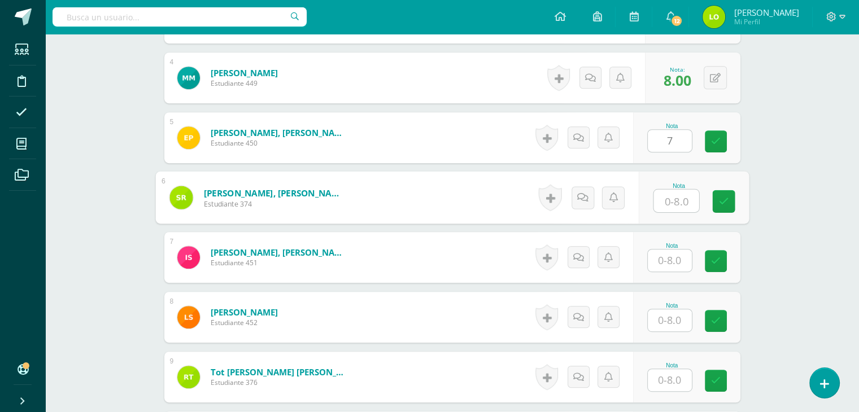
click at [674, 196] on input "text" at bounding box center [675, 201] width 45 height 23
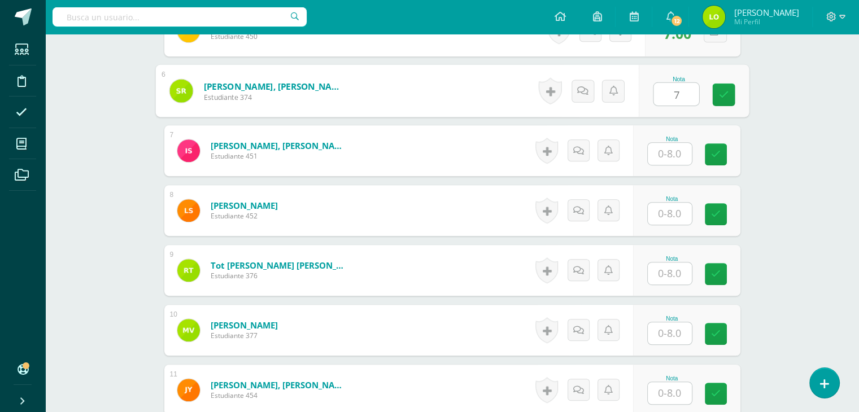
scroll to position [627, 0]
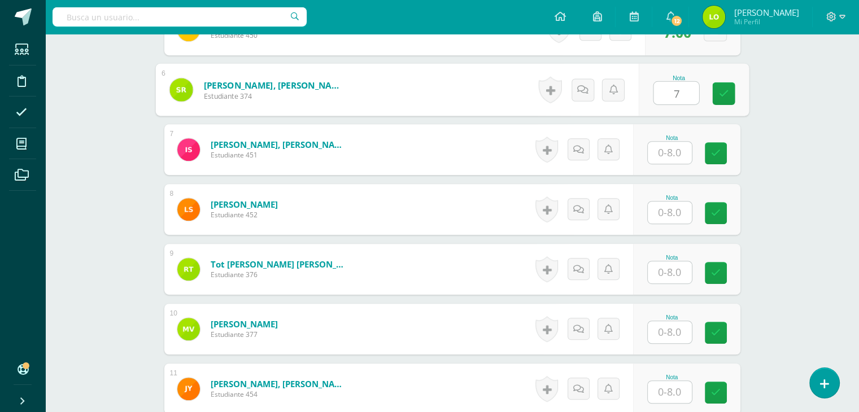
type input "7"
click at [669, 147] on input "text" at bounding box center [670, 153] width 44 height 22
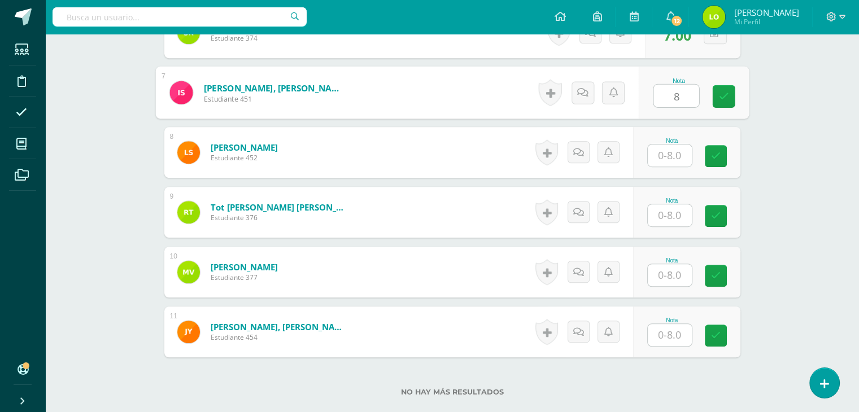
scroll to position [691, 0]
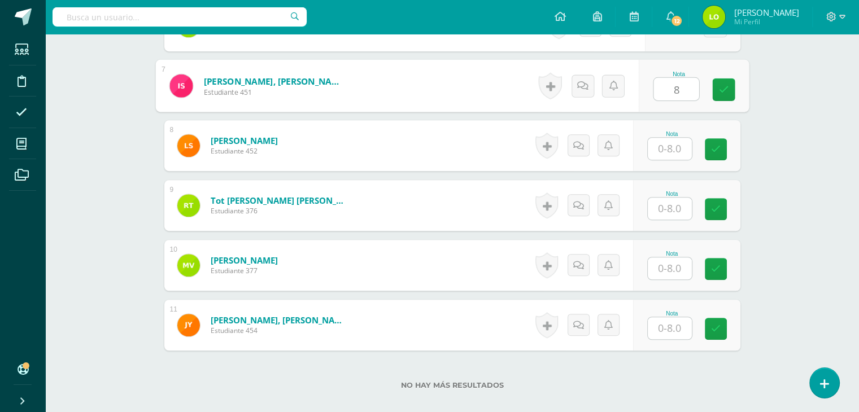
type input "8"
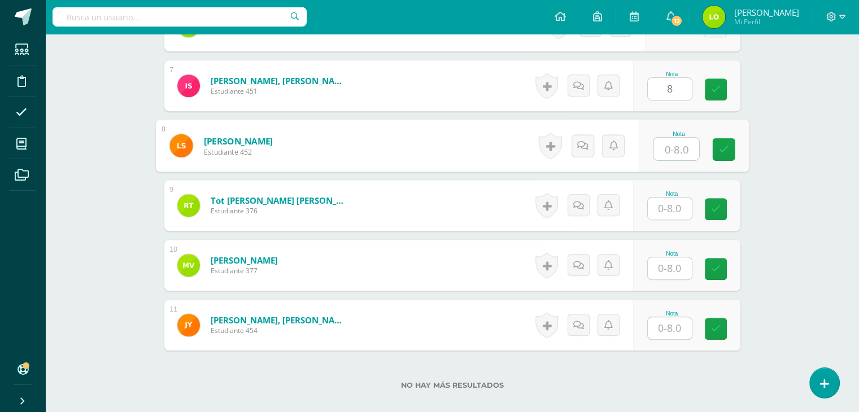
click at [669, 147] on input "text" at bounding box center [675, 149] width 45 height 23
type input "8"
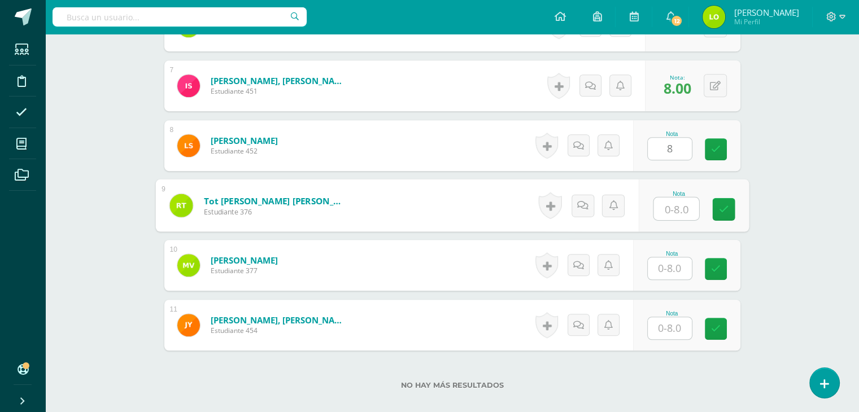
click at [672, 212] on input "text" at bounding box center [675, 209] width 45 height 23
type input "8"
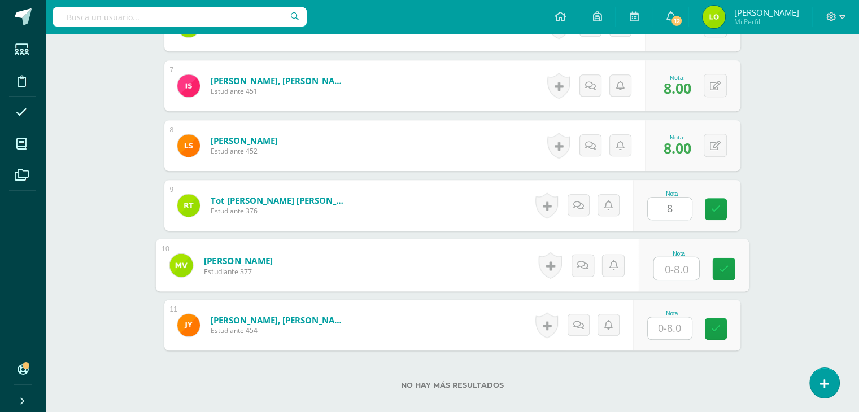
click at [671, 260] on input "text" at bounding box center [675, 268] width 45 height 23
type input "8"
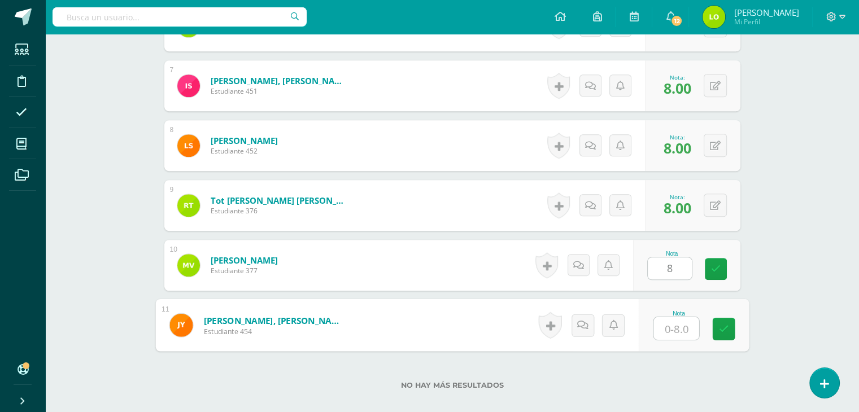
click at [667, 335] on input "text" at bounding box center [675, 328] width 45 height 23
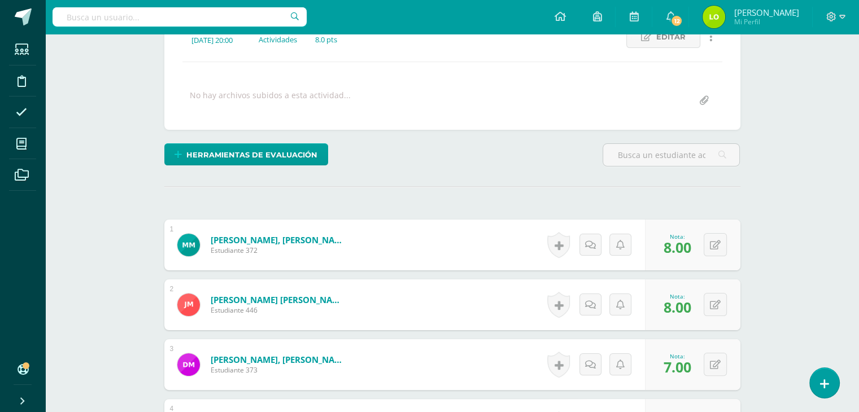
scroll to position [0, 0]
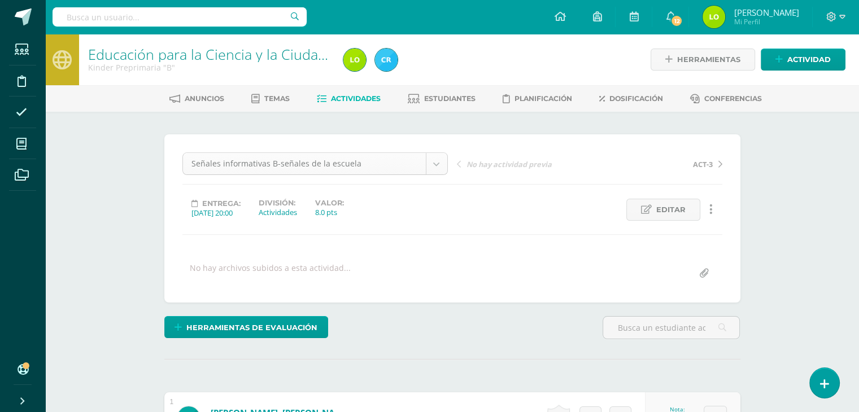
type input "8"
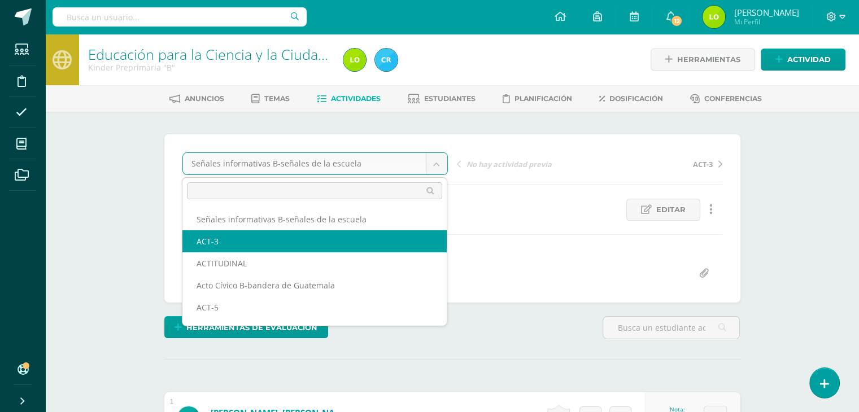
select select "/dashboard/teacher/grade-activity/123139/"
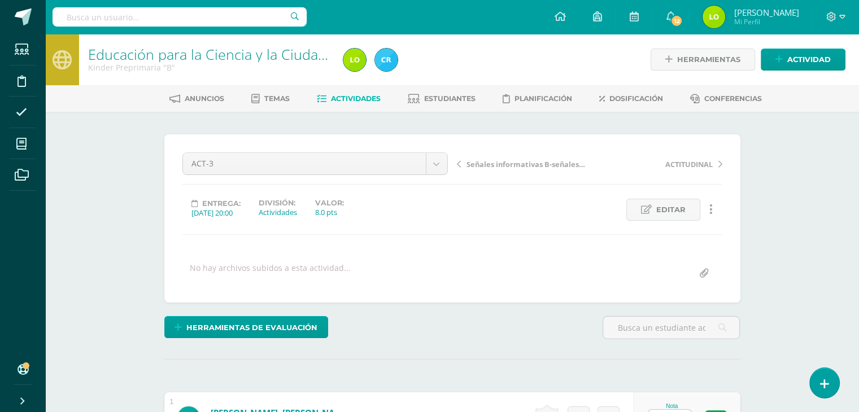
scroll to position [1, 0]
click at [655, 206] on link "Editar" at bounding box center [663, 209] width 74 height 22
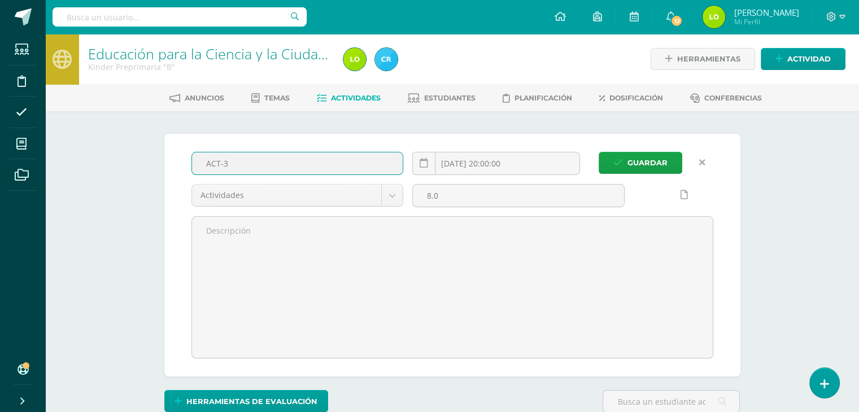
click at [312, 162] on input "ACT-3" at bounding box center [297, 163] width 211 height 22
type input "A"
click at [312, 162] on input "Altar Cívico" at bounding box center [297, 163] width 211 height 22
type input "Altar Cívico"
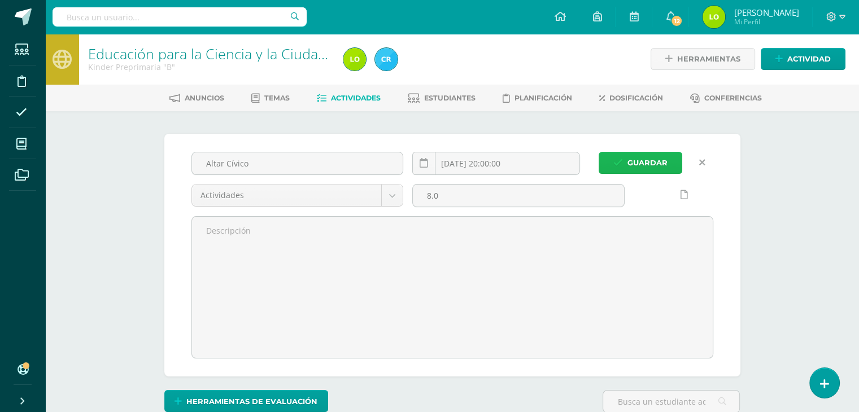
click at [653, 170] on span "Guardar" at bounding box center [647, 162] width 40 height 21
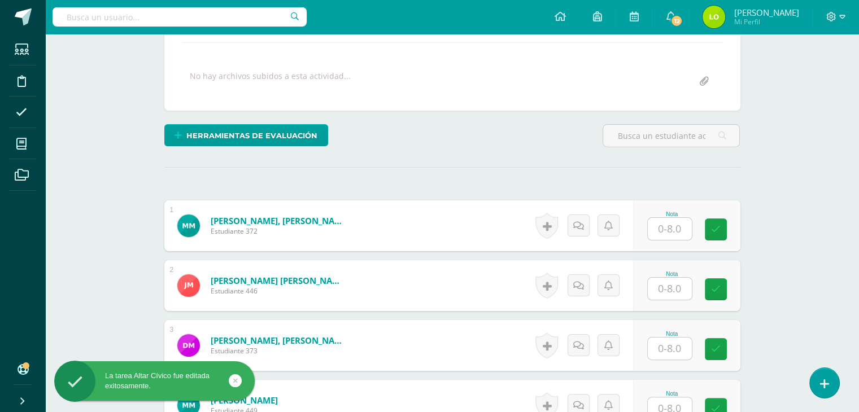
scroll to position [192, 0]
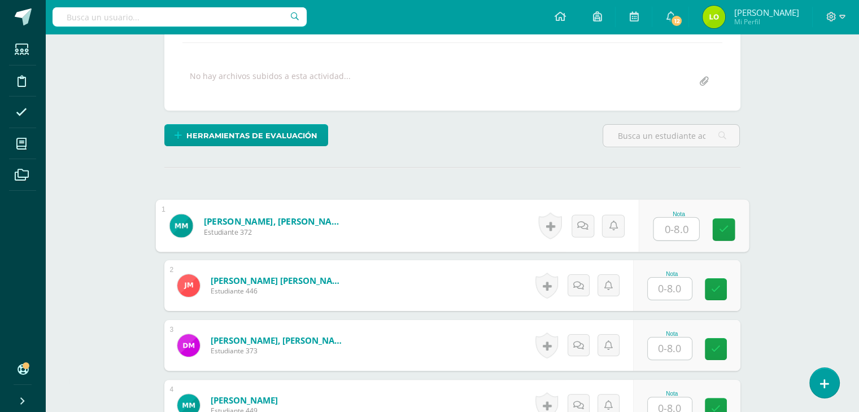
click at [675, 235] on input "text" at bounding box center [675, 229] width 45 height 23
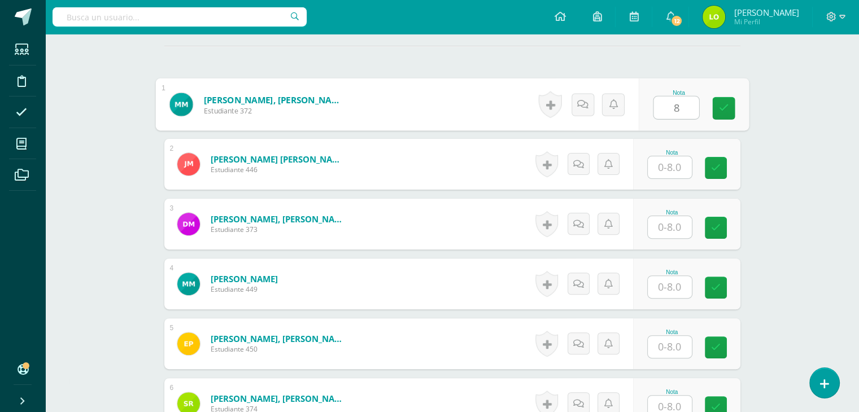
scroll to position [336, 0]
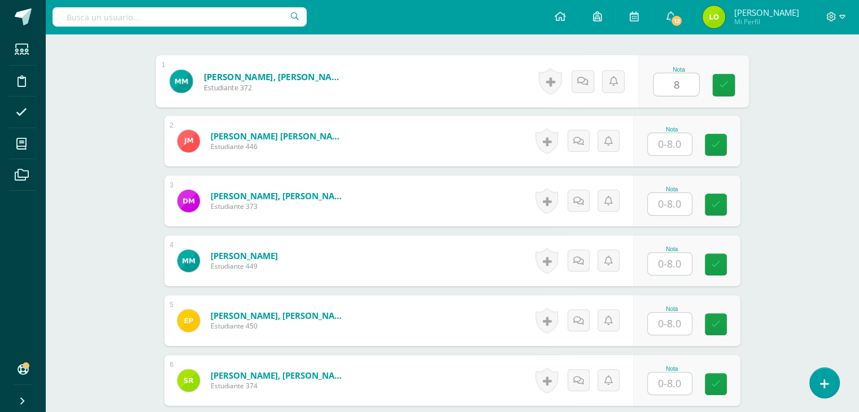
type input "8"
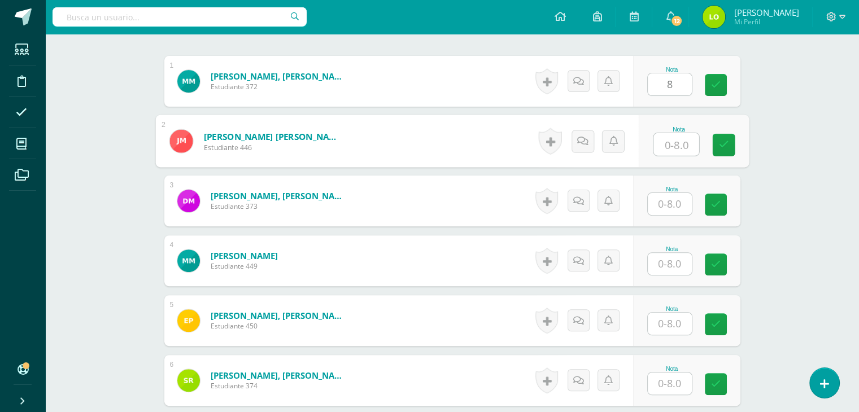
click at [671, 145] on input "text" at bounding box center [675, 144] width 45 height 23
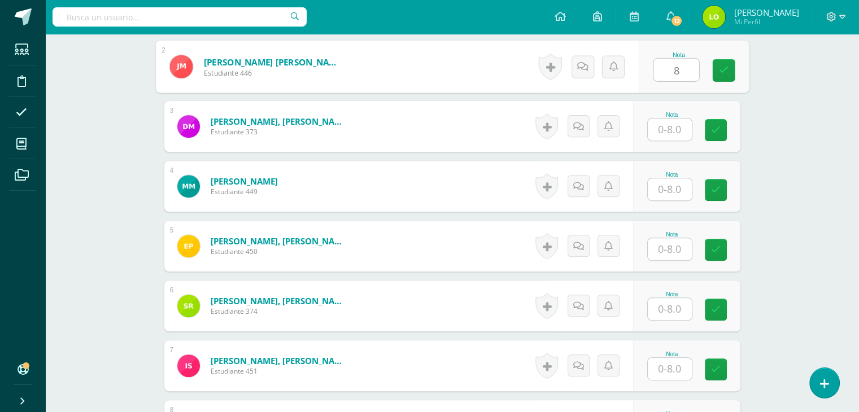
scroll to position [420, 0]
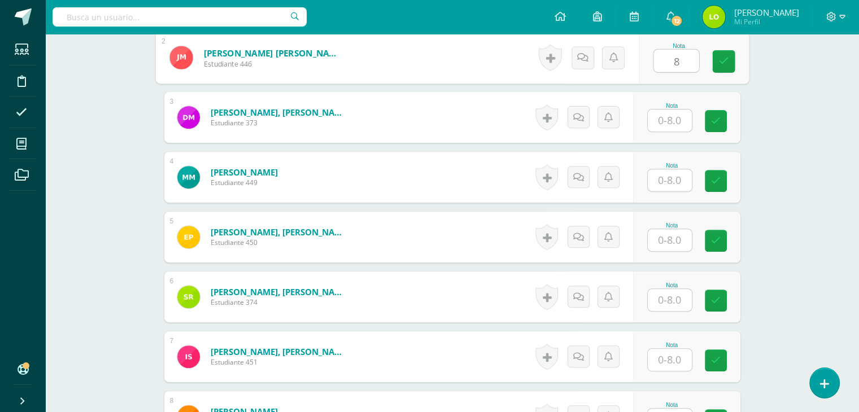
type input "8"
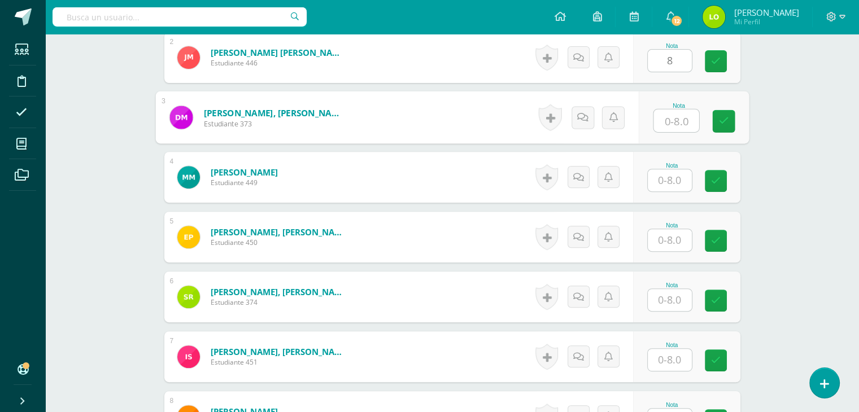
click at [671, 118] on input "text" at bounding box center [675, 121] width 45 height 23
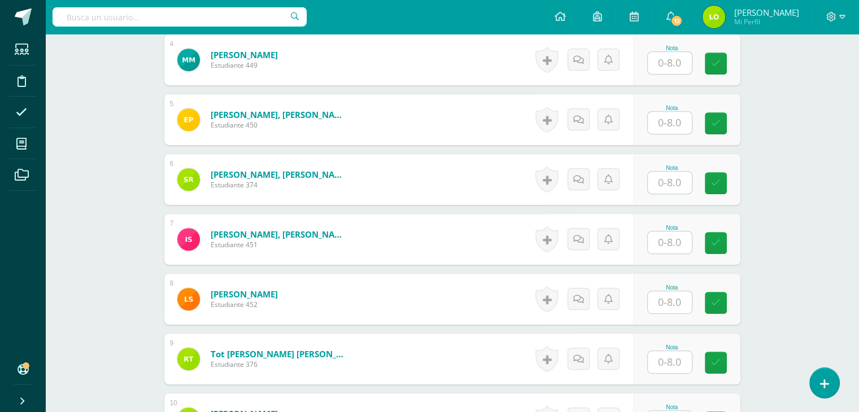
scroll to position [537, 0]
type input "8"
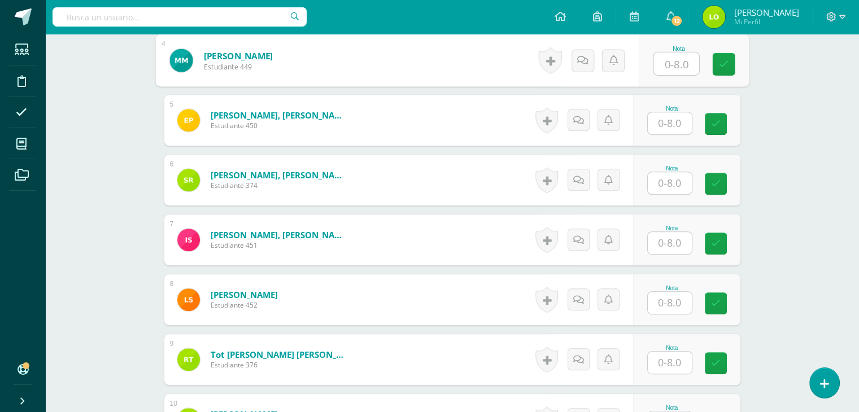
click at [666, 62] on input "text" at bounding box center [675, 64] width 45 height 23
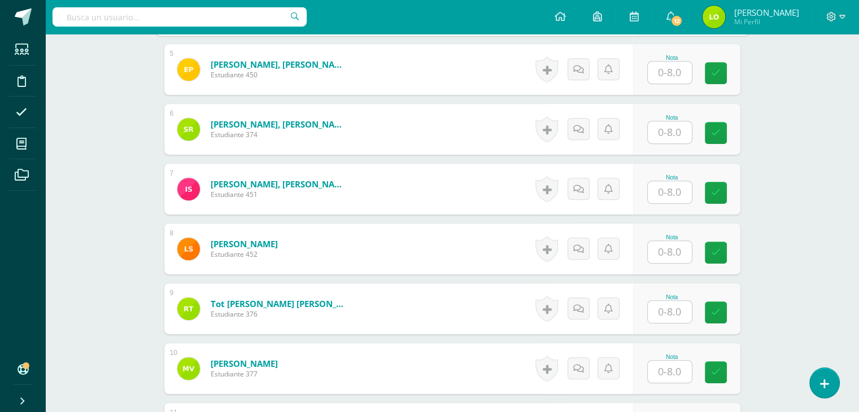
scroll to position [589, 0]
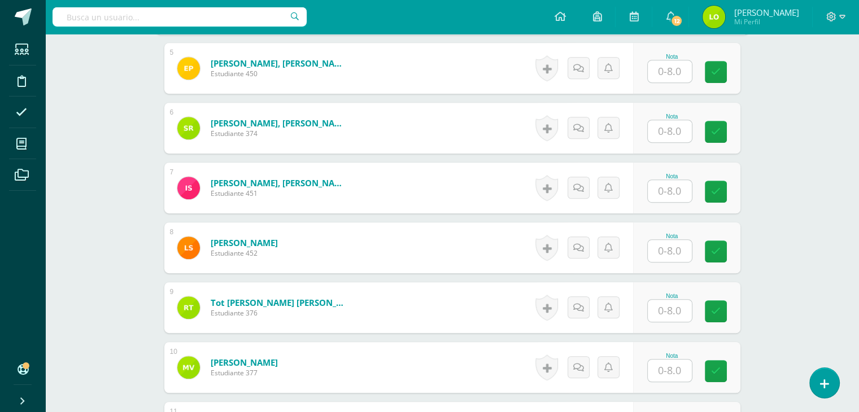
type input "8"
click at [671, 73] on input "text" at bounding box center [675, 71] width 45 height 23
type input "8"
click at [668, 128] on input "text" at bounding box center [670, 131] width 44 height 22
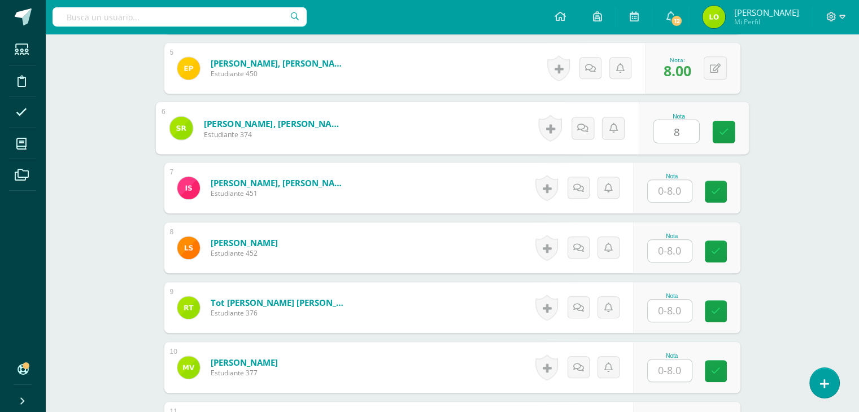
scroll to position [681, 0]
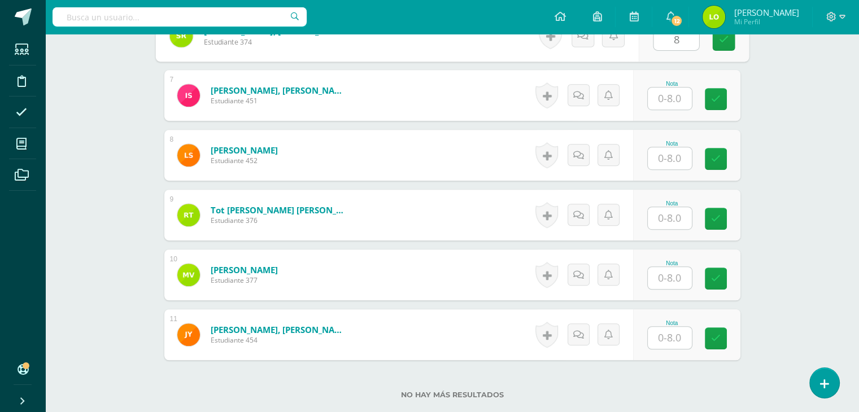
type input "8"
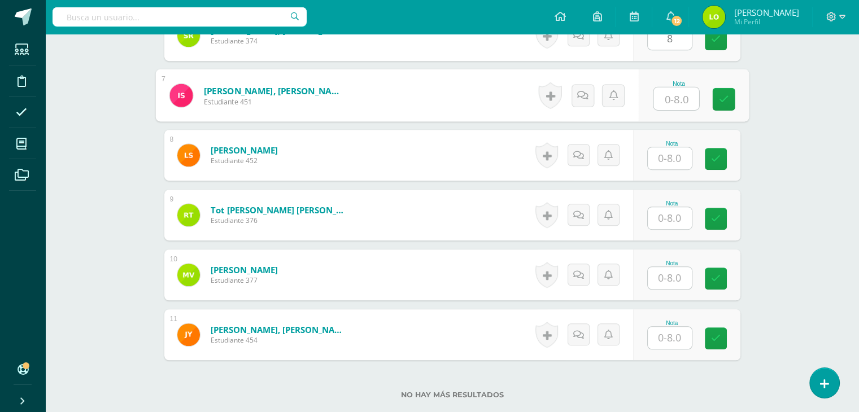
click at [669, 101] on input "text" at bounding box center [675, 99] width 45 height 23
type input "8"
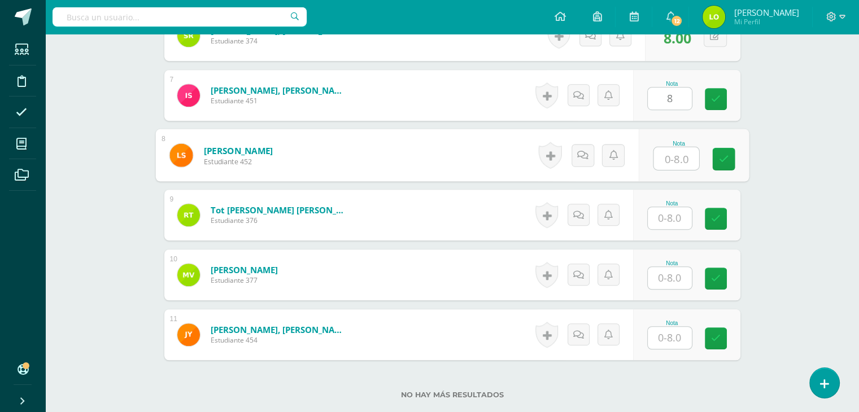
click at [668, 151] on input "text" at bounding box center [675, 158] width 45 height 23
type input "8"
click at [666, 208] on input "text" at bounding box center [670, 218] width 44 height 22
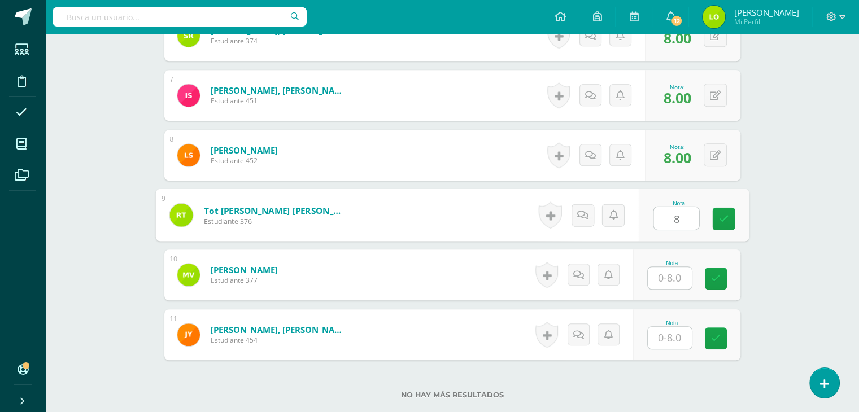
type input "8"
click at [667, 267] on input "text" at bounding box center [670, 278] width 44 height 22
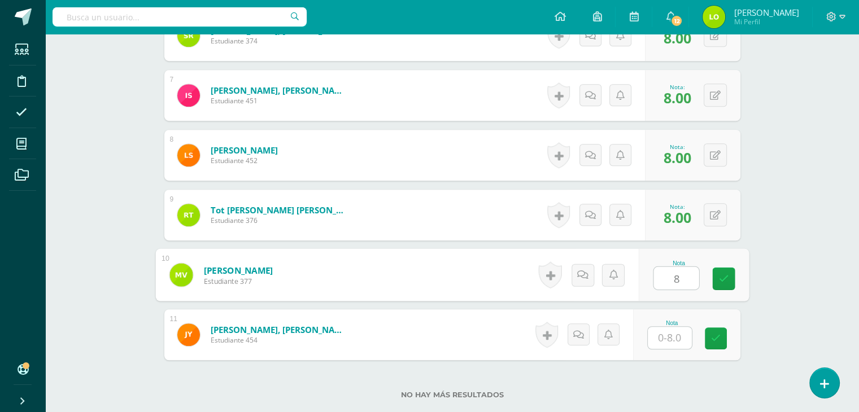
type input "8"
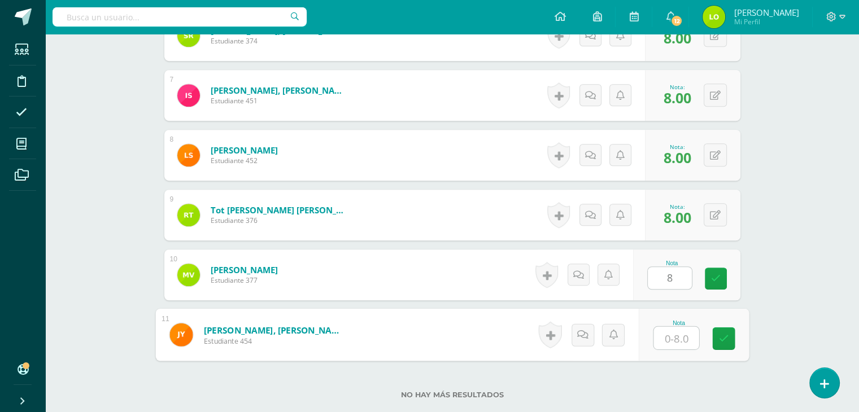
click at [666, 330] on input "text" at bounding box center [675, 338] width 45 height 23
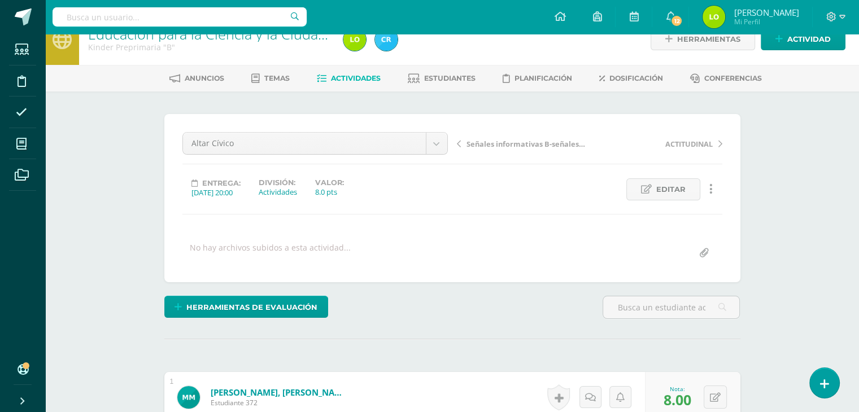
scroll to position [0, 0]
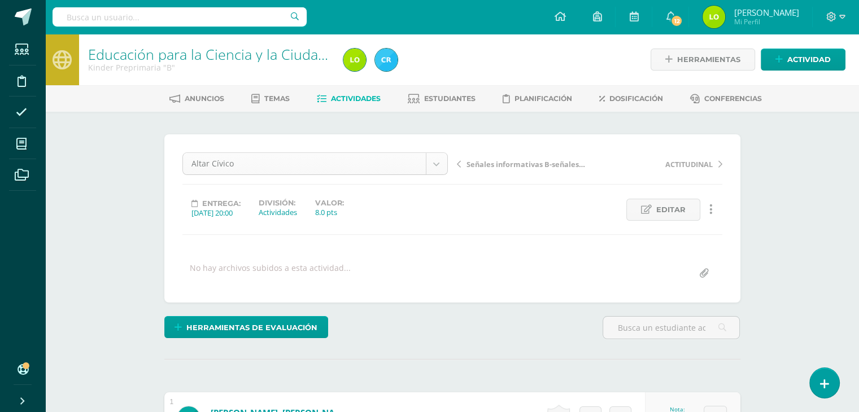
type input "8"
